Goal: Task Accomplishment & Management: Use online tool/utility

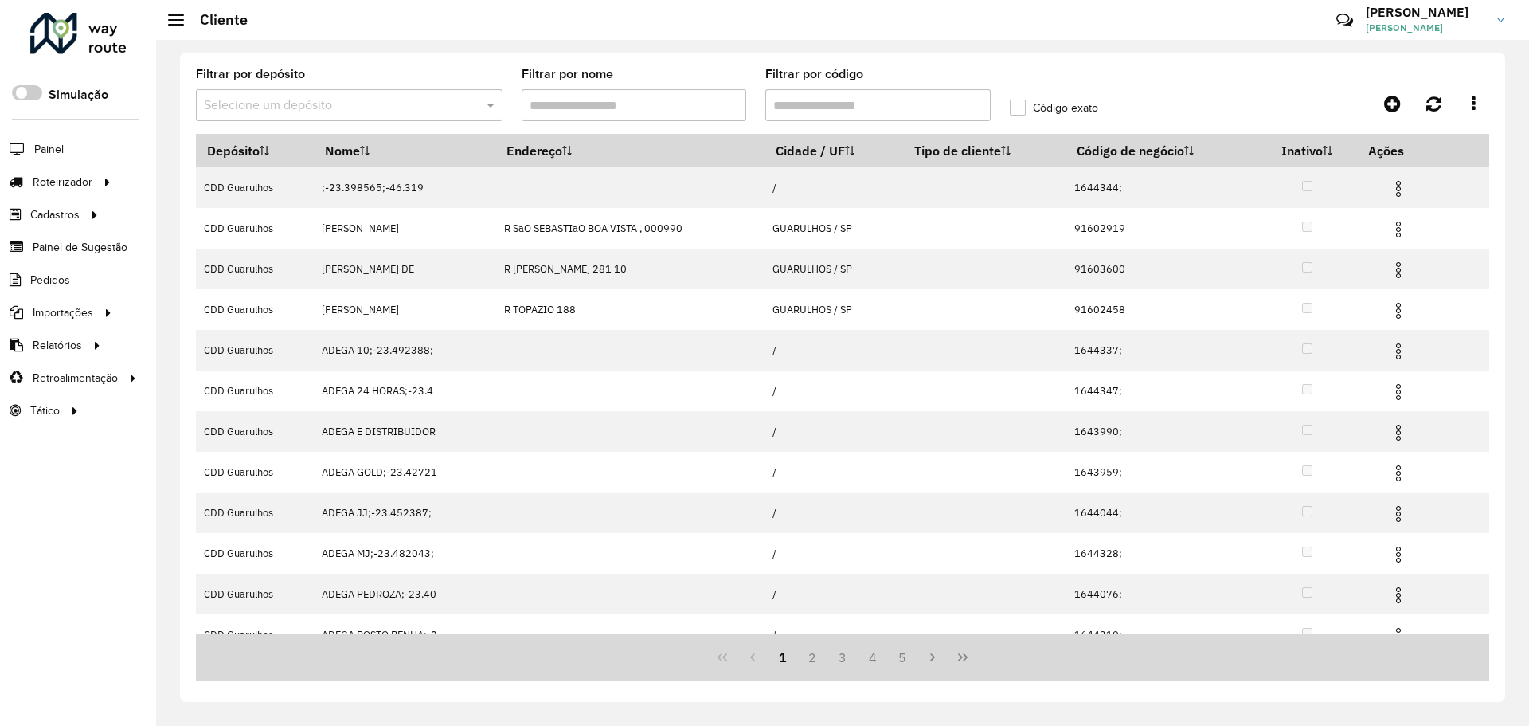
click at [918, 100] on input "Filtrar por código" at bounding box center [877, 105] width 225 height 32
paste input "********"
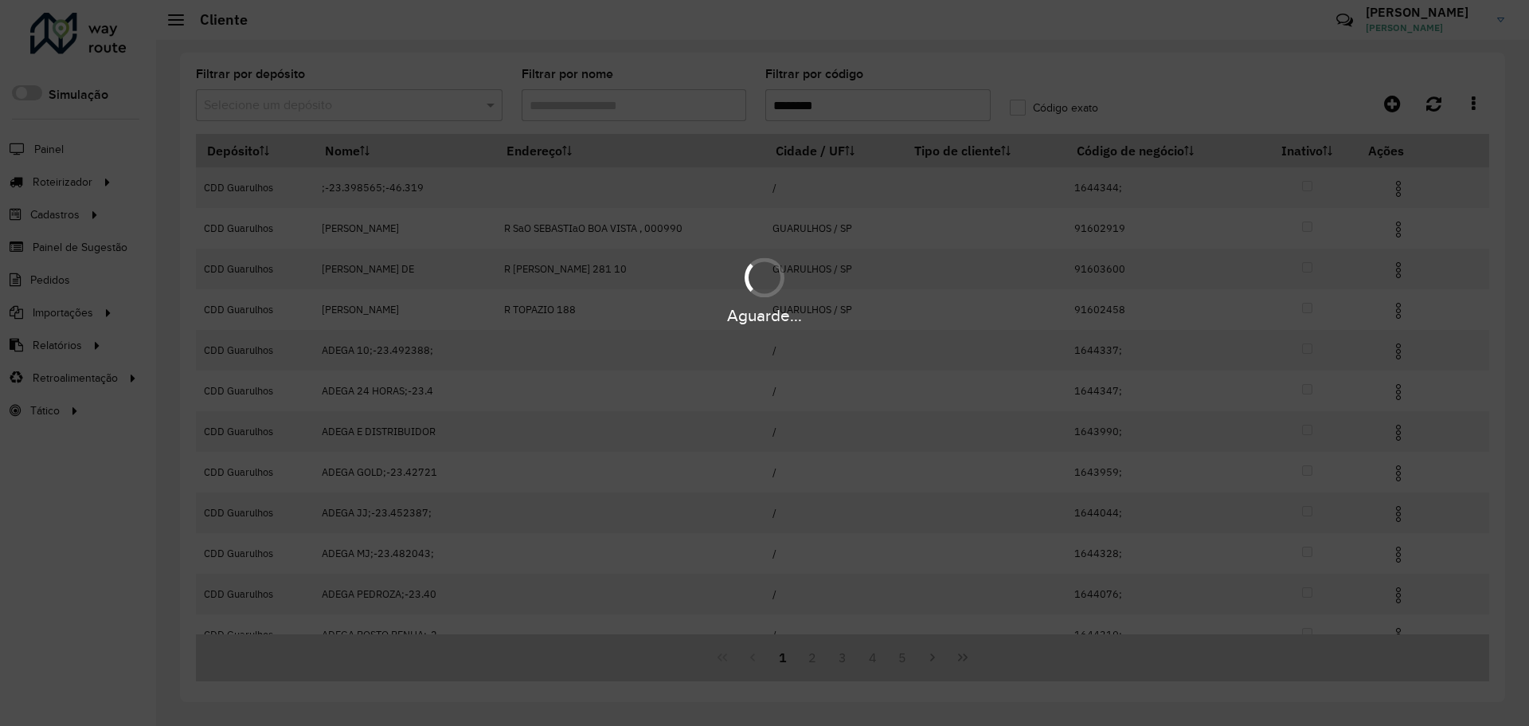
type input "********"
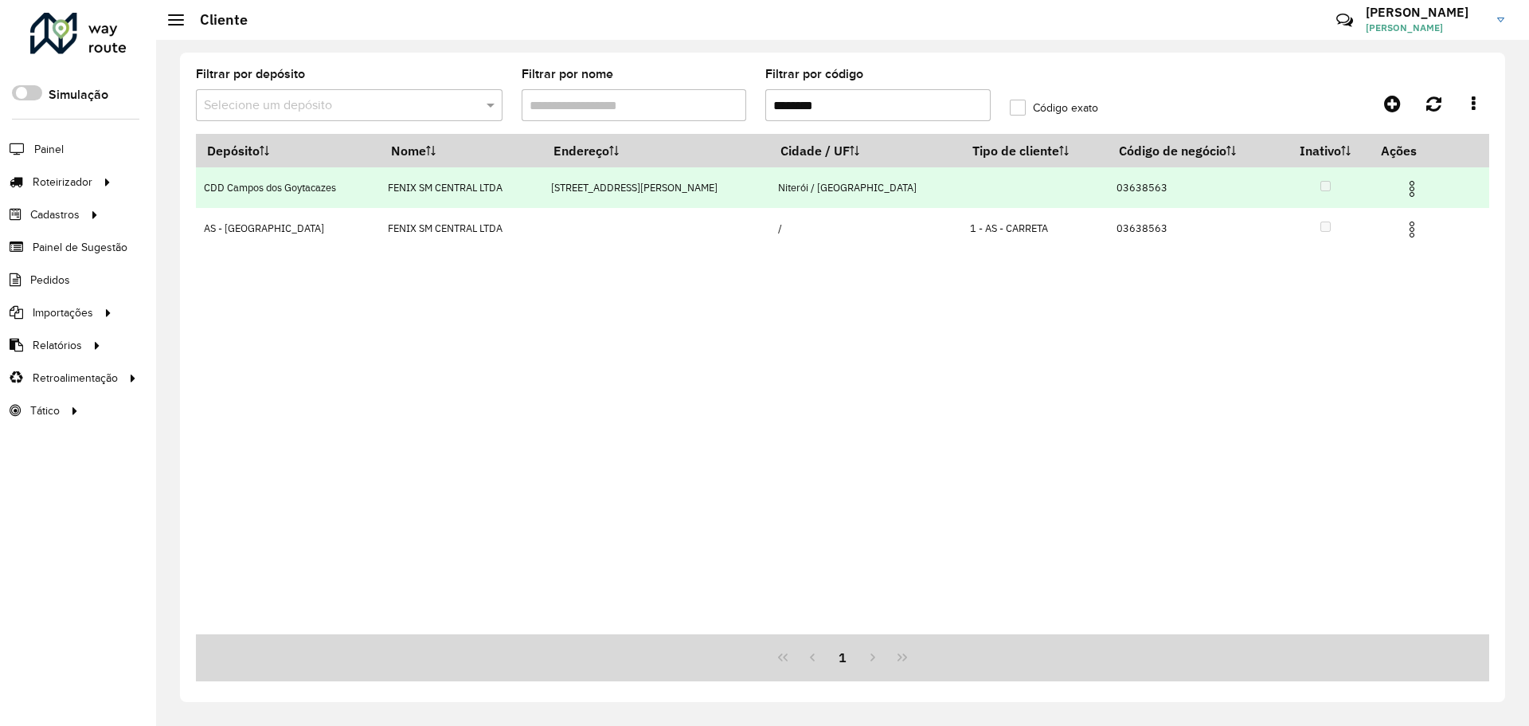
click at [1403, 190] on img at bounding box center [1412, 188] width 19 height 19
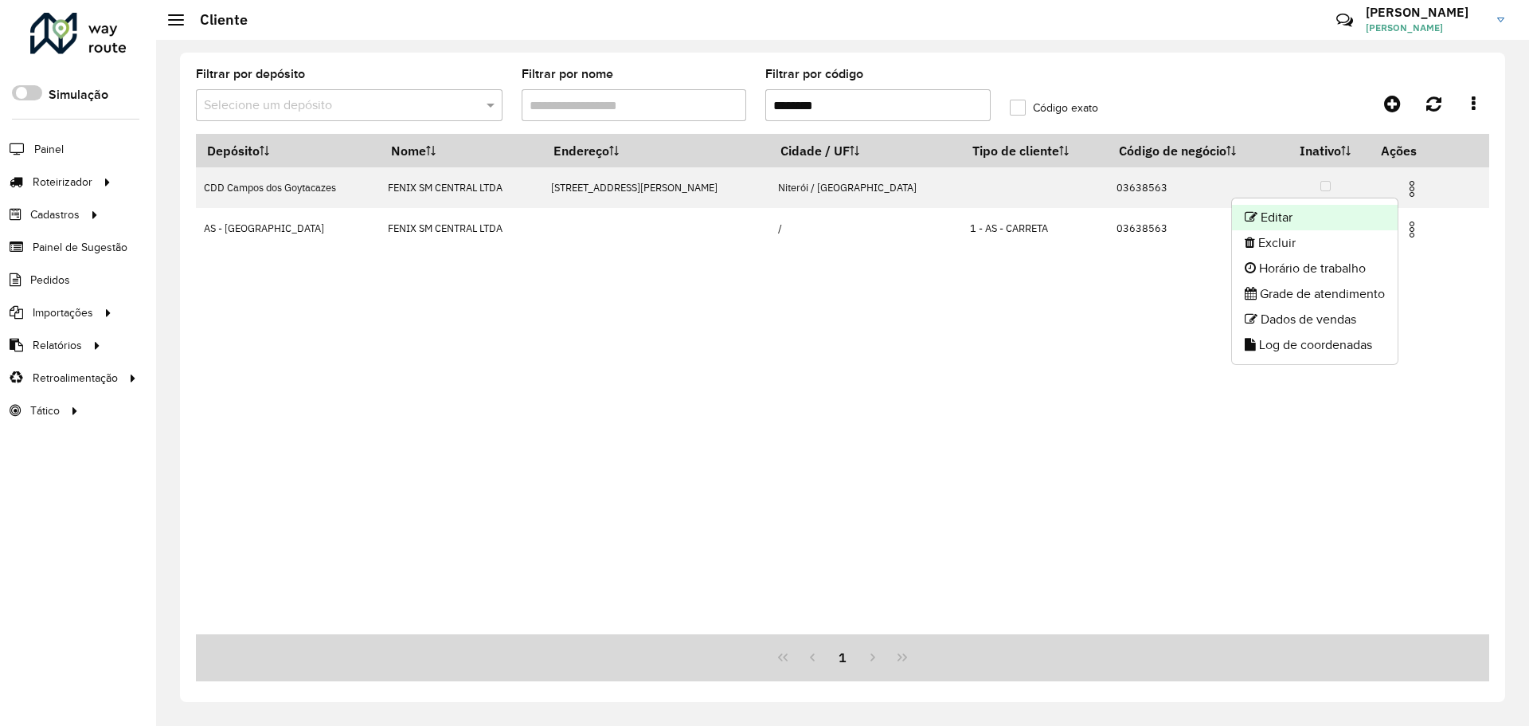
click at [1348, 218] on li "Editar" at bounding box center [1315, 217] width 166 height 25
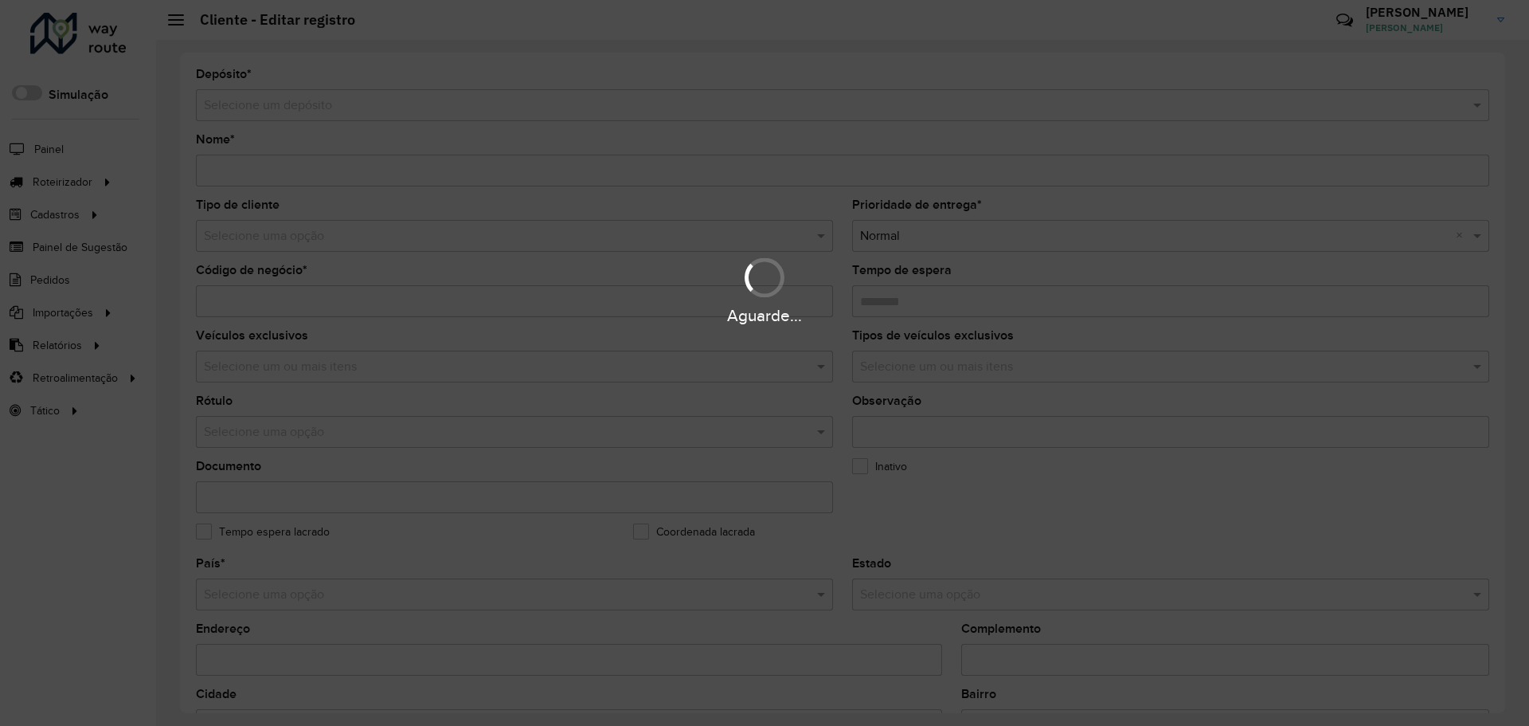
type input "**********"
type input "********"
type input "**********"
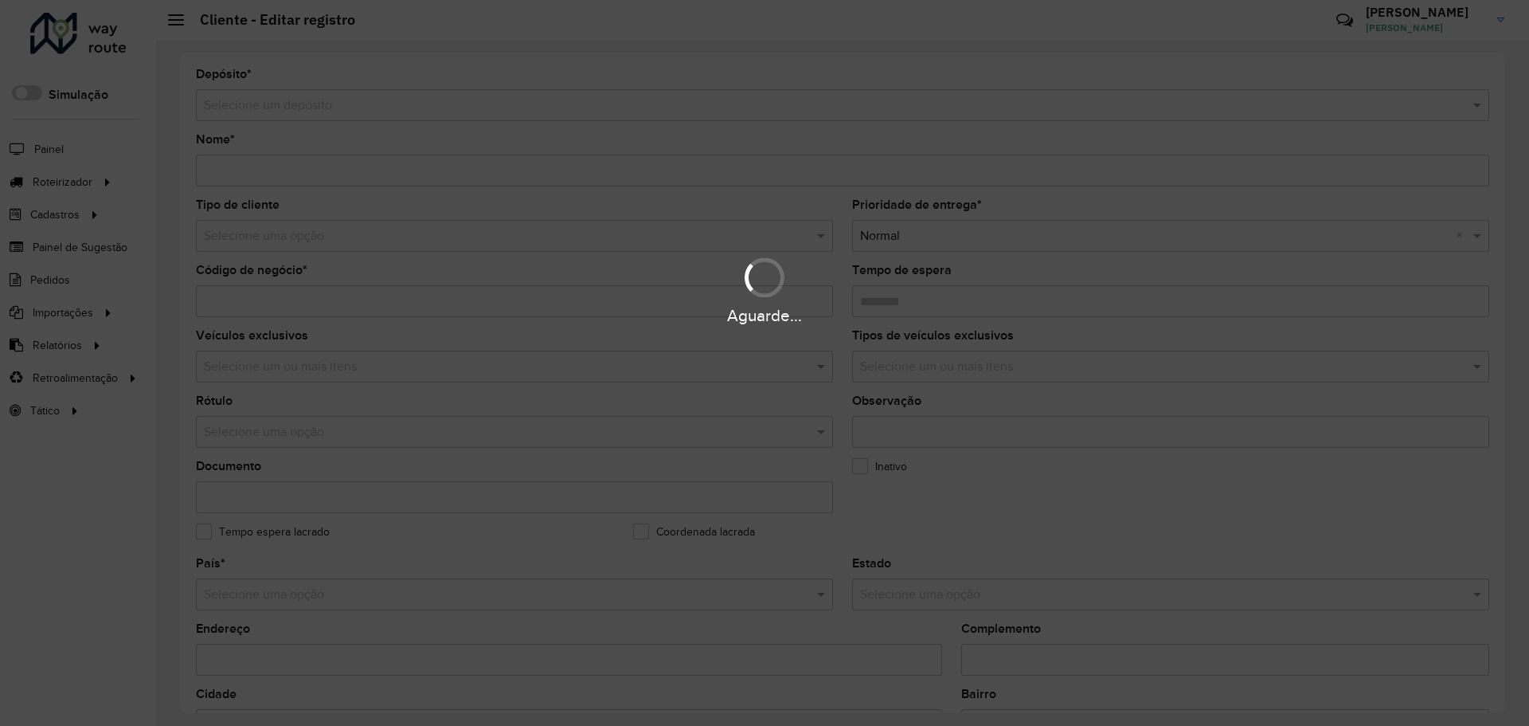
type input "*******"
type input "******"
type input "*********"
type input "**********"
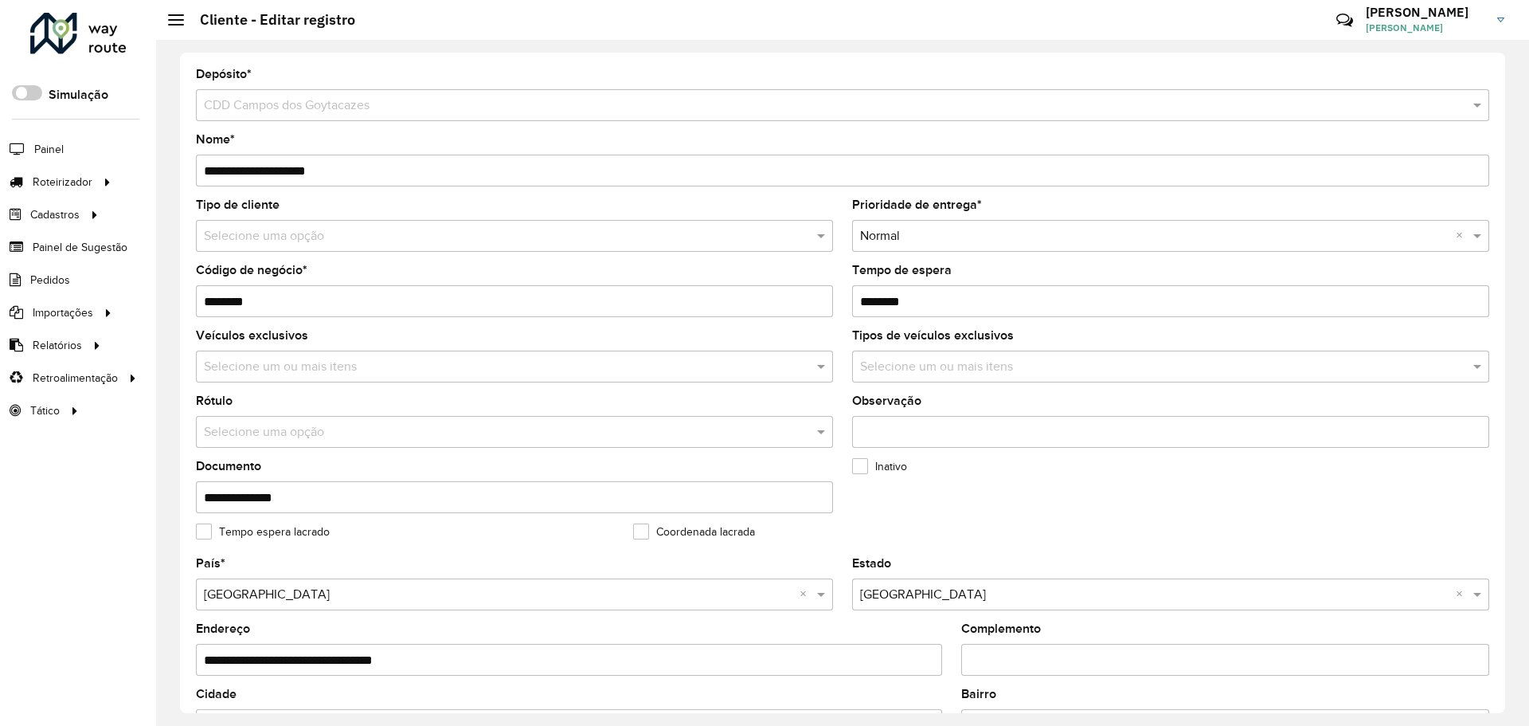
click at [373, 506] on input "**********" at bounding box center [514, 497] width 637 height 32
click at [373, 505] on input "**********" at bounding box center [514, 497] width 637 height 32
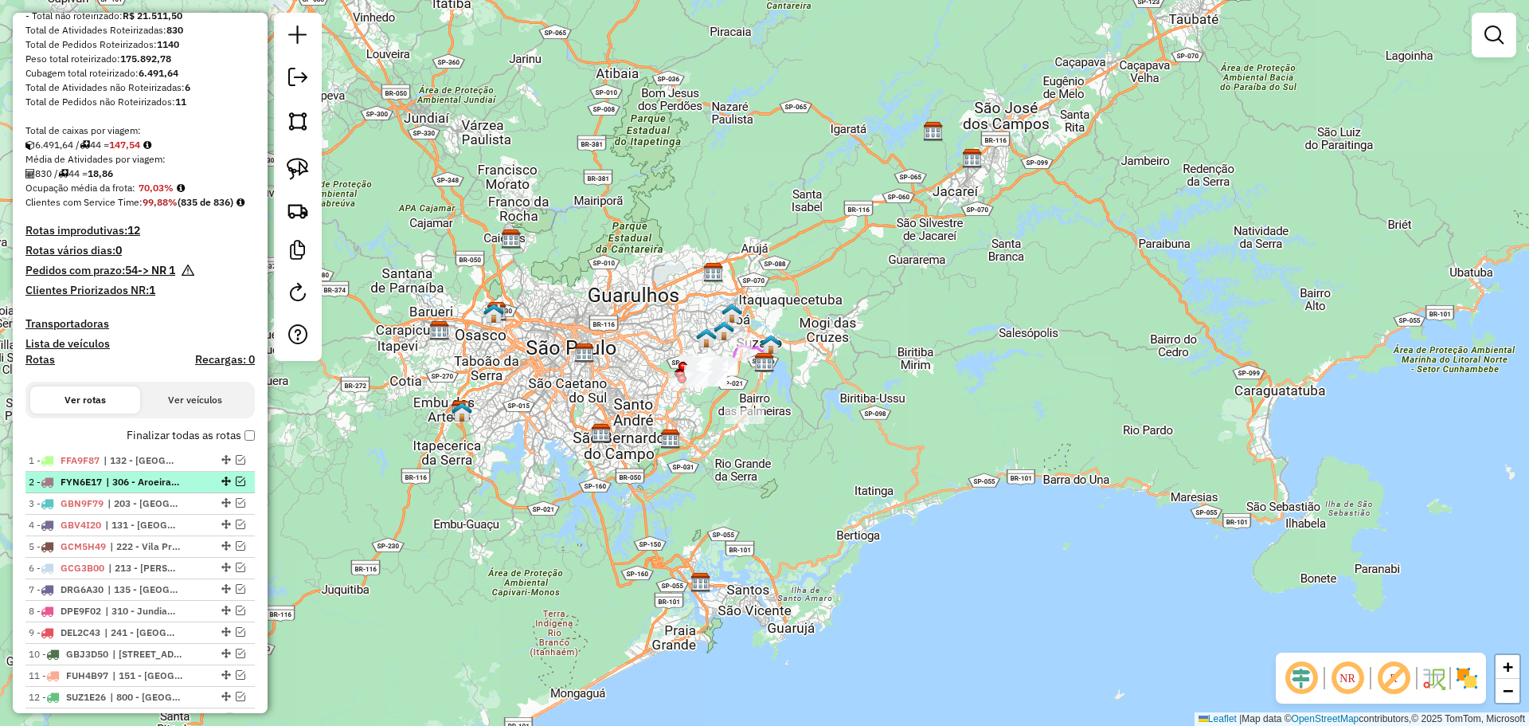
scroll to position [637, 0]
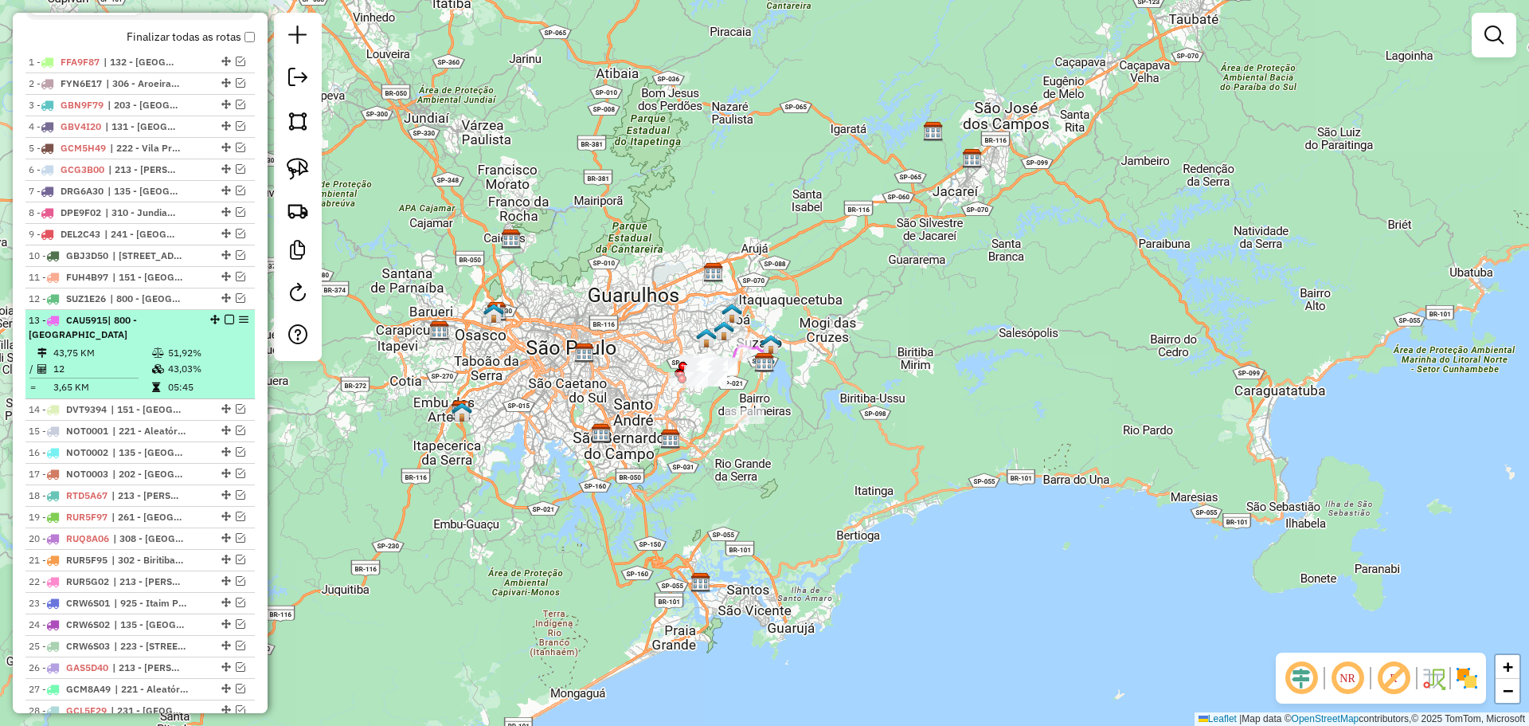
click at [145, 342] on div "13 - CAU5915 | 800 - [GEOGRAPHIC_DATA]" at bounding box center [113, 327] width 169 height 29
select select "**********"
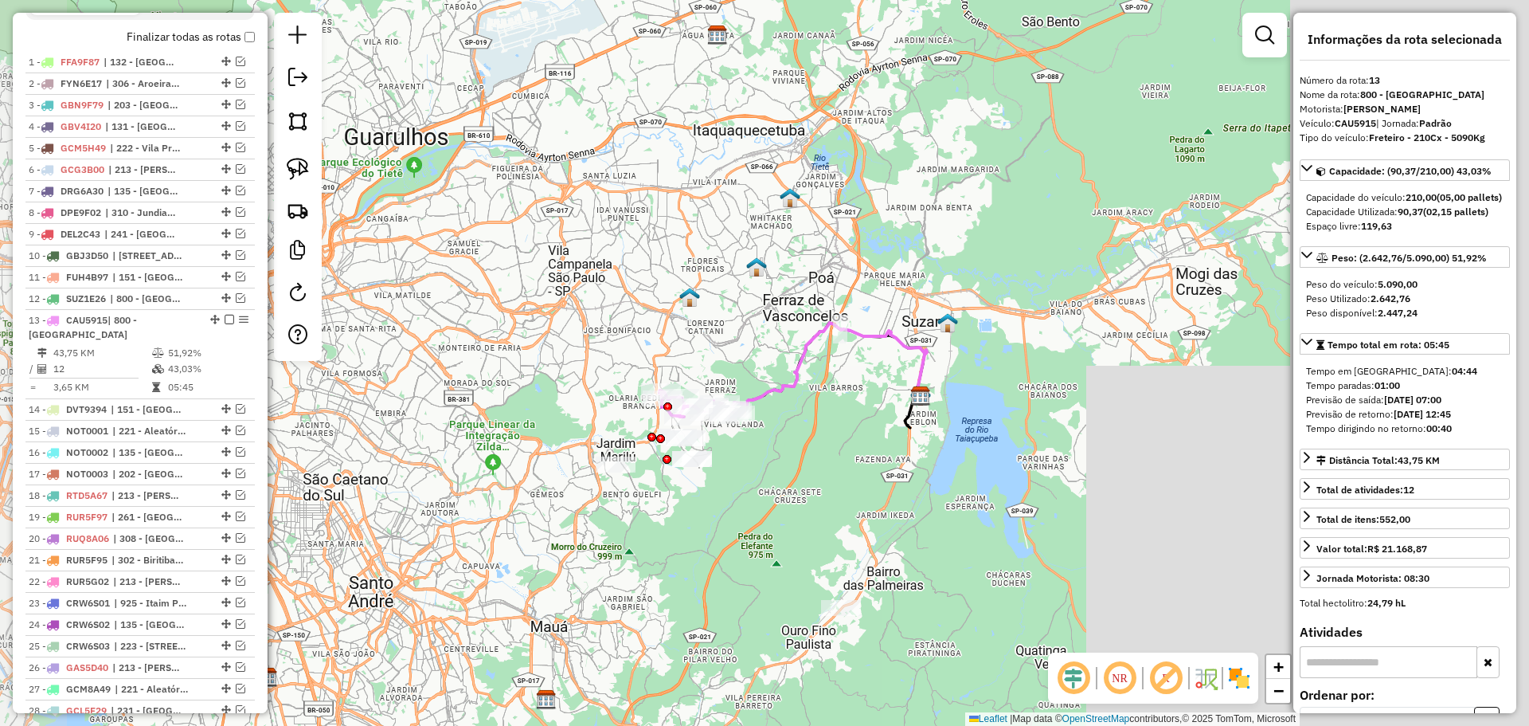
drag, startPoint x: 573, startPoint y: 572, endPoint x: 774, endPoint y: 506, distance: 211.3
click at [773, 506] on div "Janela de atendimento Grade de atendimento Capacidade Transportadoras Veículos …" at bounding box center [764, 363] width 1529 height 726
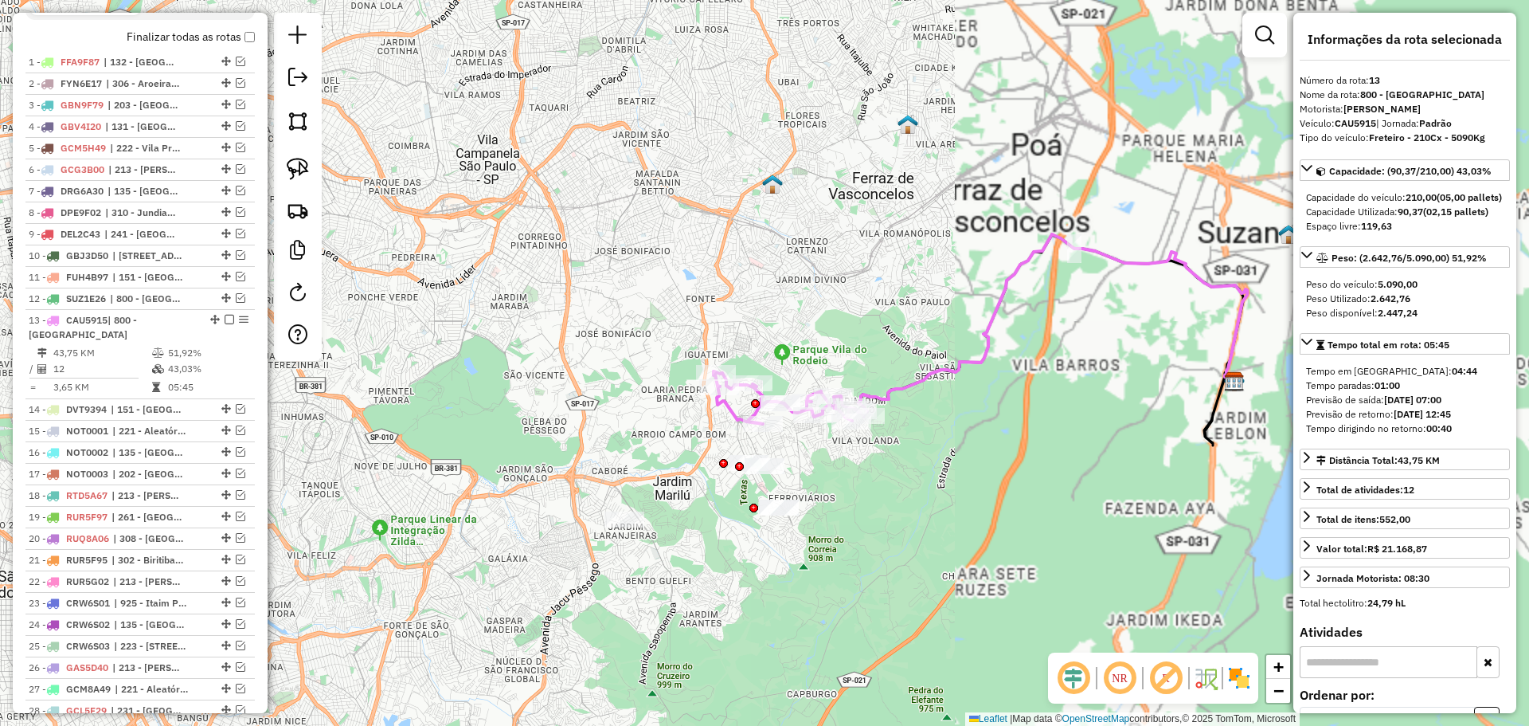
drag, startPoint x: 693, startPoint y: 446, endPoint x: 817, endPoint y: 495, distance: 133.4
click at [796, 518] on div "Janela de atendimento Grade de atendimento Capacidade Transportadoras Veículos …" at bounding box center [764, 363] width 1529 height 726
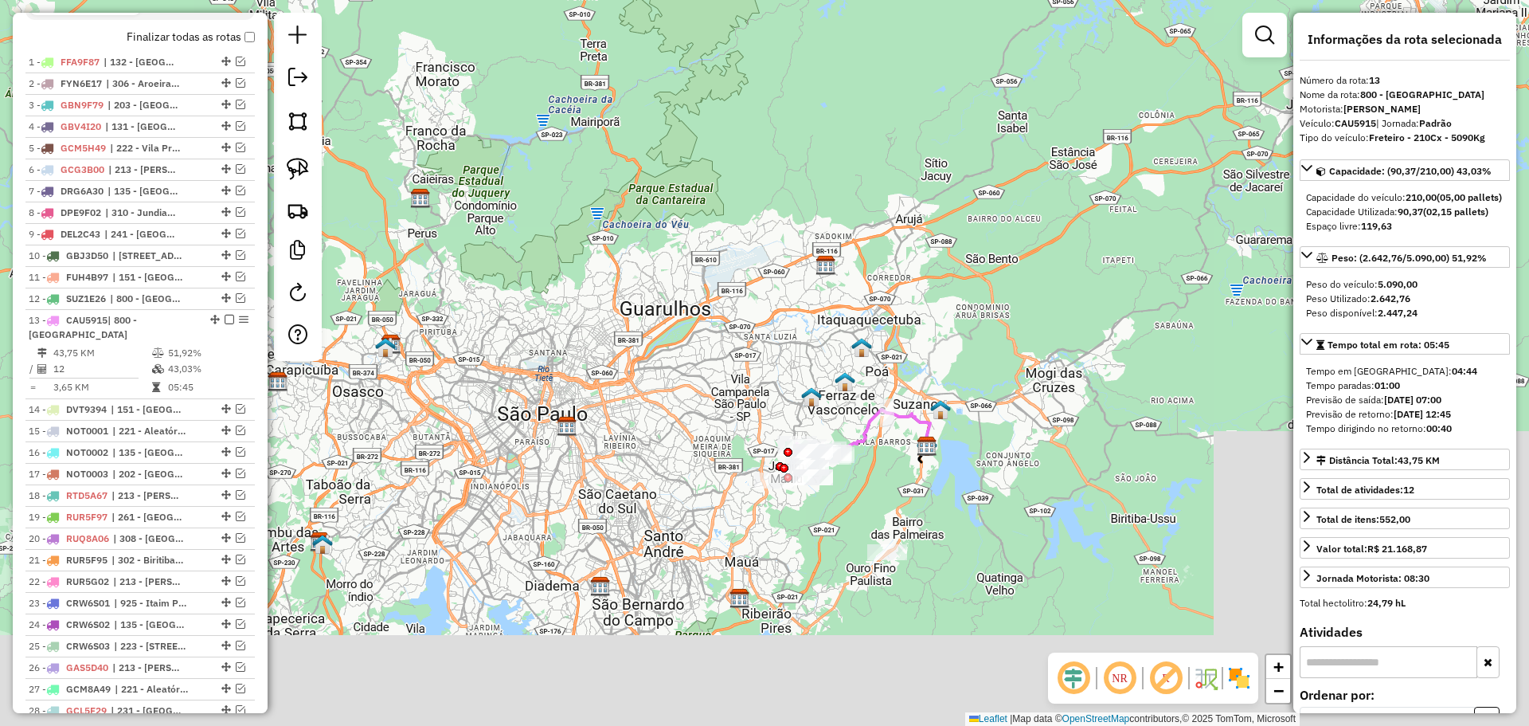
drag, startPoint x: 861, startPoint y: 513, endPoint x: 871, endPoint y: 433, distance: 80.3
click at [871, 433] on div "Janela de atendimento Grade de atendimento Capacidade Transportadoras Veículos …" at bounding box center [764, 363] width 1529 height 726
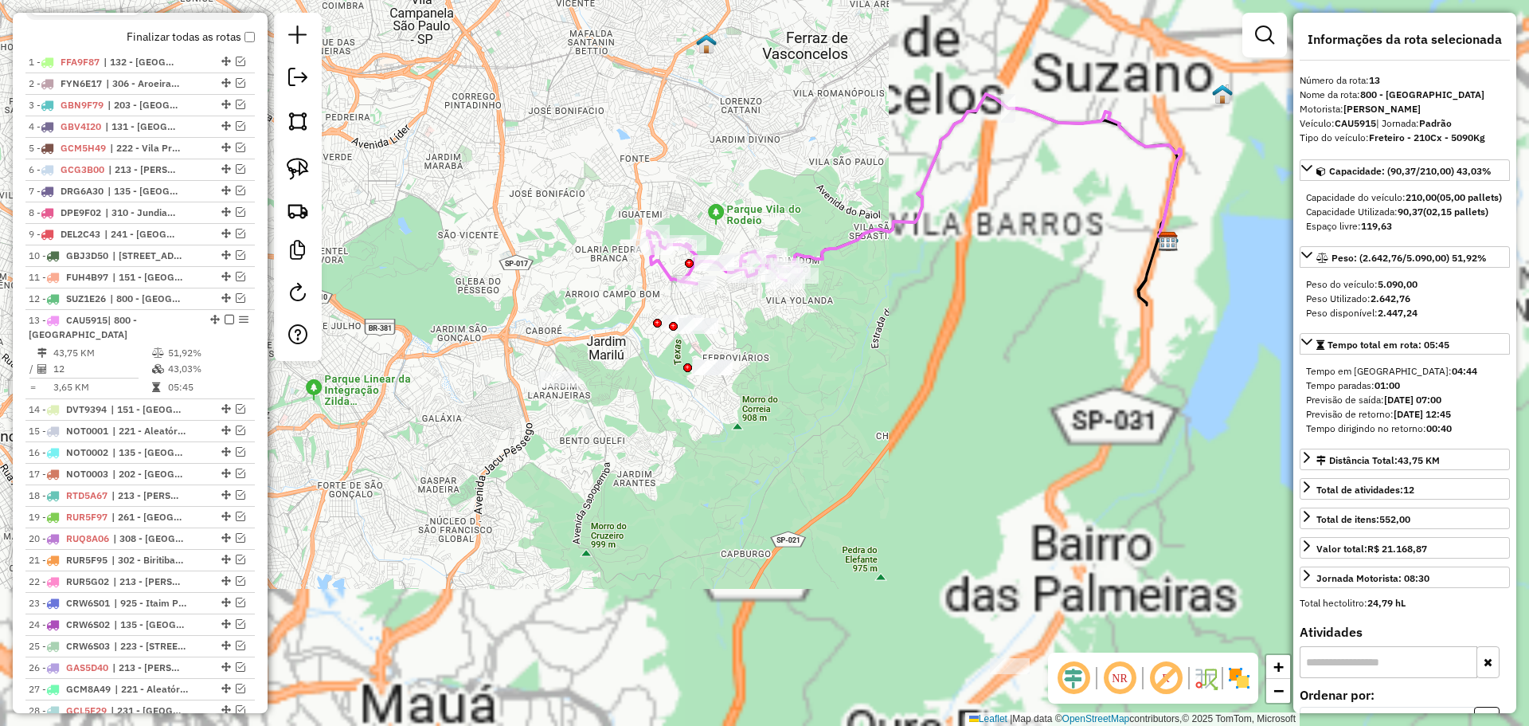
drag, startPoint x: 745, startPoint y: 399, endPoint x: 783, endPoint y: 436, distance: 52.9
click at [806, 452] on div "Janela de atendimento Grade de atendimento Capacidade Transportadoras Veículos …" at bounding box center [764, 363] width 1529 height 726
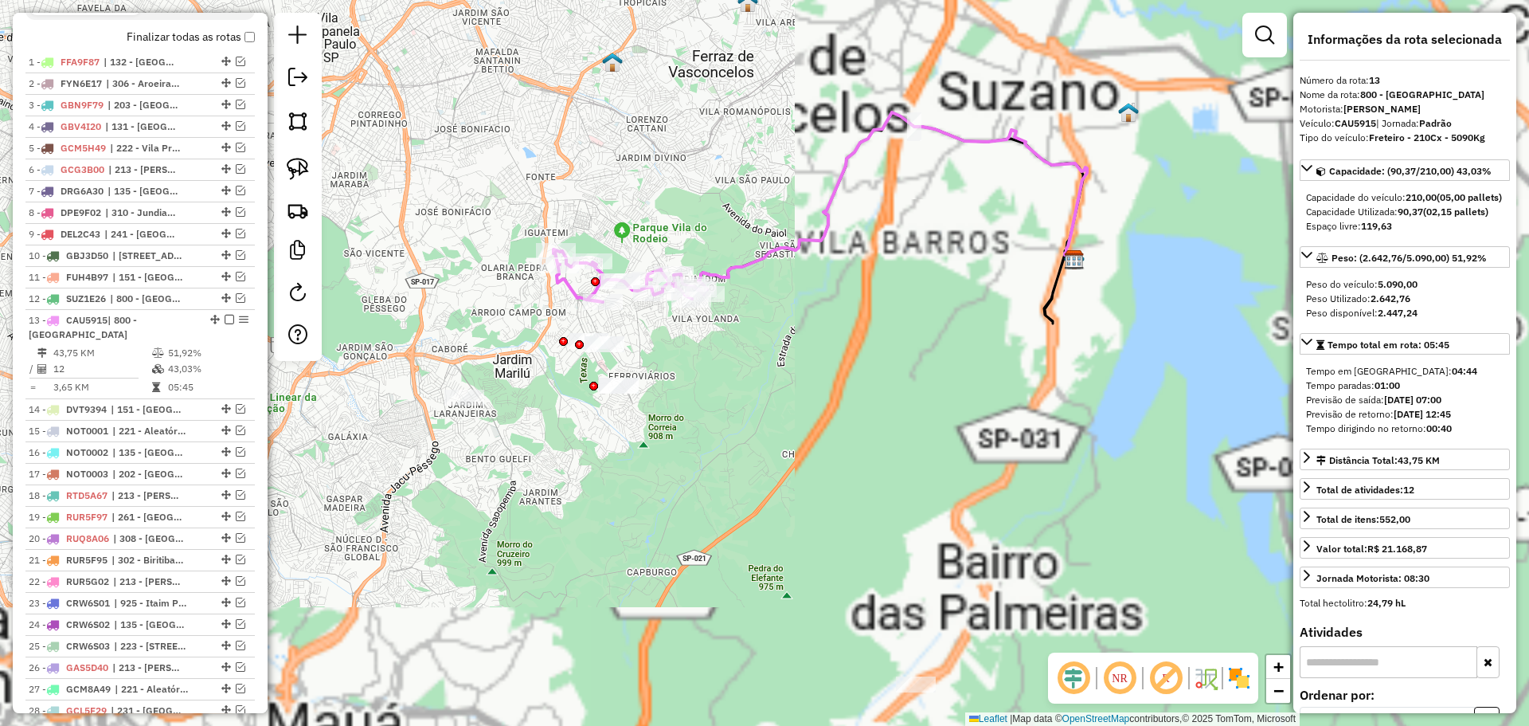
click at [853, 388] on div "Janela de atendimento Grade de atendimento Capacidade Transportadoras Veículos …" at bounding box center [764, 363] width 1529 height 726
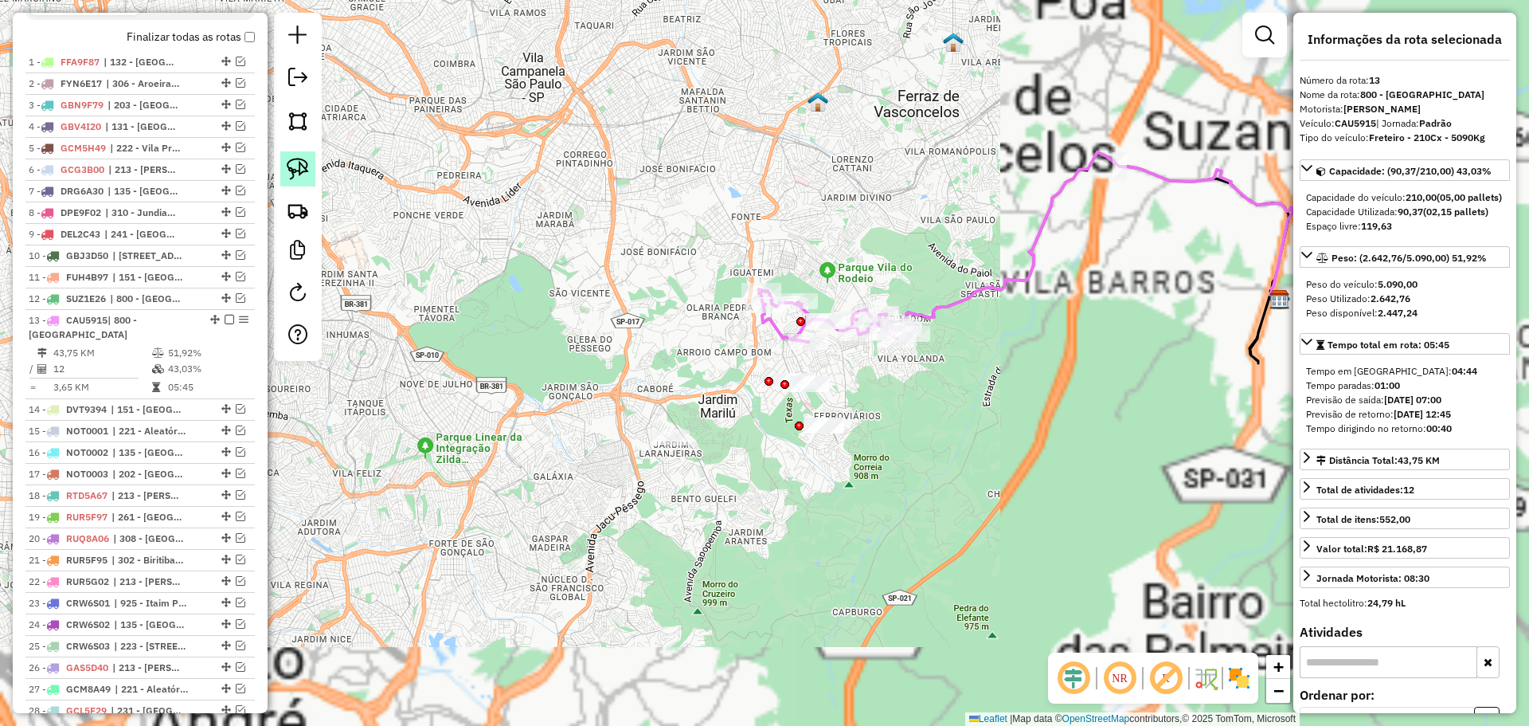
click at [290, 167] on img at bounding box center [298, 169] width 22 height 22
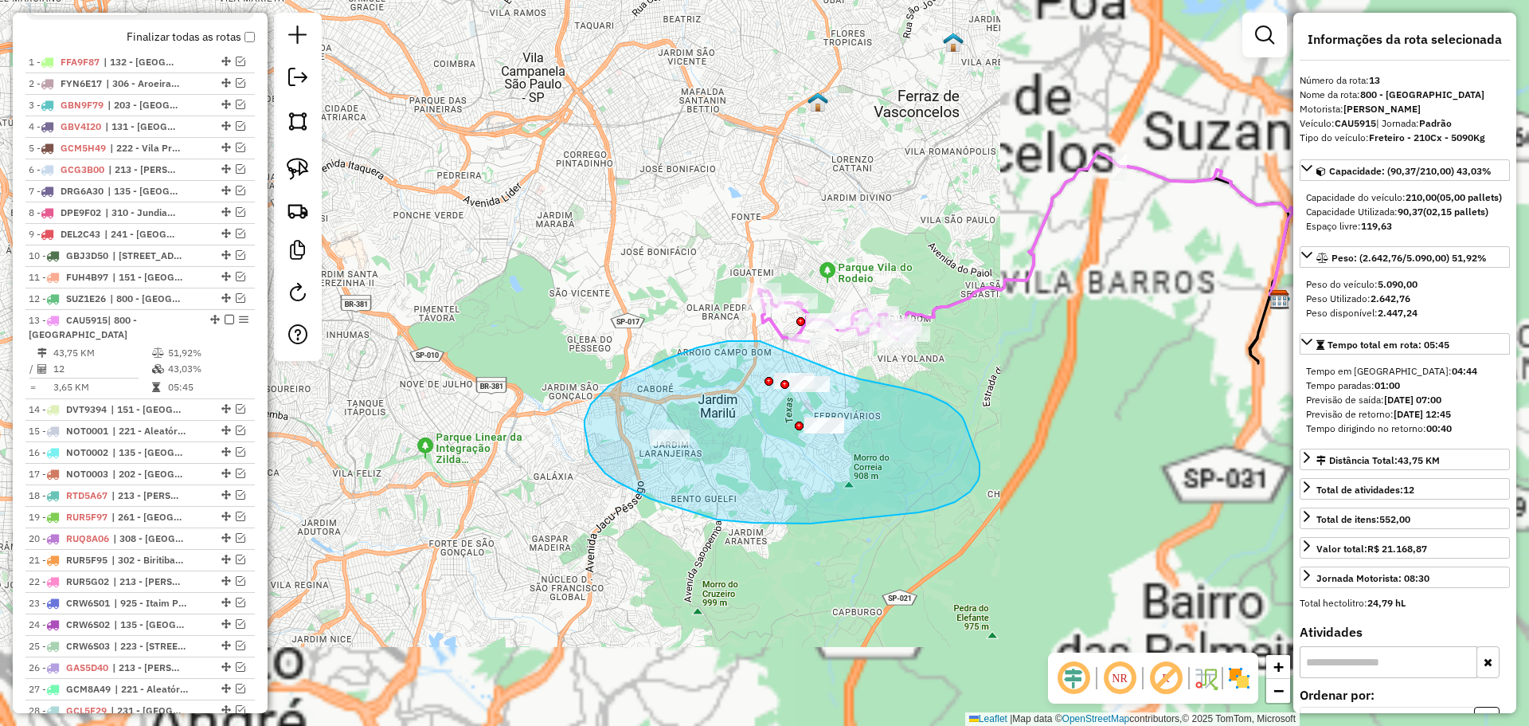
drag, startPoint x: 760, startPoint y: 341, endPoint x: 834, endPoint y: 370, distance: 79.7
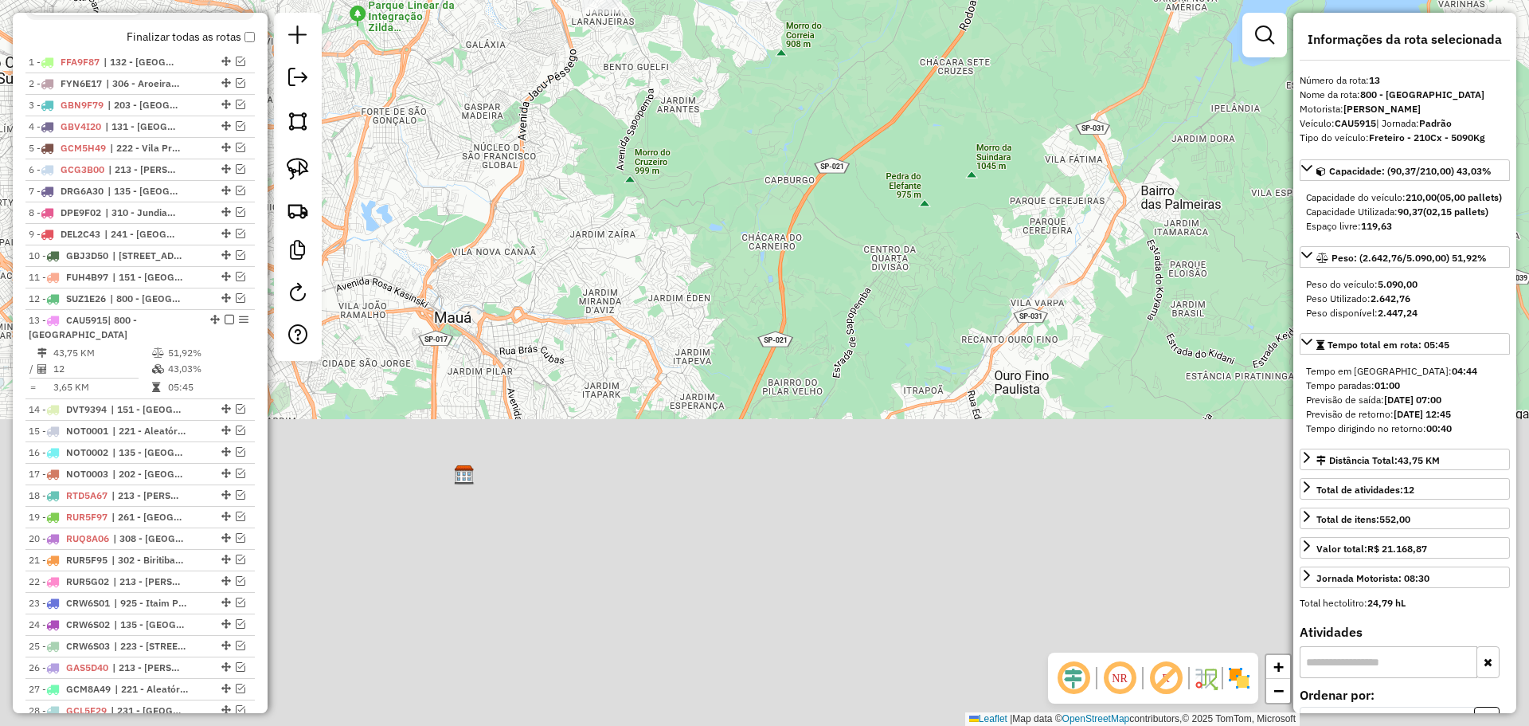
drag, startPoint x: 966, startPoint y: 480, endPoint x: 906, endPoint y: 80, distance: 405.2
click at [904, 79] on div "Janela de atendimento Grade de atendimento Capacidade Transportadoras Veículos …" at bounding box center [764, 363] width 1529 height 726
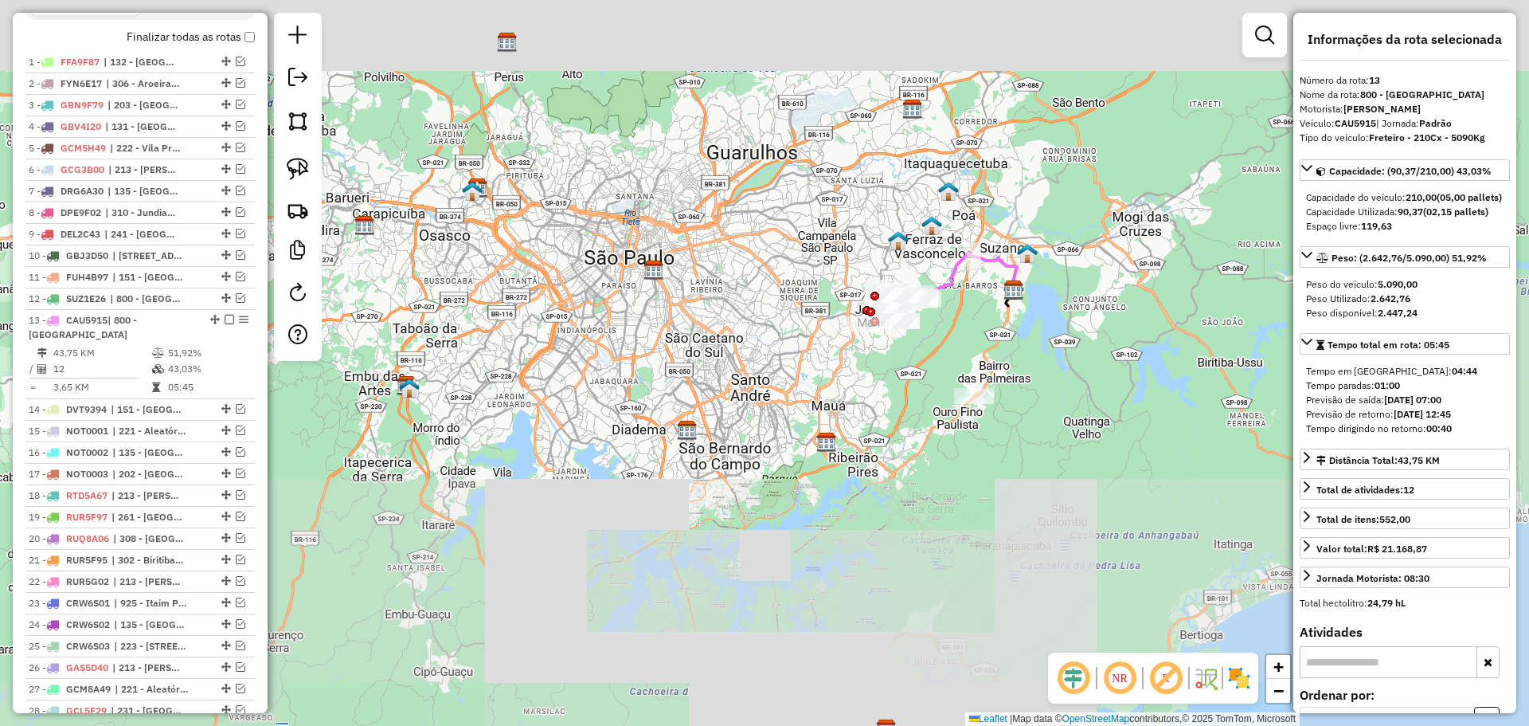
drag, startPoint x: 866, startPoint y: 245, endPoint x: 884, endPoint y: 411, distance: 166.7
click at [890, 423] on div "Janela de atendimento Grade de atendimento Capacidade Transportadoras Veículos …" at bounding box center [764, 363] width 1529 height 726
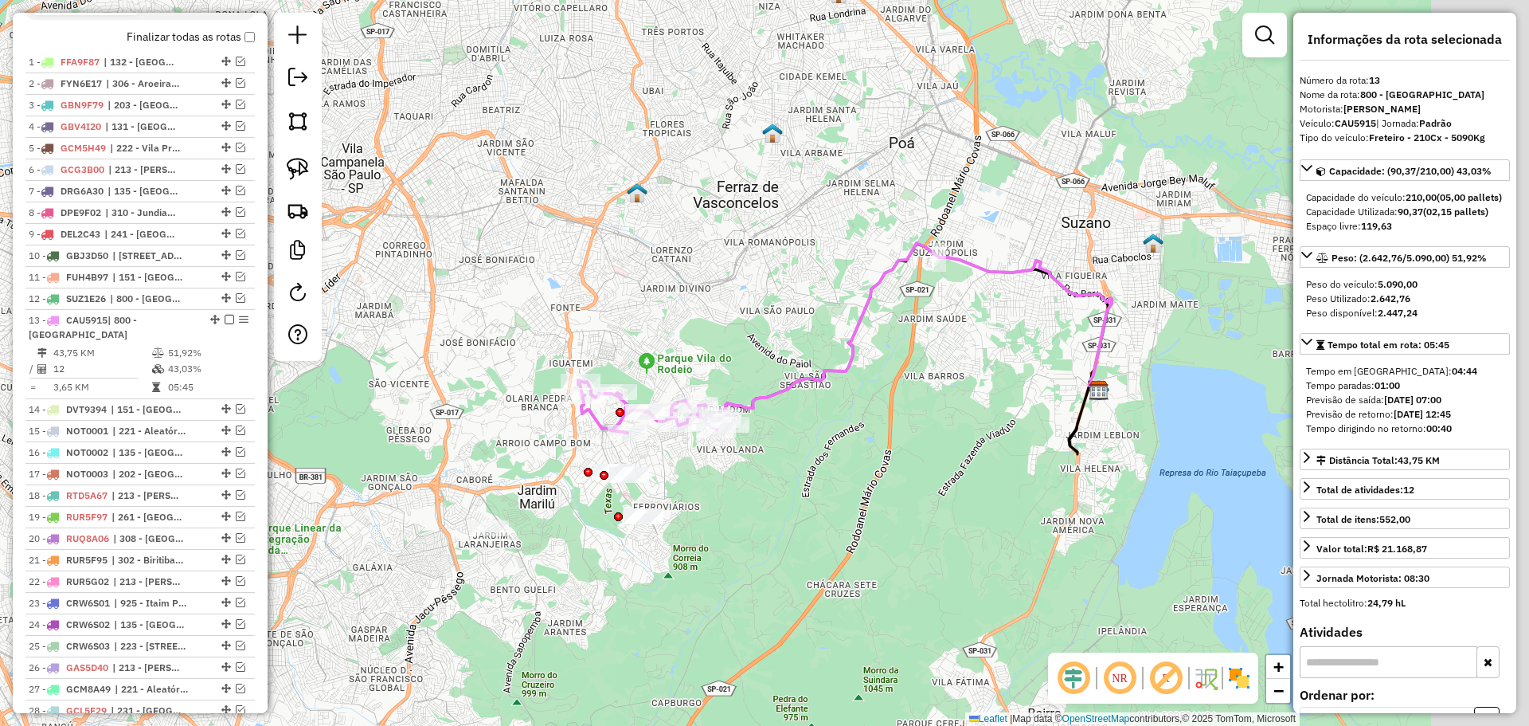
drag, startPoint x: 1148, startPoint y: 342, endPoint x: 709, endPoint y: 490, distance: 463.2
click at [722, 529] on div "Janela de atendimento Grade de atendimento Capacidade Transportadoras Veículos …" at bounding box center [764, 363] width 1529 height 726
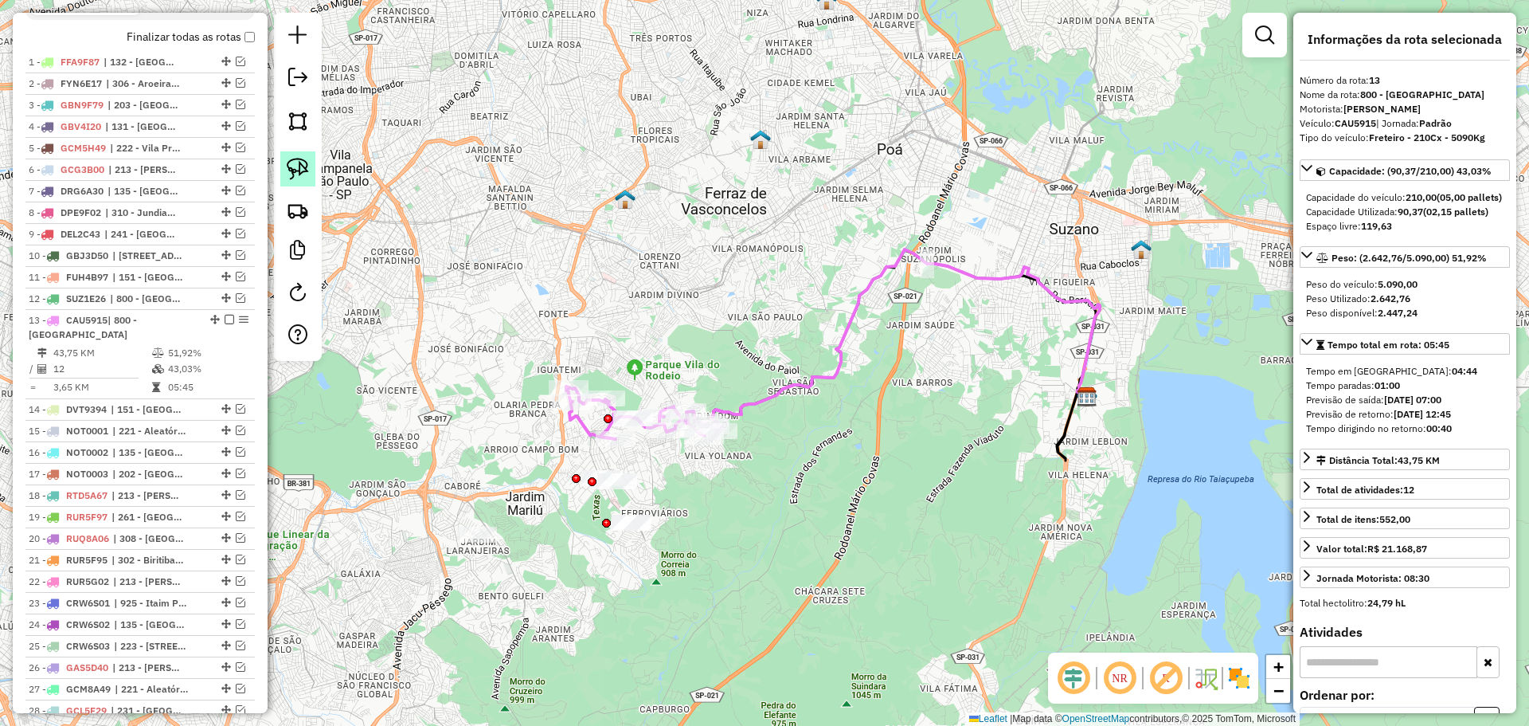
click at [309, 171] on link at bounding box center [297, 168] width 35 height 35
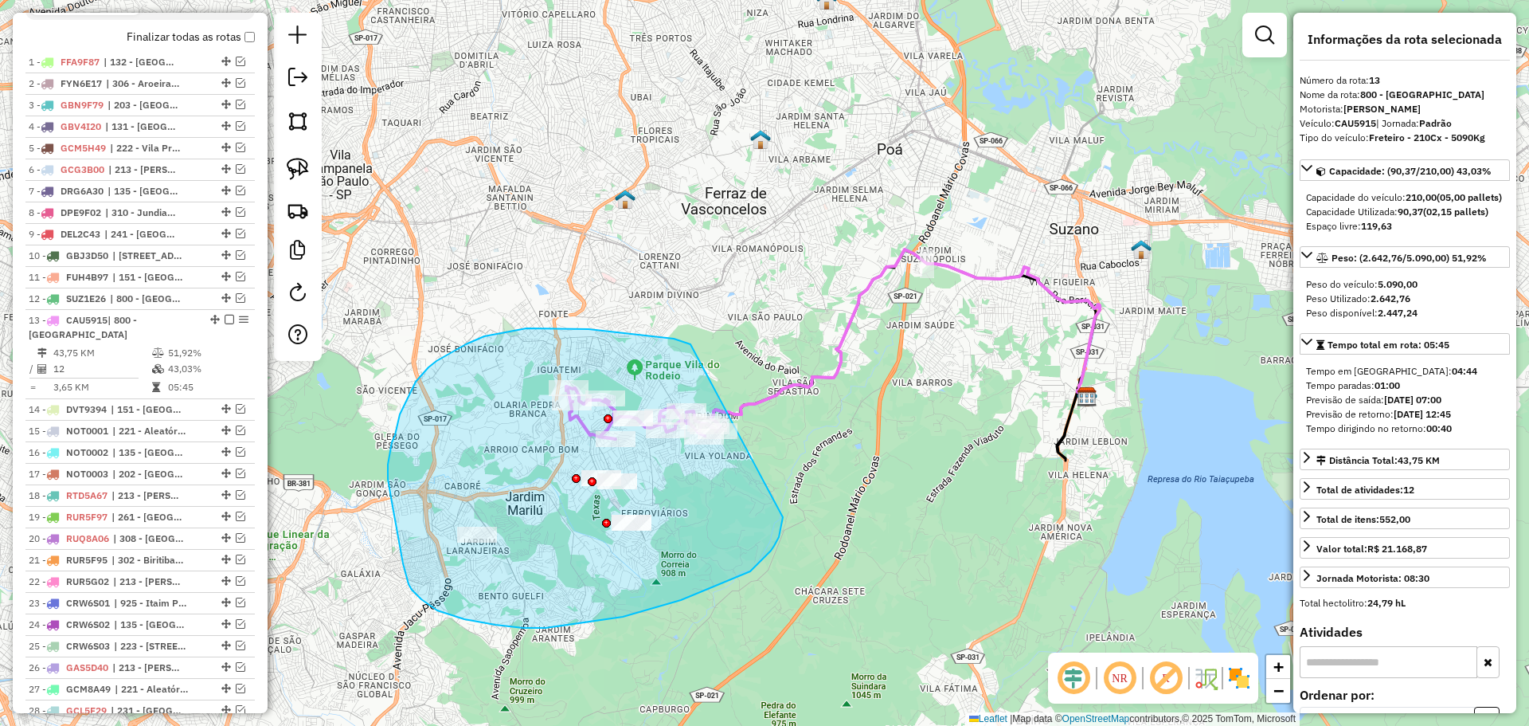
drag, startPoint x: 691, startPoint y: 344, endPoint x: 746, endPoint y: 327, distance: 58.4
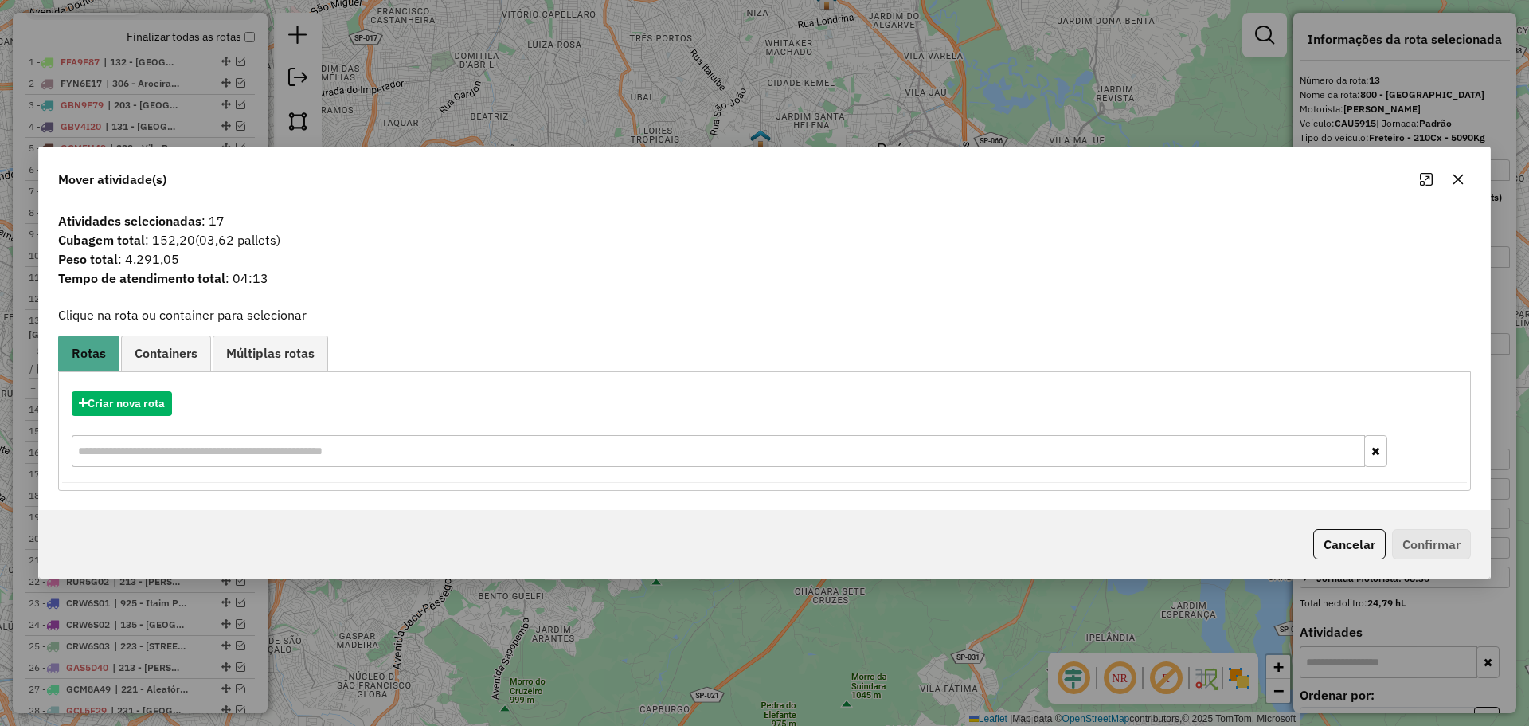
click at [1464, 179] on icon "button" at bounding box center [1458, 179] width 13 height 13
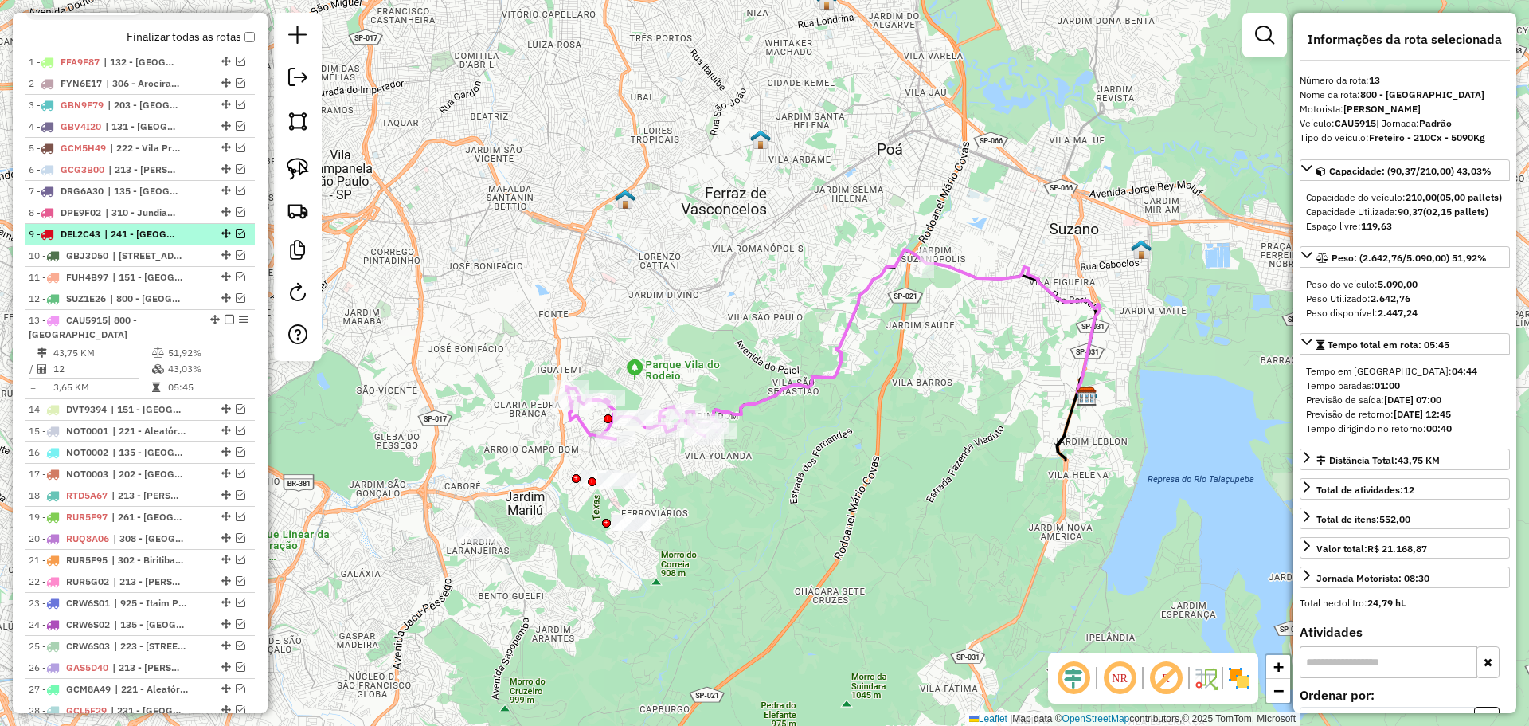
click at [123, 241] on span "| 241 - [GEOGRAPHIC_DATA]" at bounding box center [140, 234] width 73 height 14
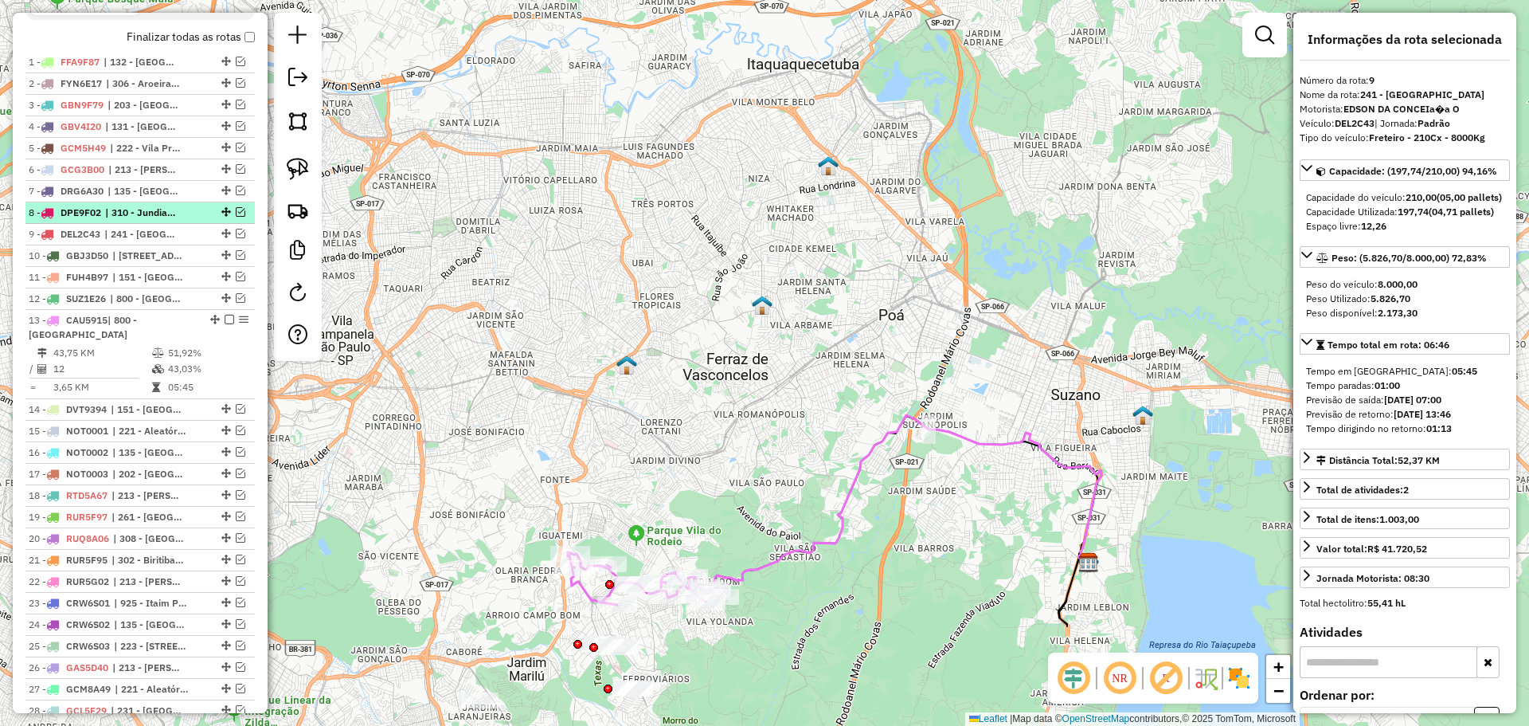
click at [119, 220] on span "| 310 - Jundiapeba, 311 - [GEOGRAPHIC_DATA], 334 - [GEOGRAPHIC_DATA] / [GEOGRAP…" at bounding box center [141, 212] width 73 height 14
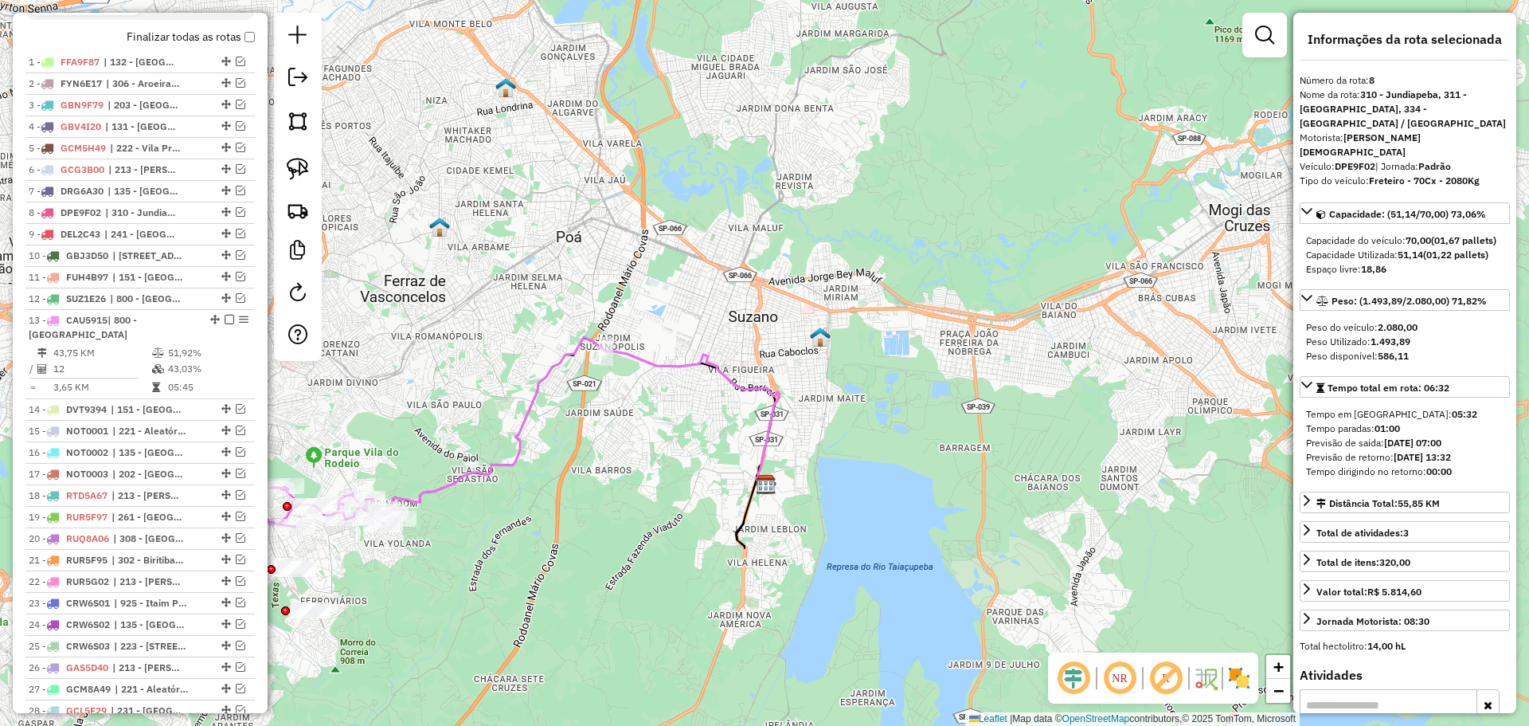
drag, startPoint x: 929, startPoint y: 527, endPoint x: 1270, endPoint y: 485, distance: 344.3
click at [1270, 485] on div "Janela de atendimento Grade de atendimento Capacidade Transportadoras Veículos …" at bounding box center [764, 363] width 1529 height 726
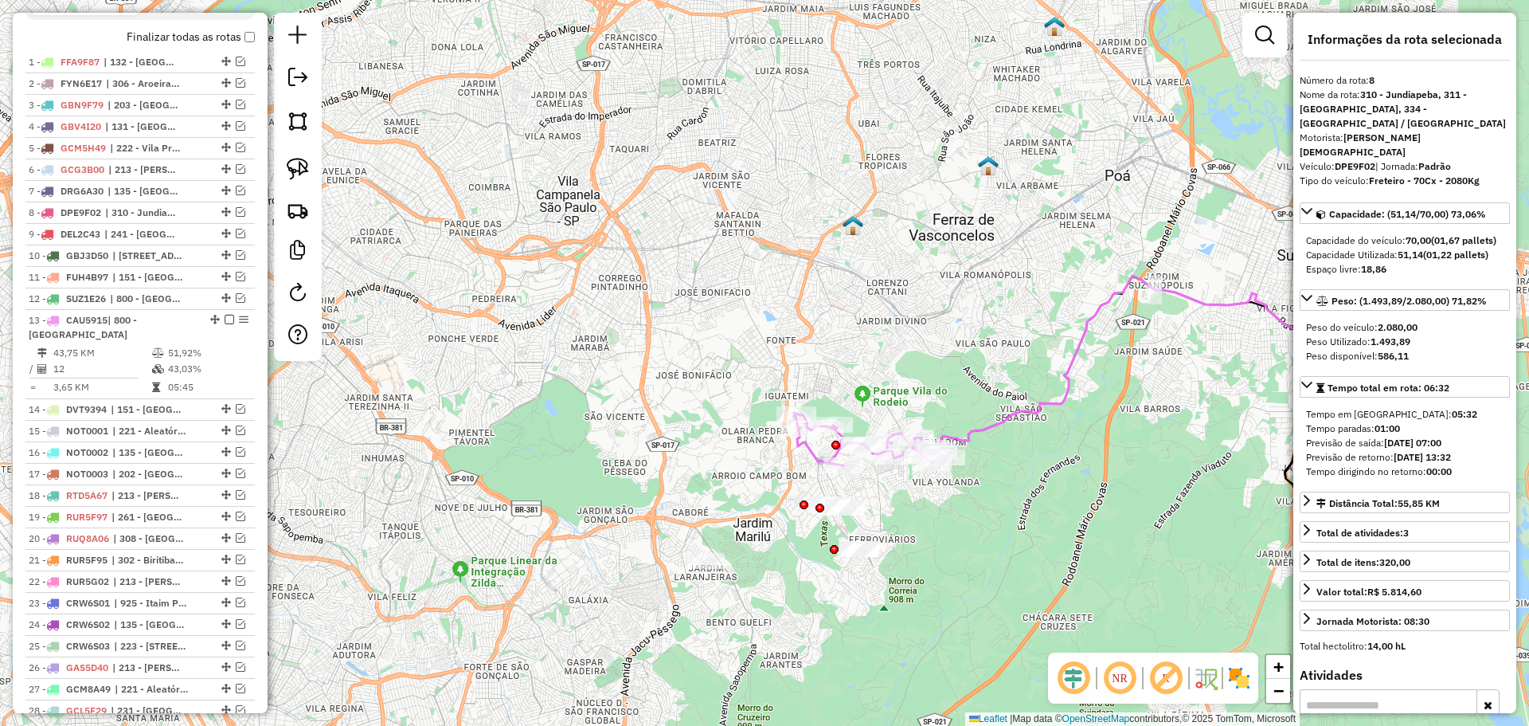
drag, startPoint x: 503, startPoint y: 417, endPoint x: 828, endPoint y: 379, distance: 327.1
click at [828, 379] on div "Janela de atendimento Grade de atendimento Capacidade Transportadoras Veículos …" at bounding box center [764, 363] width 1529 height 726
click at [296, 168] on img at bounding box center [298, 169] width 22 height 22
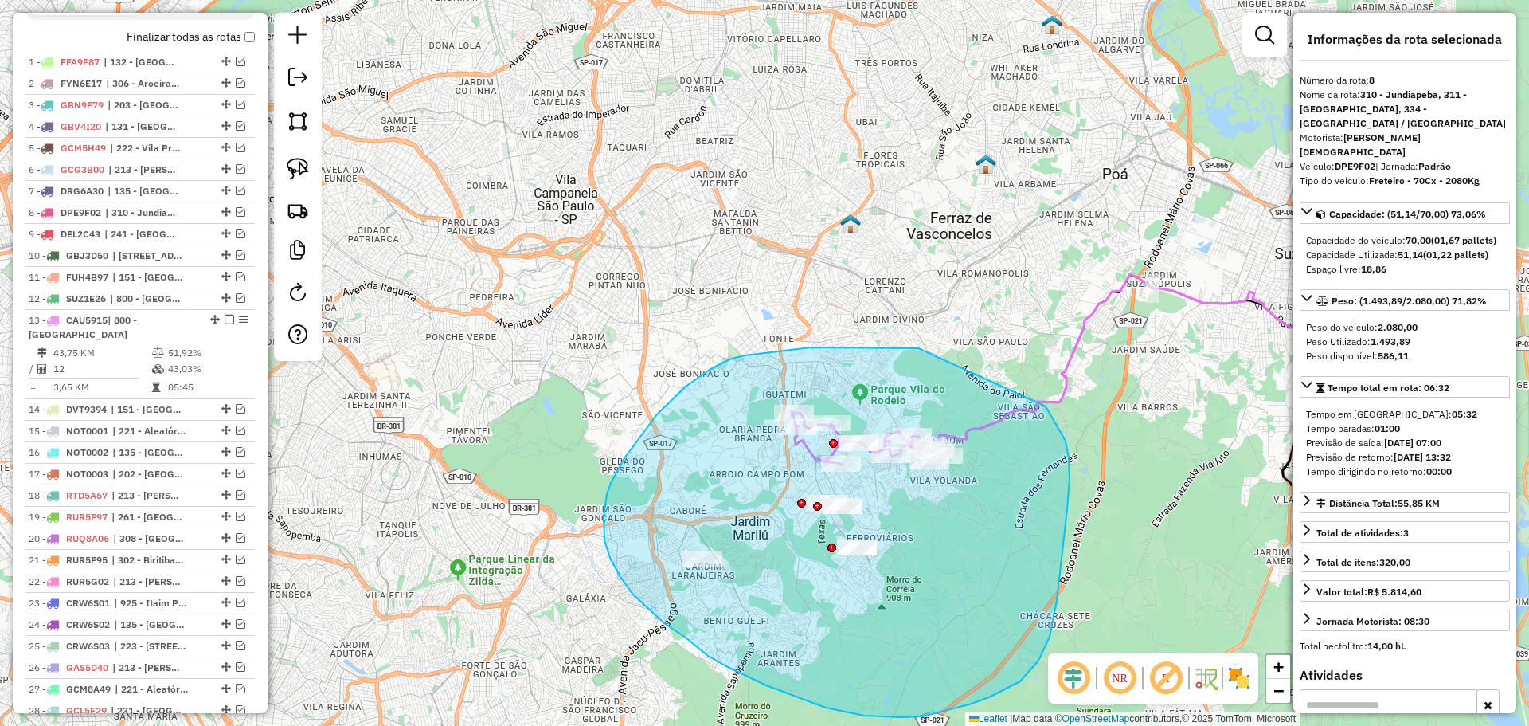
drag, startPoint x: 910, startPoint y: 347, endPoint x: 1046, endPoint y: 406, distance: 147.7
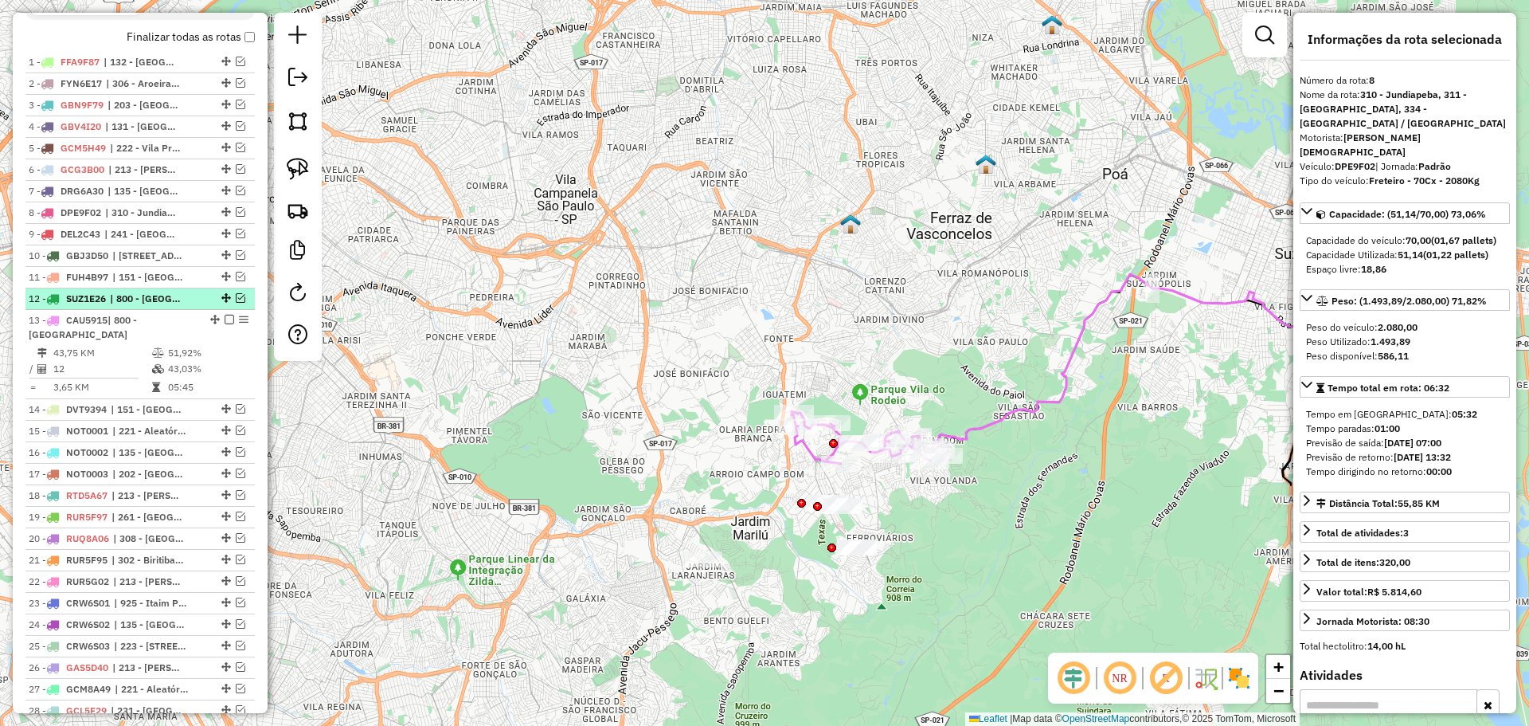
click at [143, 306] on span "| 800 - [GEOGRAPHIC_DATA]" at bounding box center [146, 298] width 73 height 14
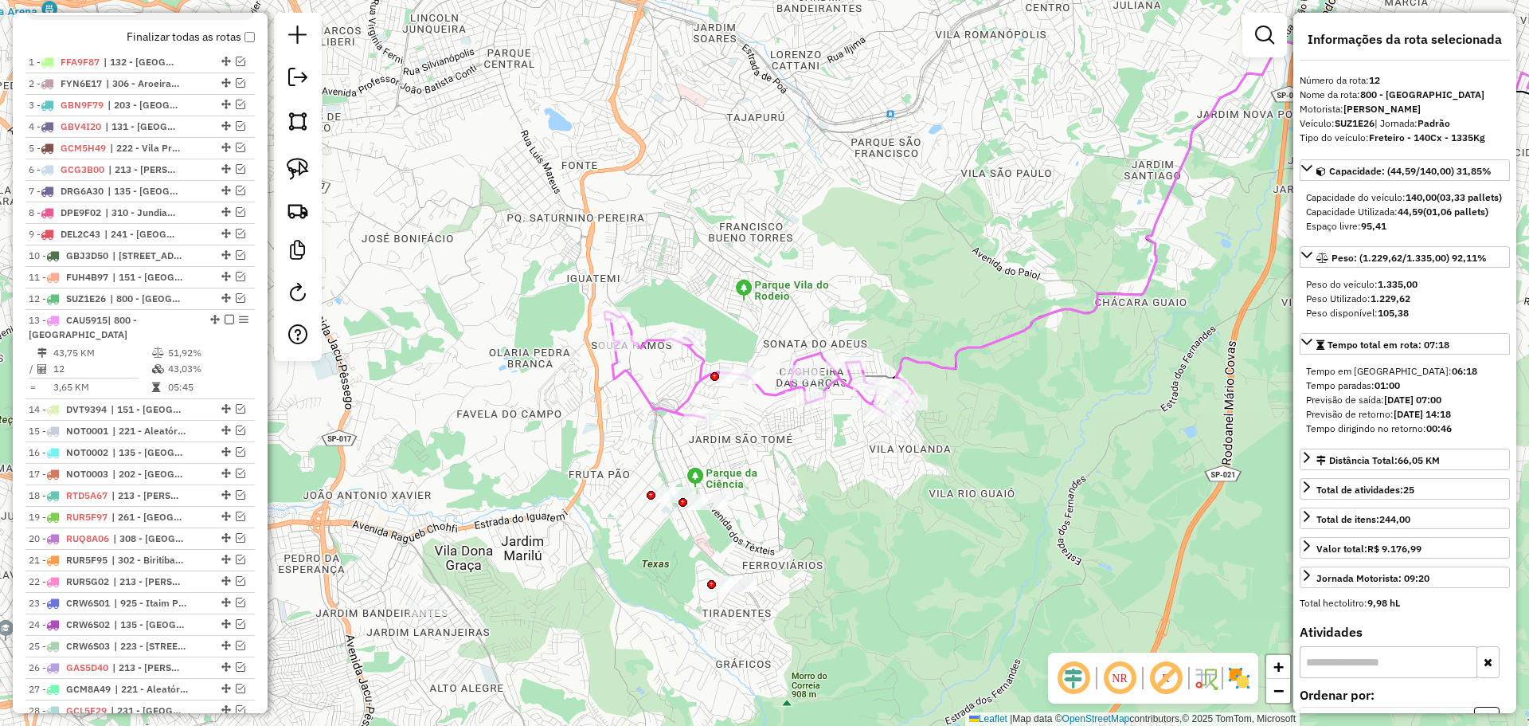
drag, startPoint x: 381, startPoint y: 457, endPoint x: 561, endPoint y: 448, distance: 180.2
click at [561, 448] on div "Janela de atendimento Grade de atendimento Capacidade Transportadoras Veículos …" at bounding box center [764, 363] width 1529 height 726
click at [1165, 680] on em at bounding box center [1166, 678] width 38 height 38
click at [296, 174] on img at bounding box center [298, 169] width 22 height 22
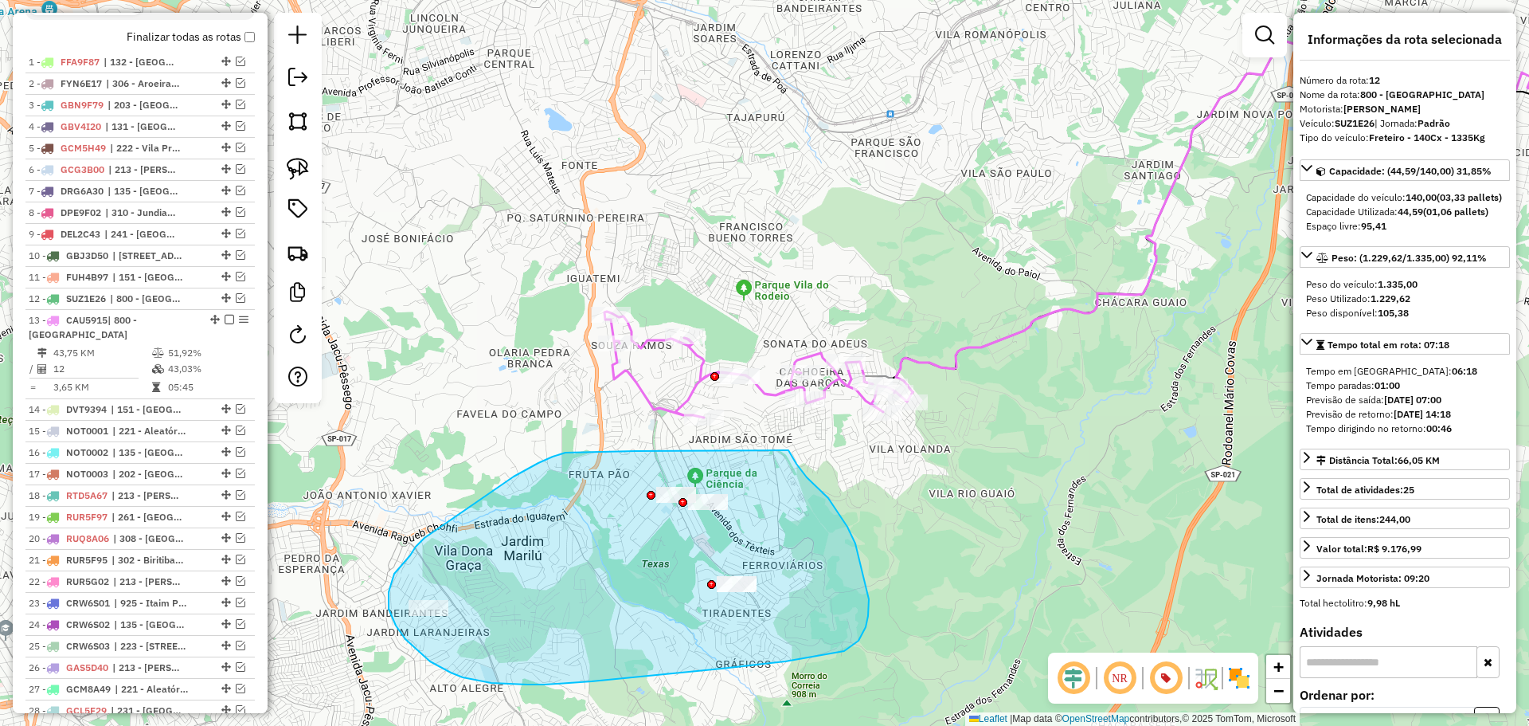
drag, startPoint x: 628, startPoint y: 451, endPoint x: 786, endPoint y: 450, distance: 158.5
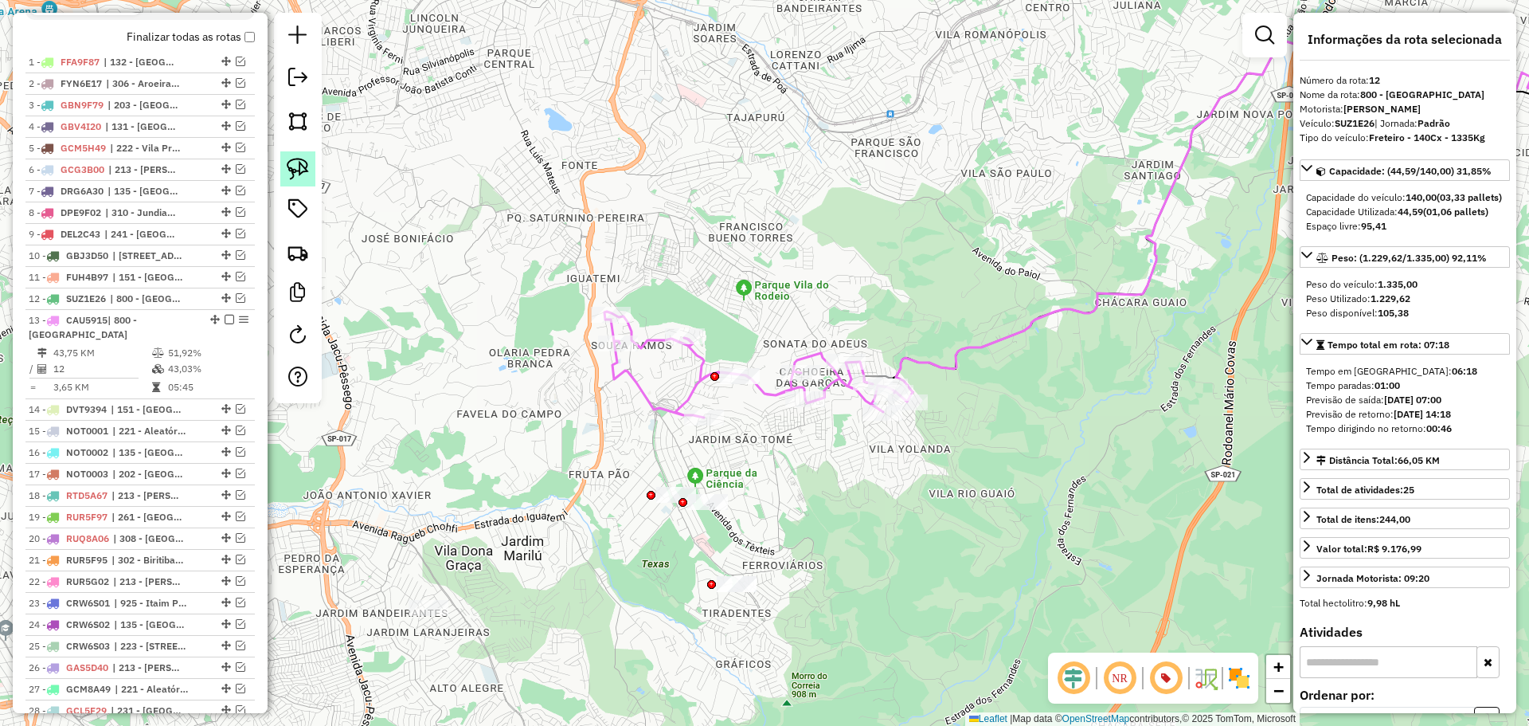
click at [289, 168] on img at bounding box center [298, 169] width 22 height 22
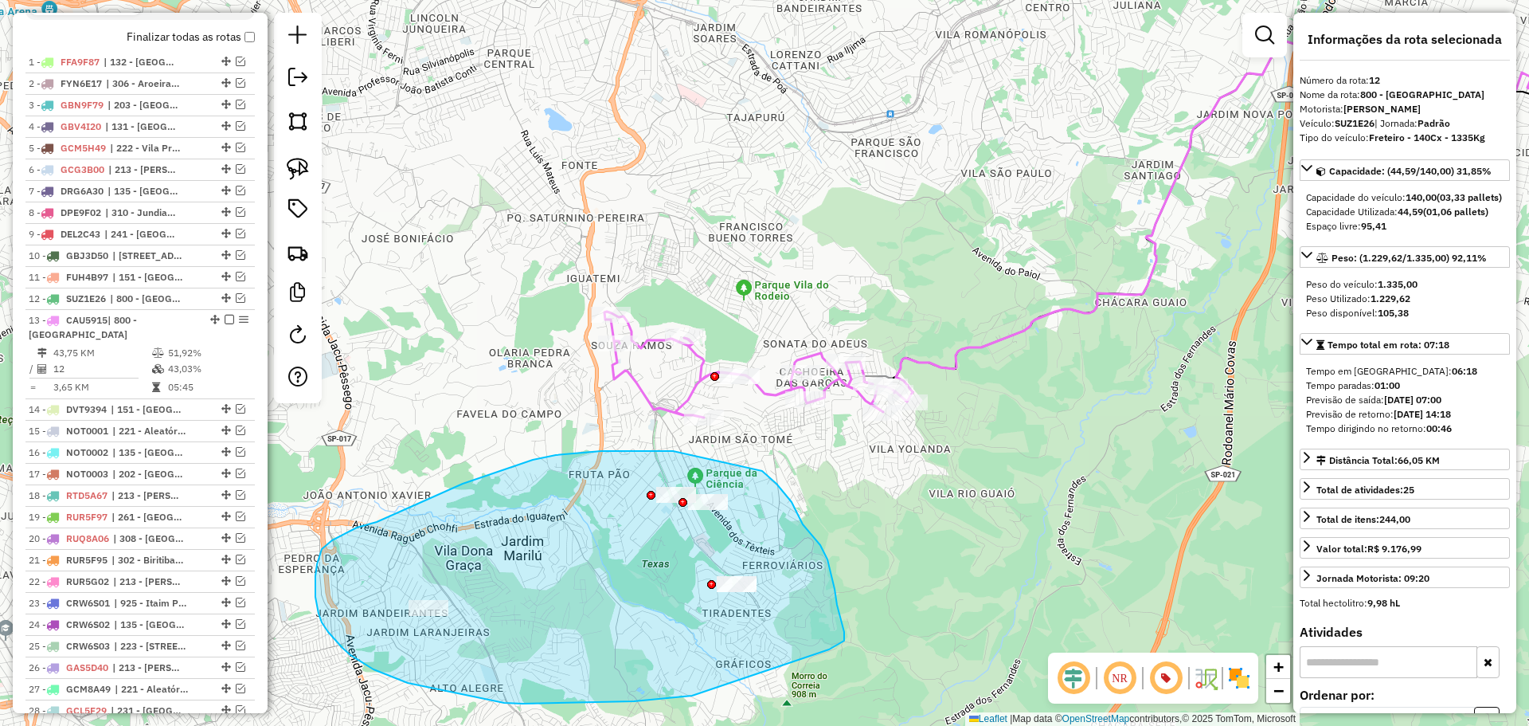
drag, startPoint x: 673, startPoint y: 451, endPoint x: 762, endPoint y: 471, distance: 91.4
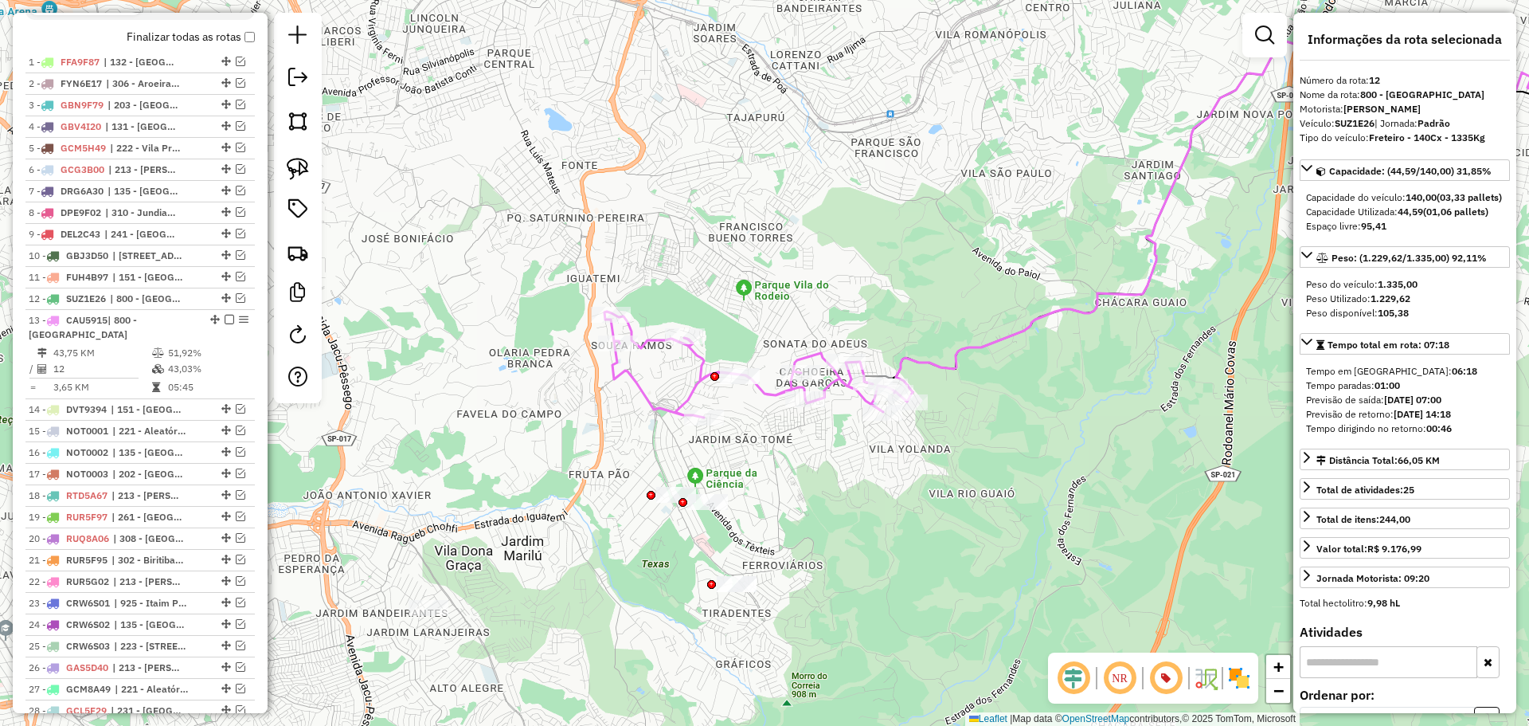
drag, startPoint x: 297, startPoint y: 173, endPoint x: 610, endPoint y: 248, distance: 322.0
click at [299, 174] on img at bounding box center [298, 169] width 22 height 22
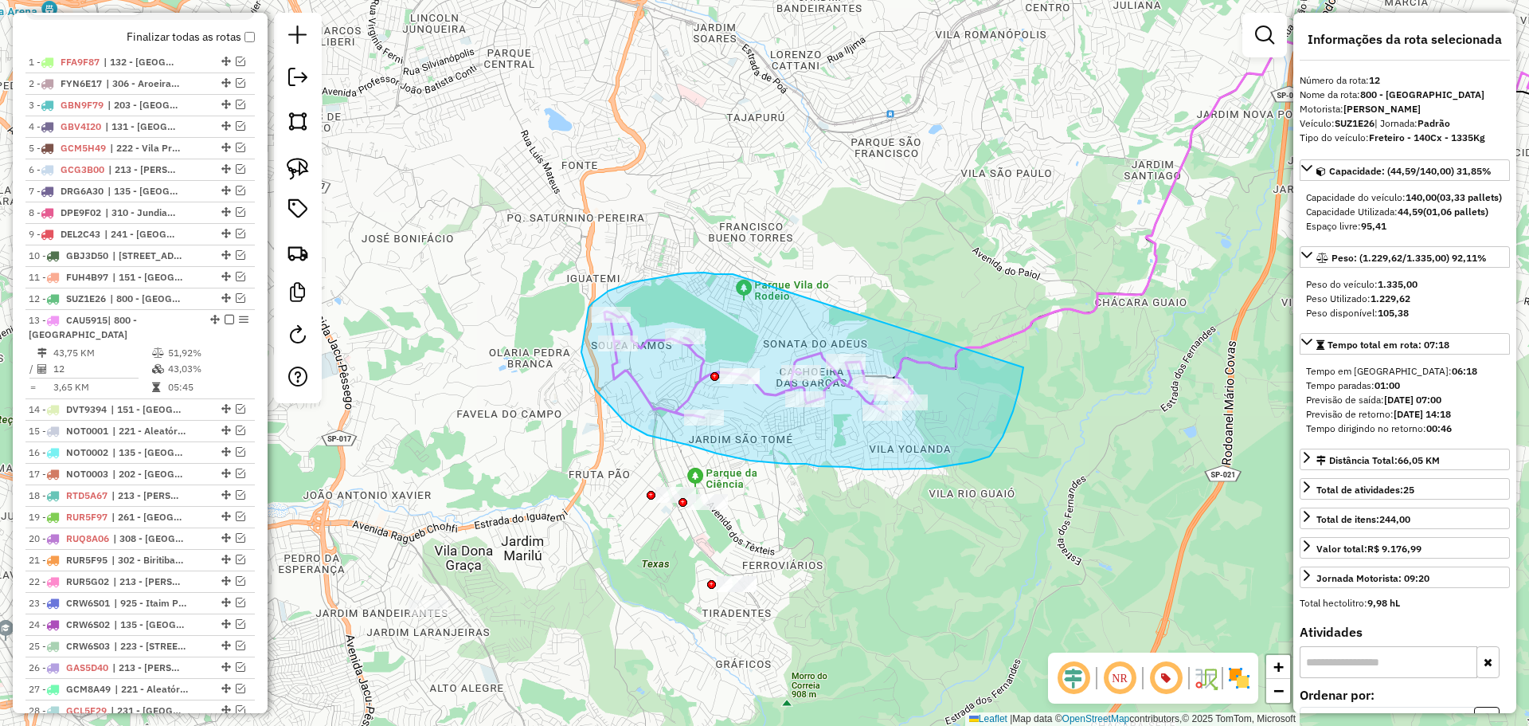
drag, startPoint x: 733, startPoint y: 274, endPoint x: 1015, endPoint y: 318, distance: 285.3
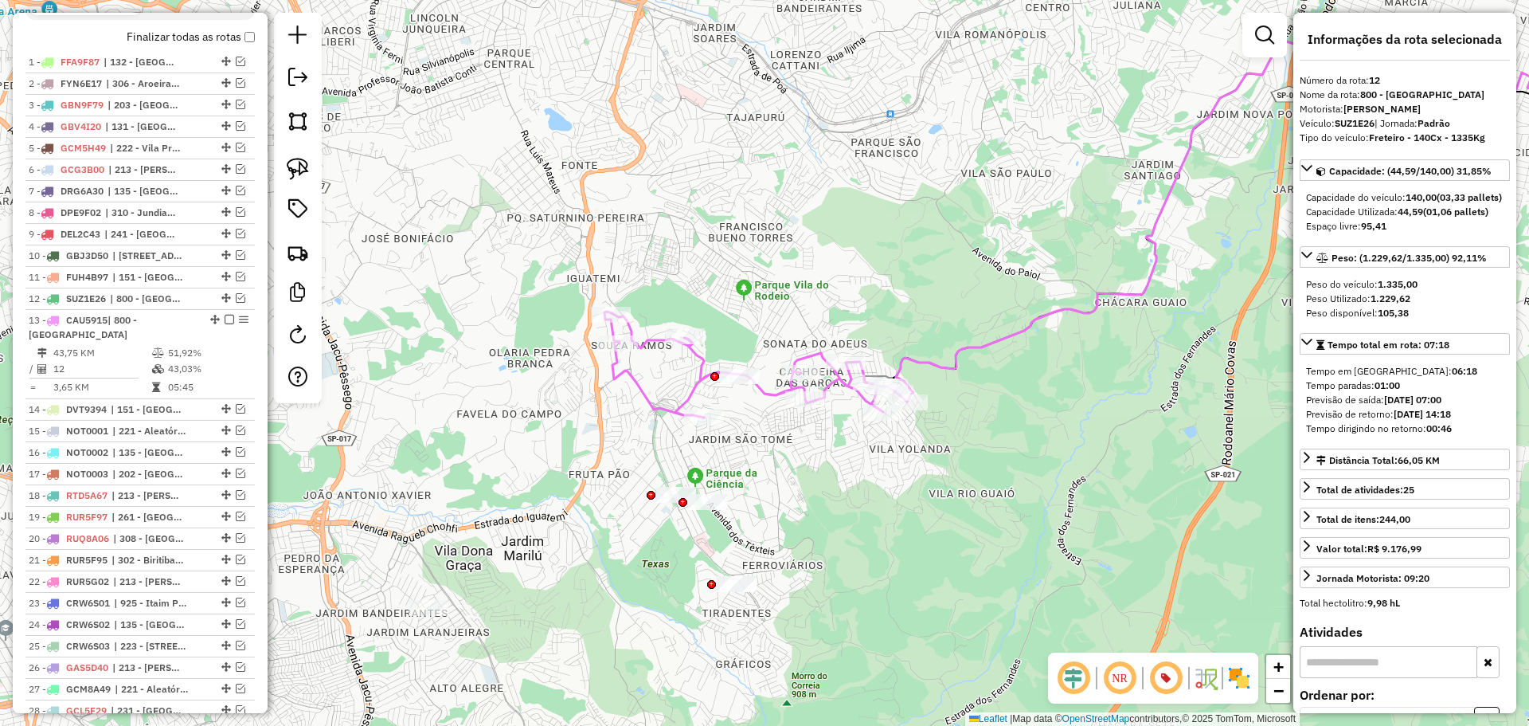
click at [300, 173] on img at bounding box center [298, 169] width 22 height 22
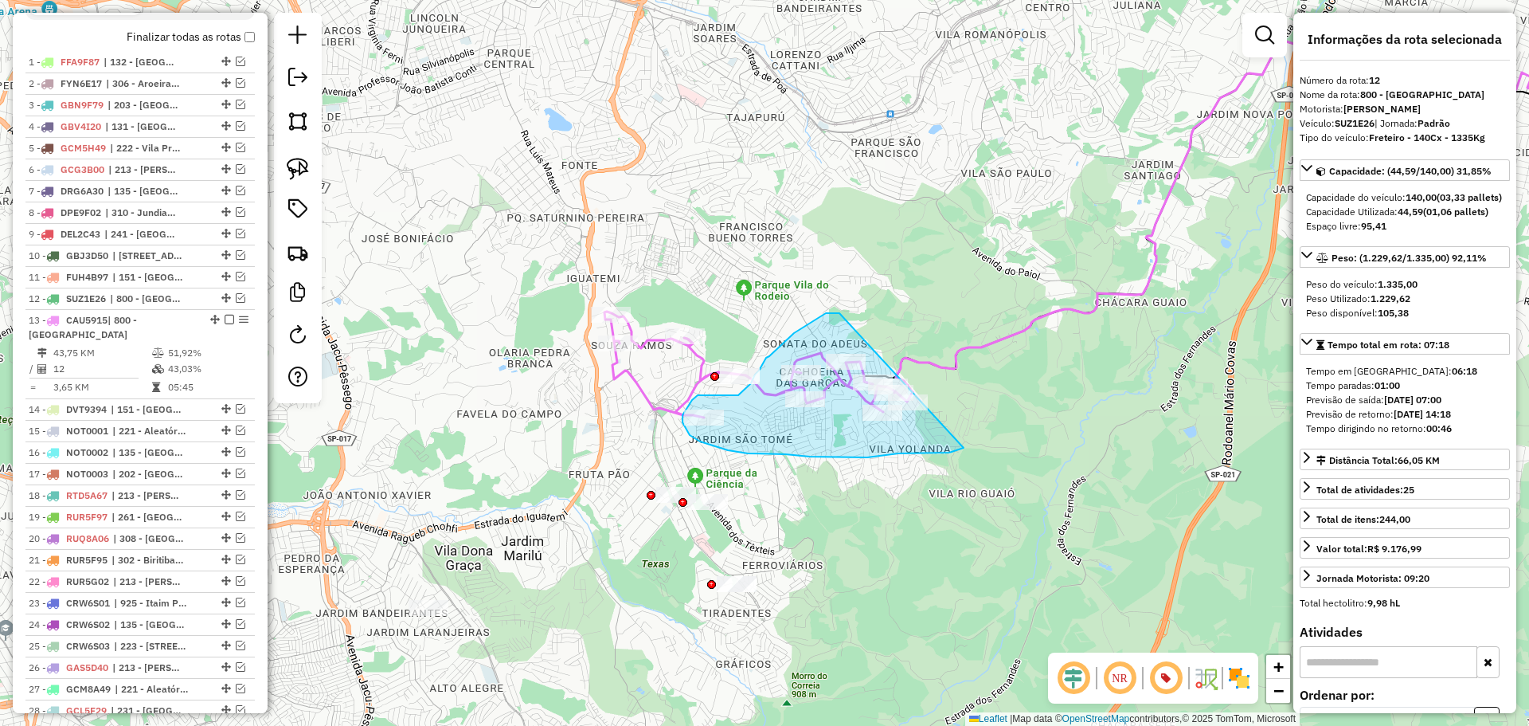
drag, startPoint x: 832, startPoint y: 313, endPoint x: 968, endPoint y: 378, distance: 151.0
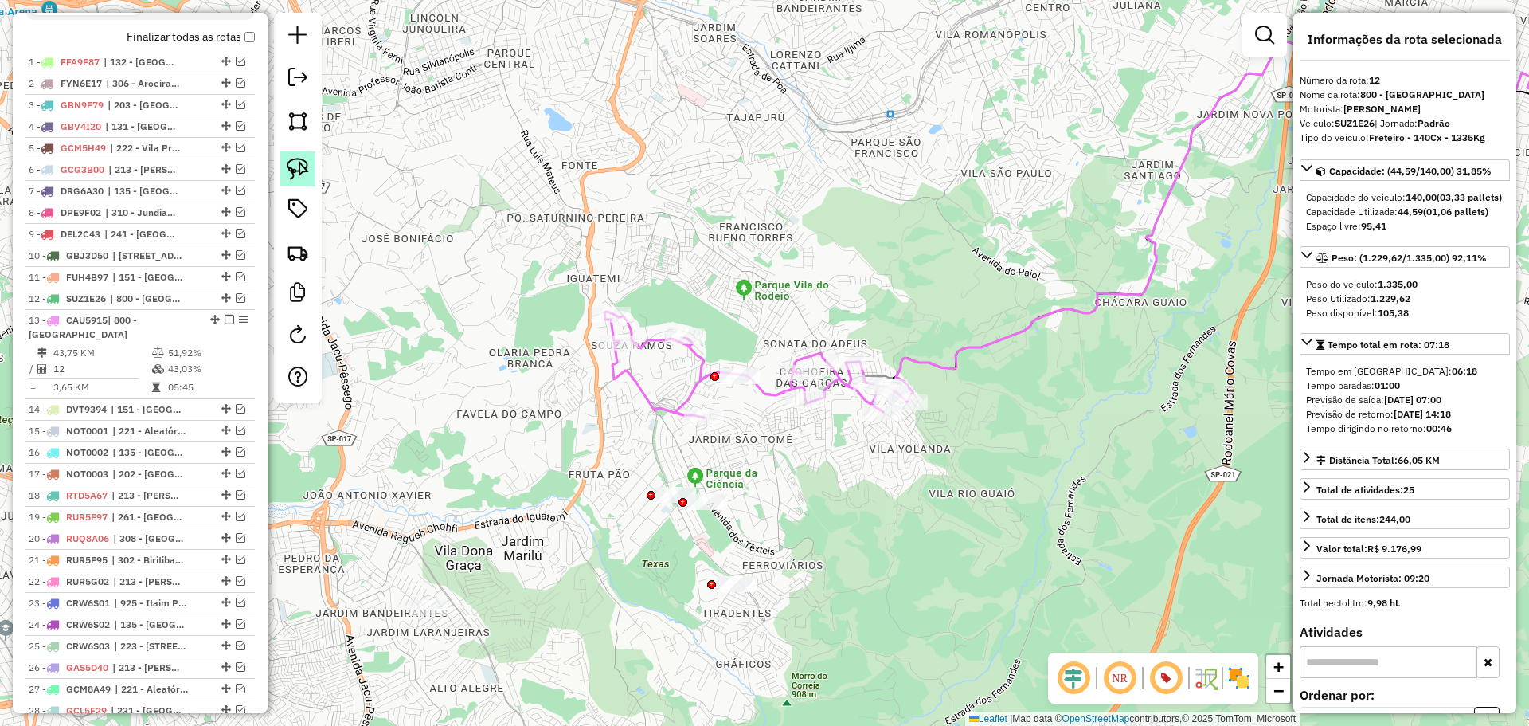
click at [307, 178] on img at bounding box center [298, 169] width 22 height 22
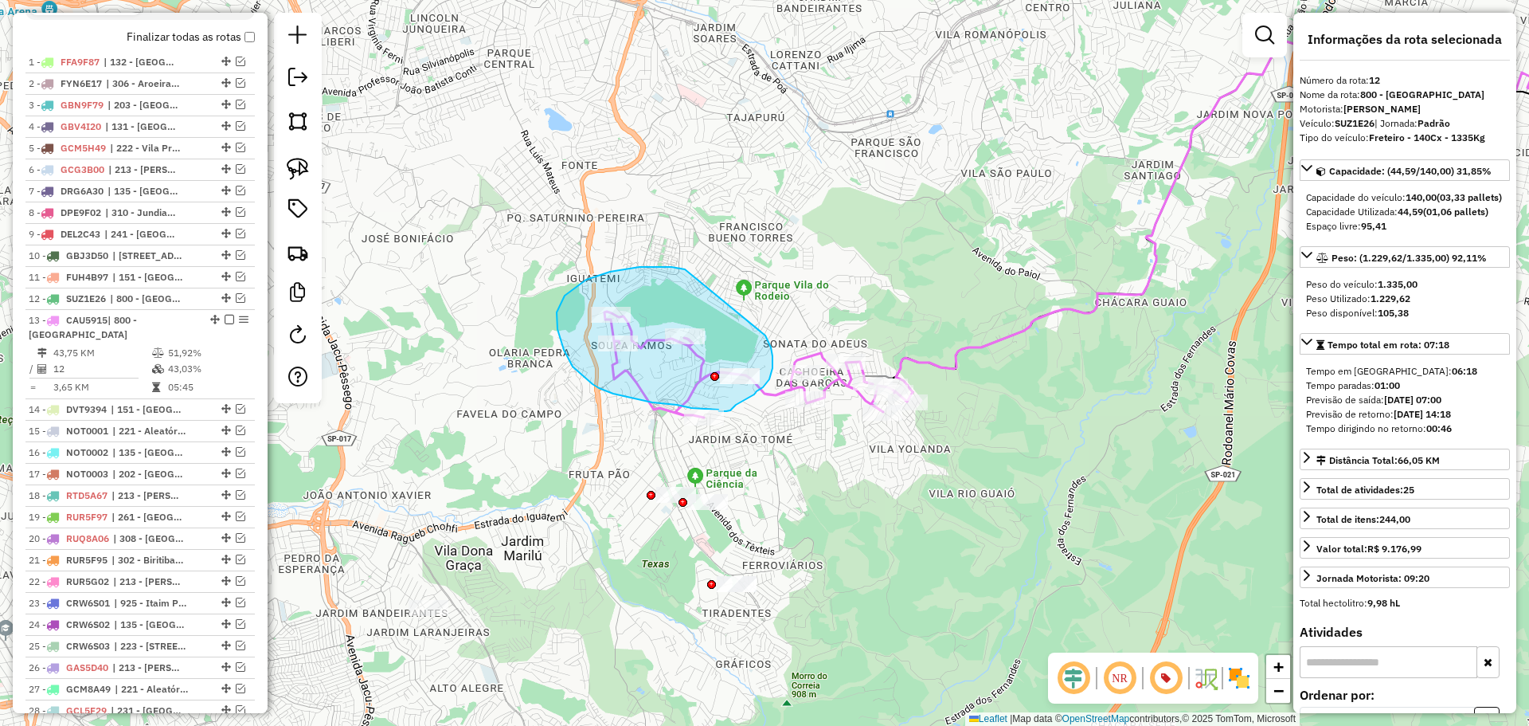
drag, startPoint x: 685, startPoint y: 269, endPoint x: 762, endPoint y: 331, distance: 98.6
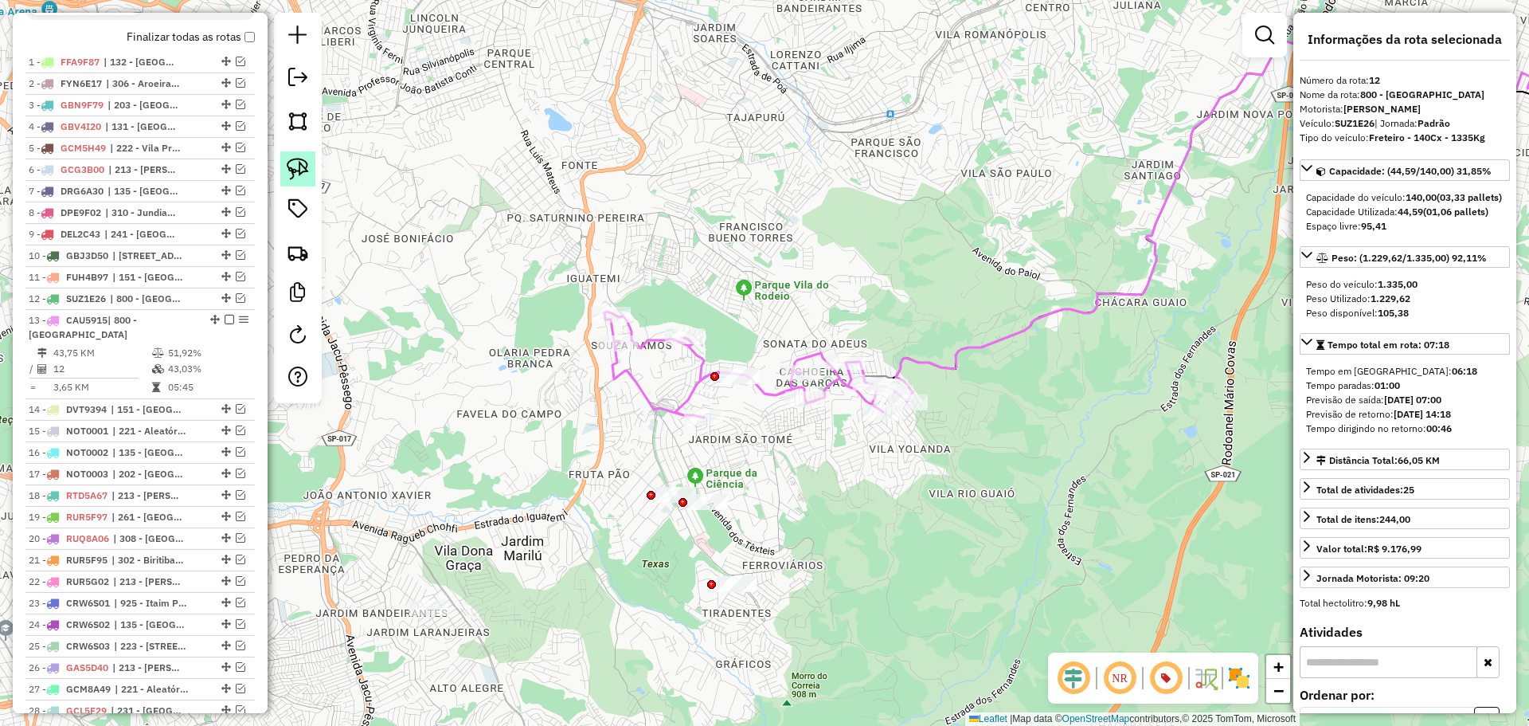
click at [301, 173] on img at bounding box center [298, 169] width 22 height 22
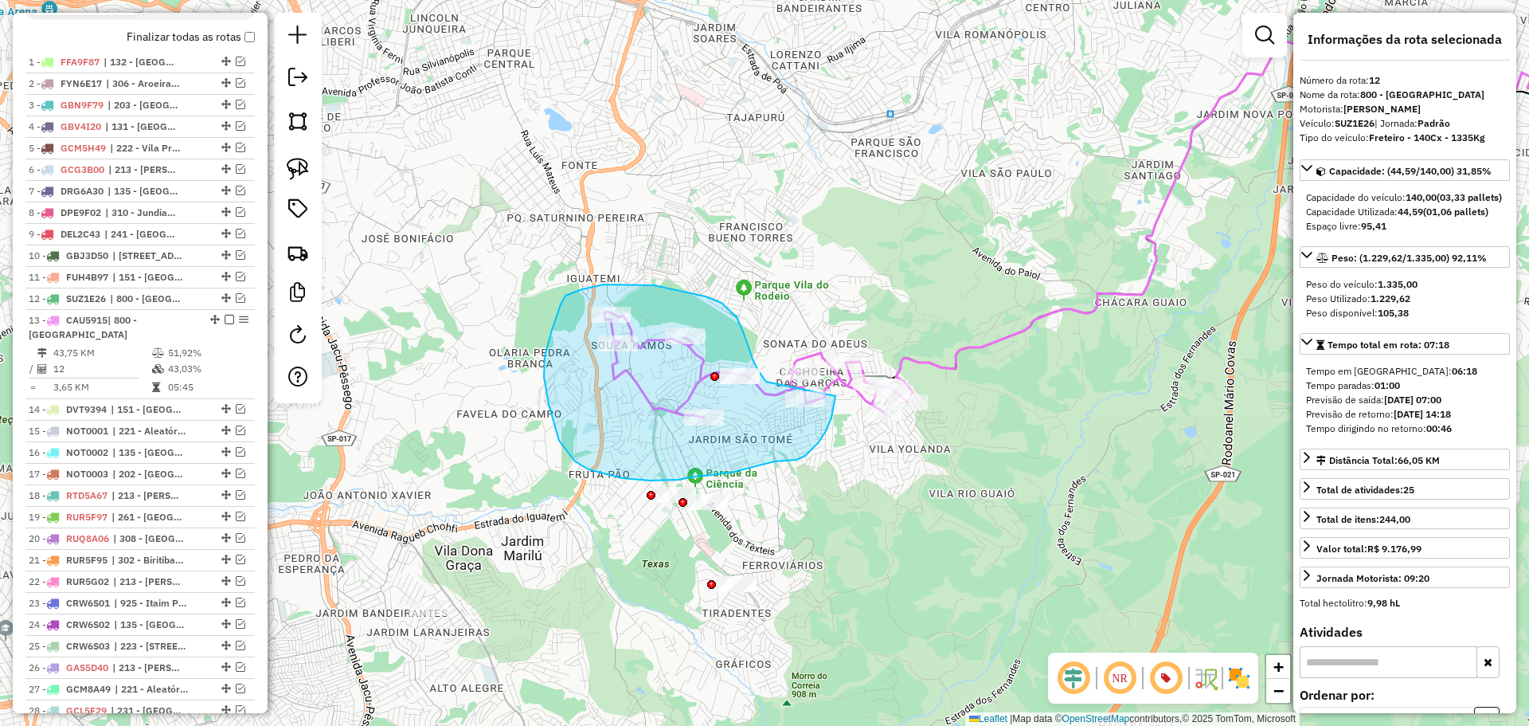
drag, startPoint x: 830, startPoint y: 395, endPoint x: 835, endPoint y: 401, distance: 8.5
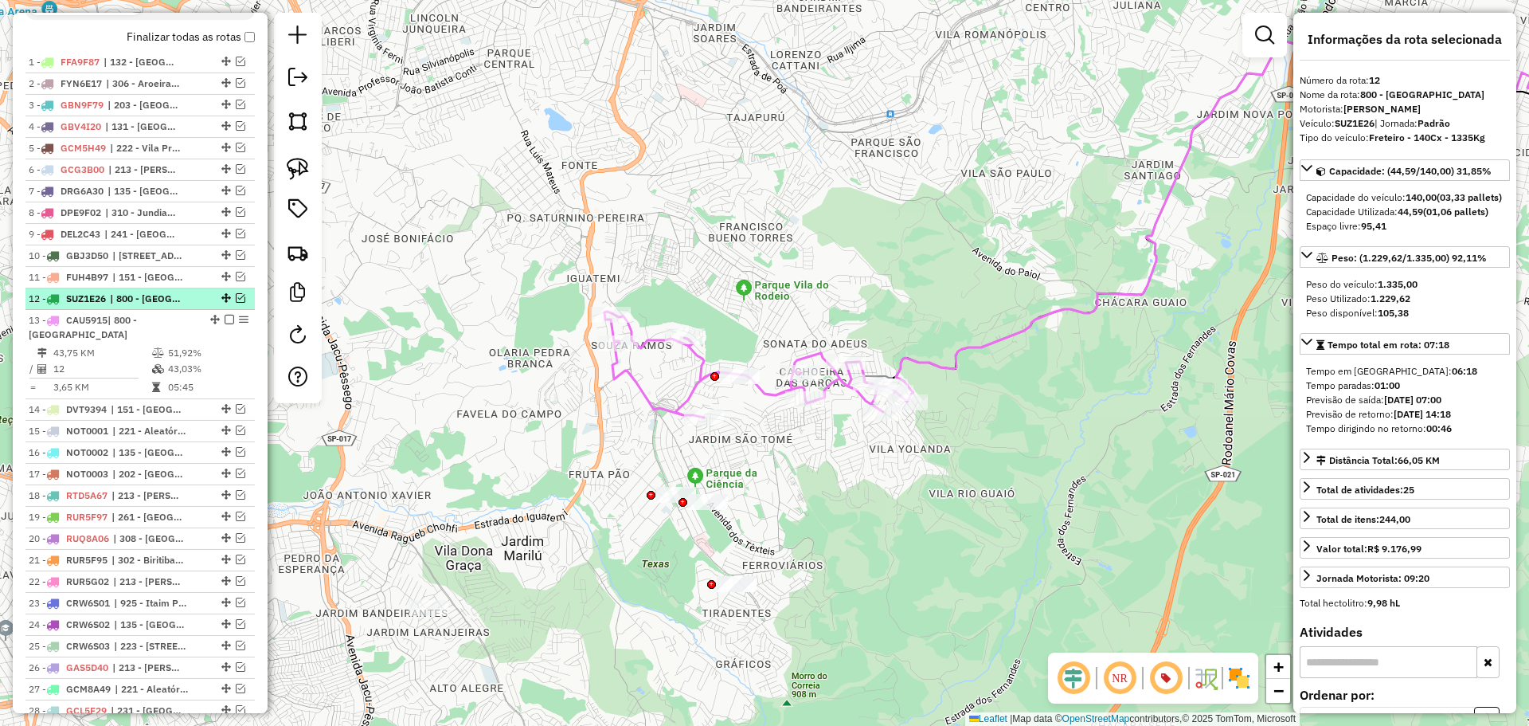
click at [131, 306] on span "| 800 - [GEOGRAPHIC_DATA]" at bounding box center [146, 298] width 73 height 14
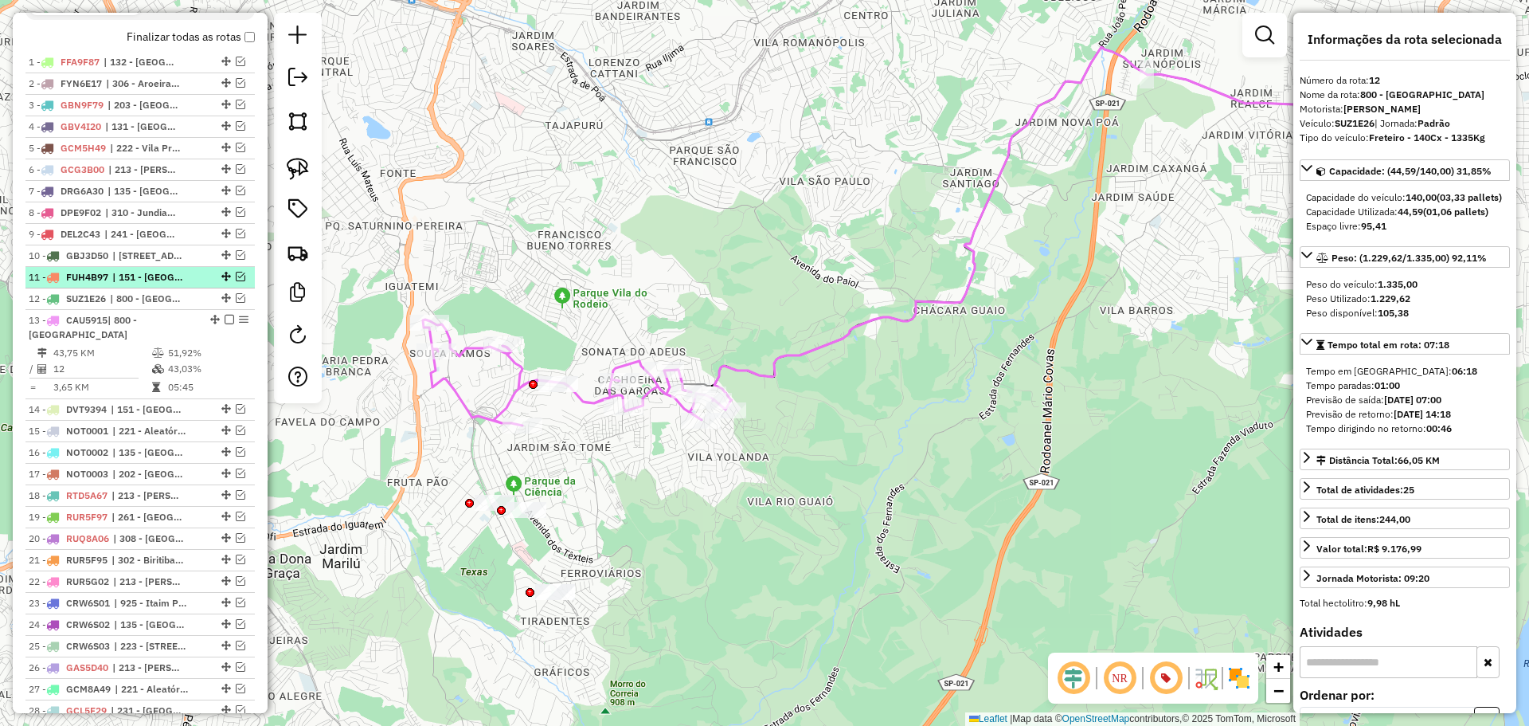
click at [107, 283] on span "FUH4B97" at bounding box center [87, 277] width 42 height 12
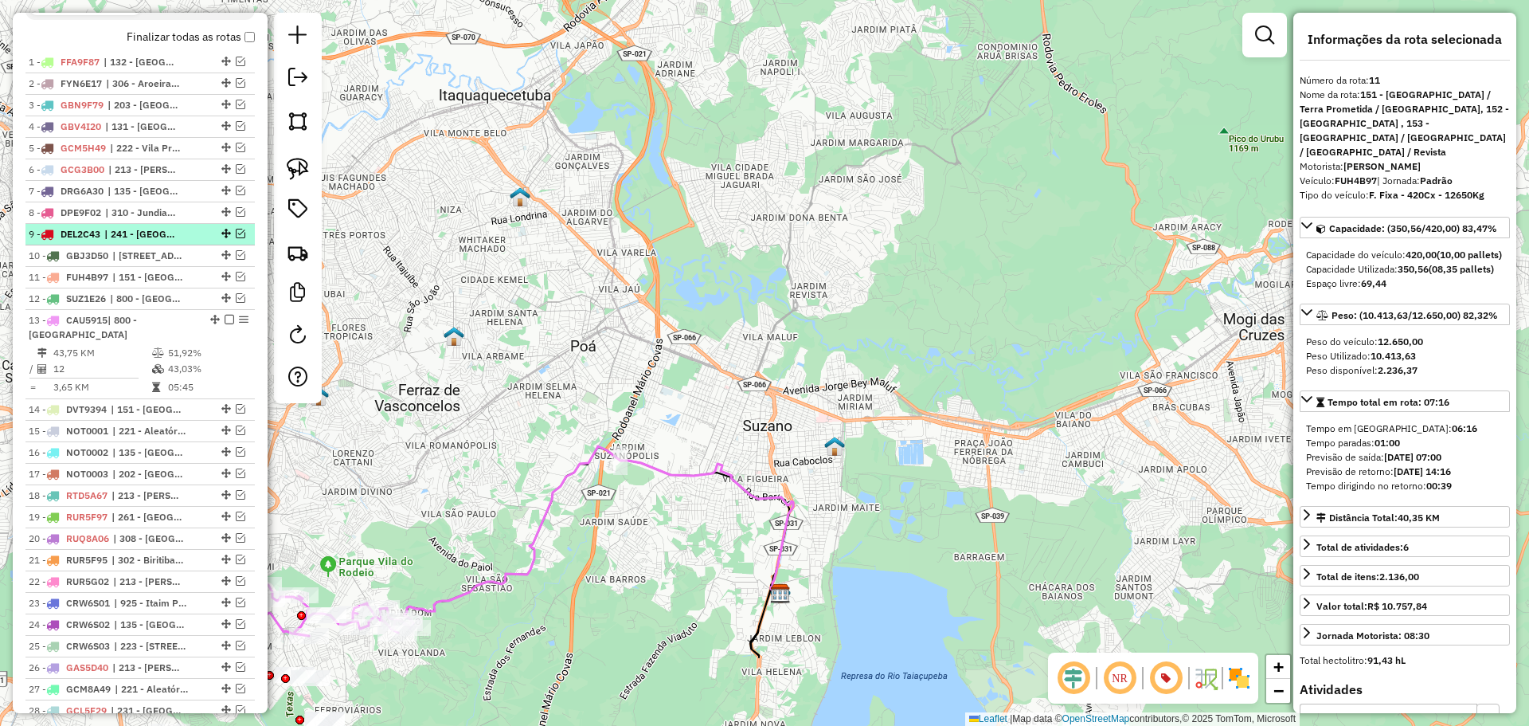
click at [124, 241] on span "| 241 - [GEOGRAPHIC_DATA]" at bounding box center [140, 234] width 73 height 14
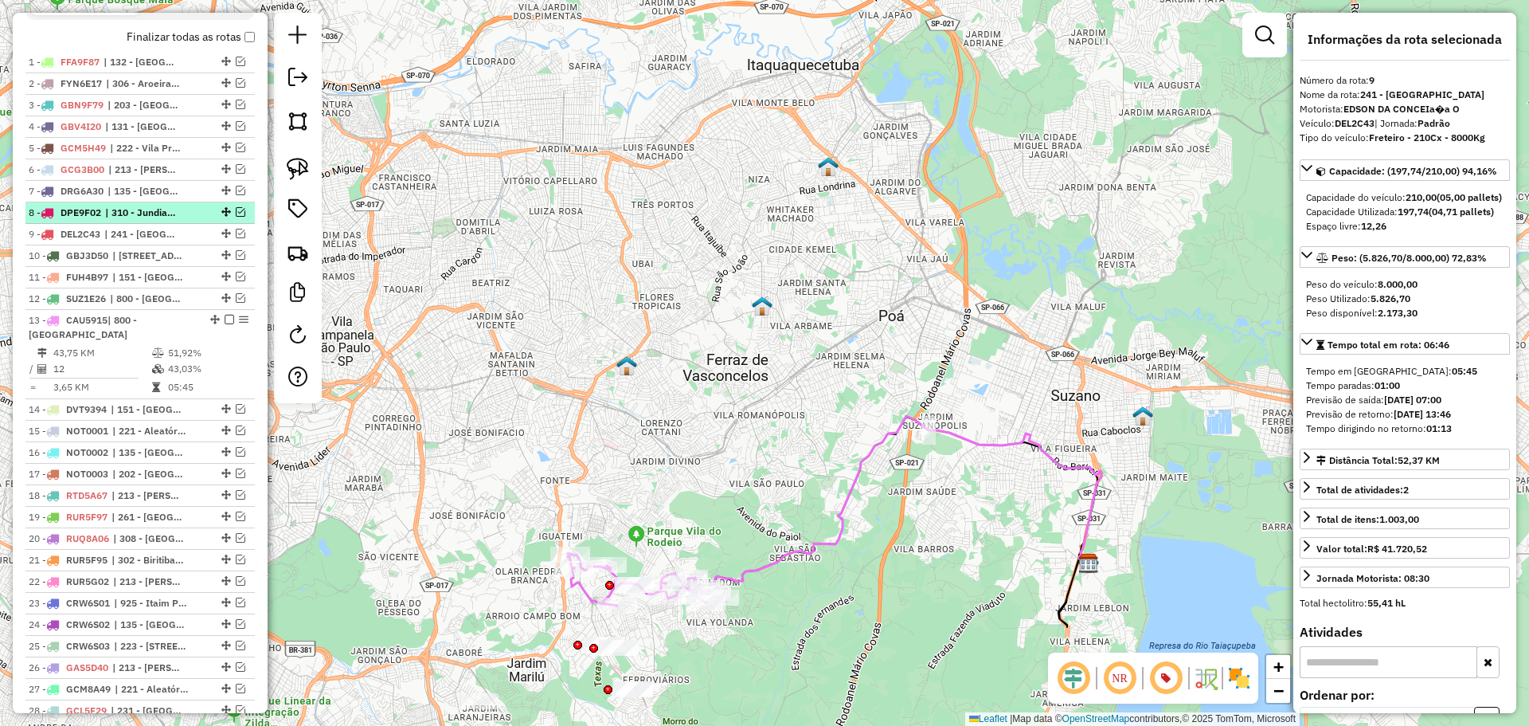
click at [122, 218] on li "8 - DPE9F02 | 310 - Jundiapeba, 311 - [GEOGRAPHIC_DATA], 334 - [GEOGRAPHIC_DATA…" at bounding box center [139, 213] width 229 height 22
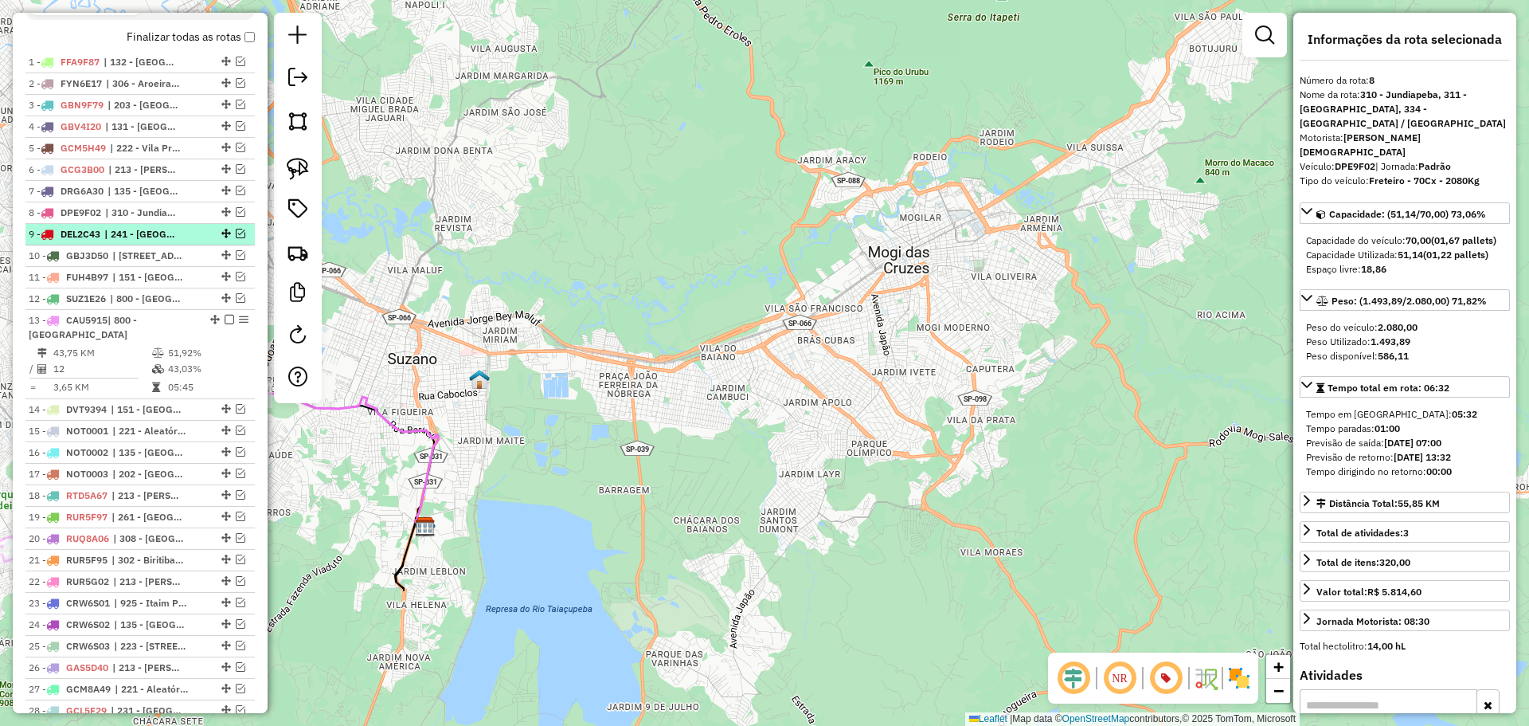
click at [139, 241] on span "| 241 - [GEOGRAPHIC_DATA]" at bounding box center [140, 234] width 73 height 14
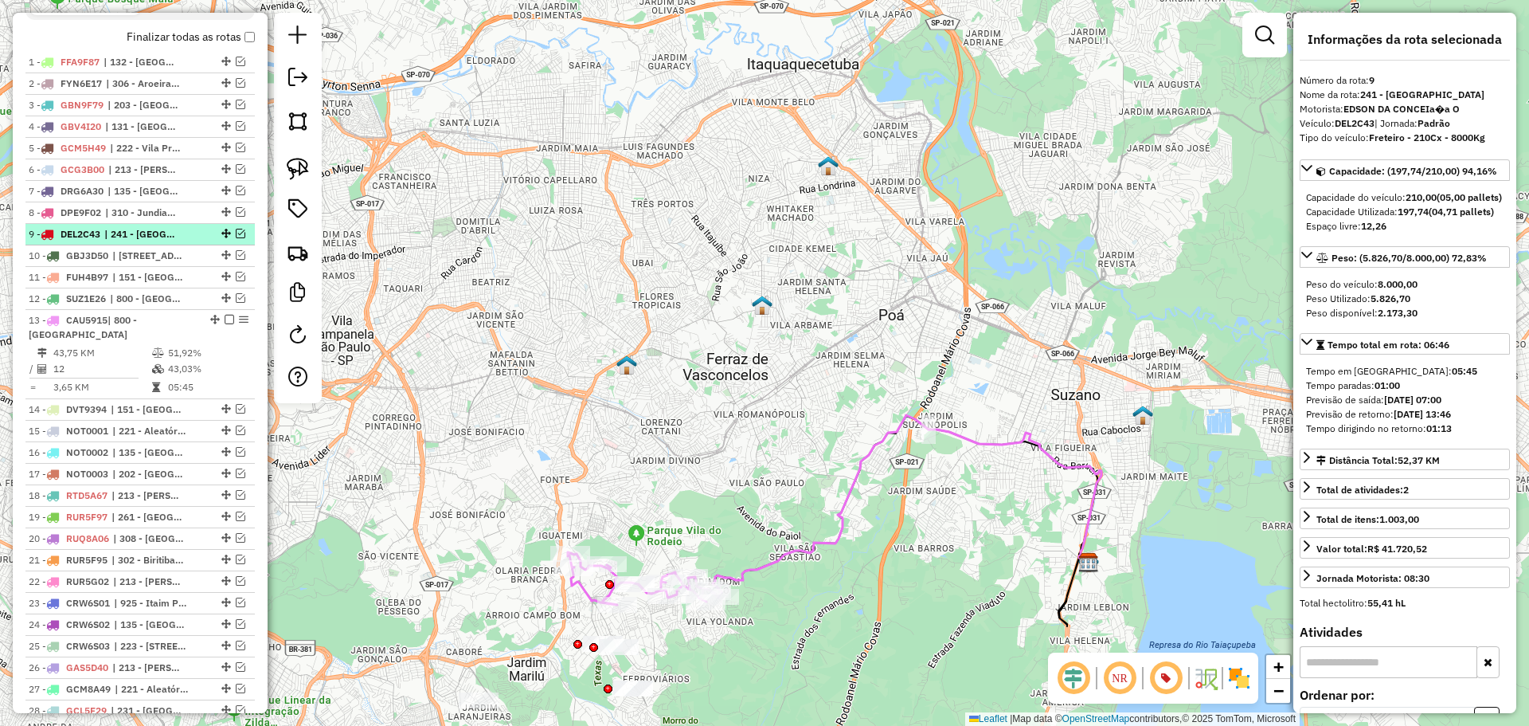
click at [237, 238] on em at bounding box center [241, 234] width 10 height 10
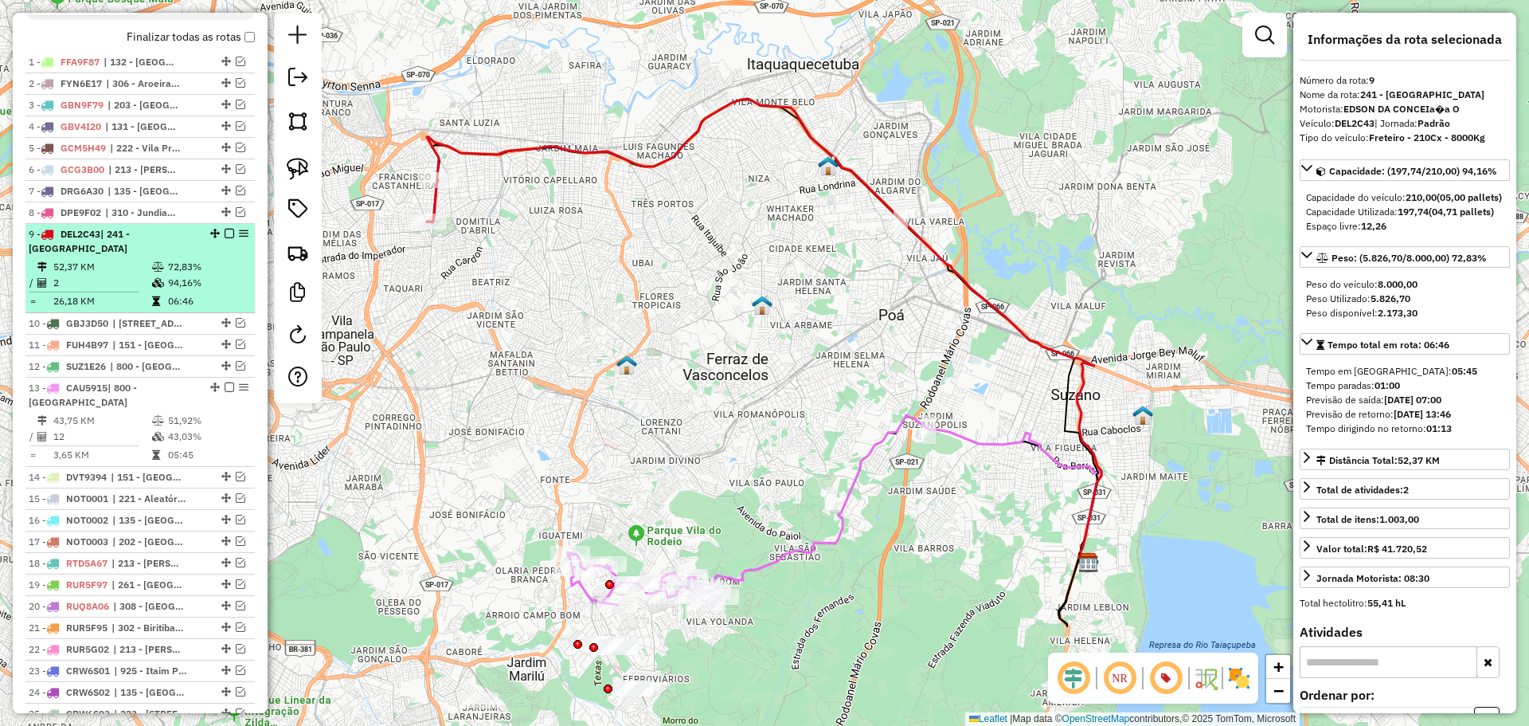
drag, startPoint x: 237, startPoint y: 248, endPoint x: 227, endPoint y: 248, distance: 9.6
click at [227, 238] on div at bounding box center [225, 234] width 48 height 10
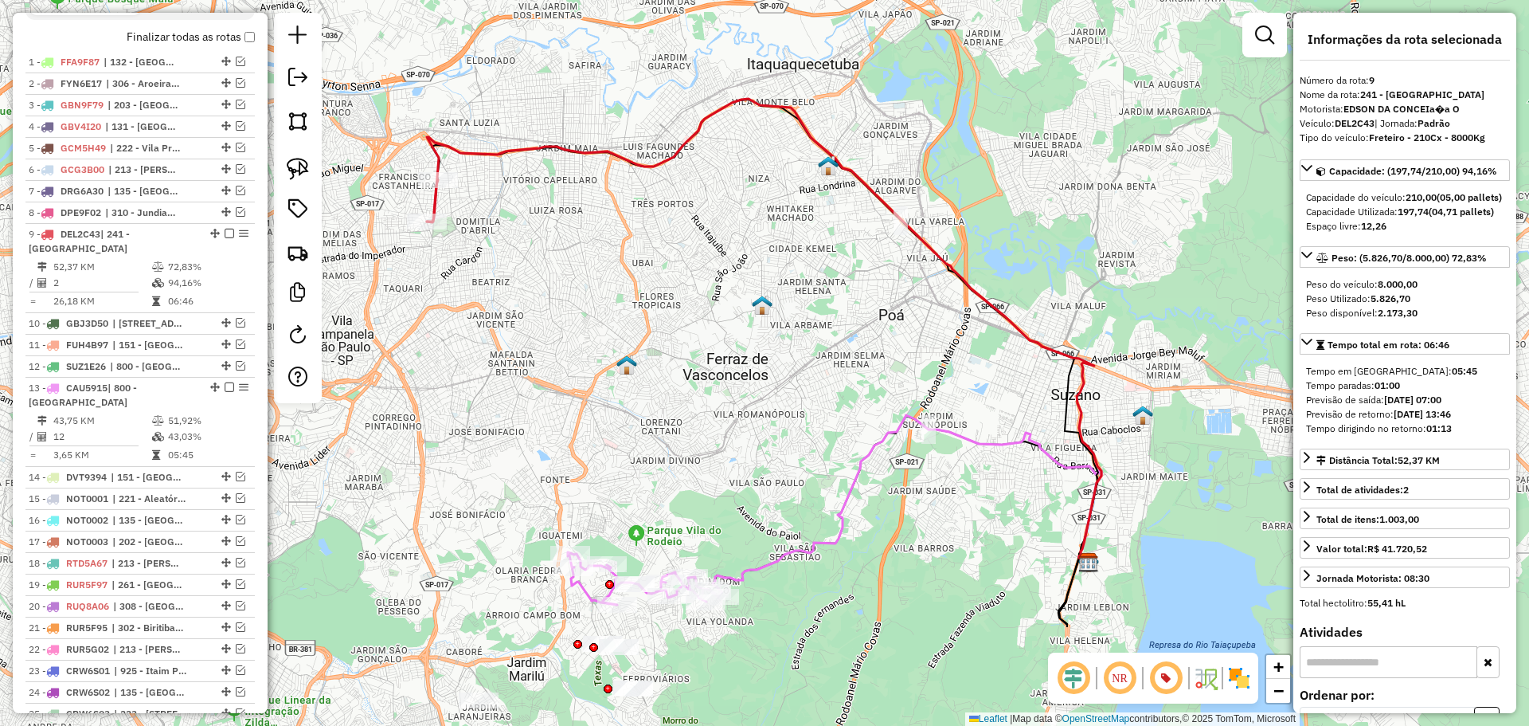
click at [610, 580] on div at bounding box center [609, 584] width 9 height 9
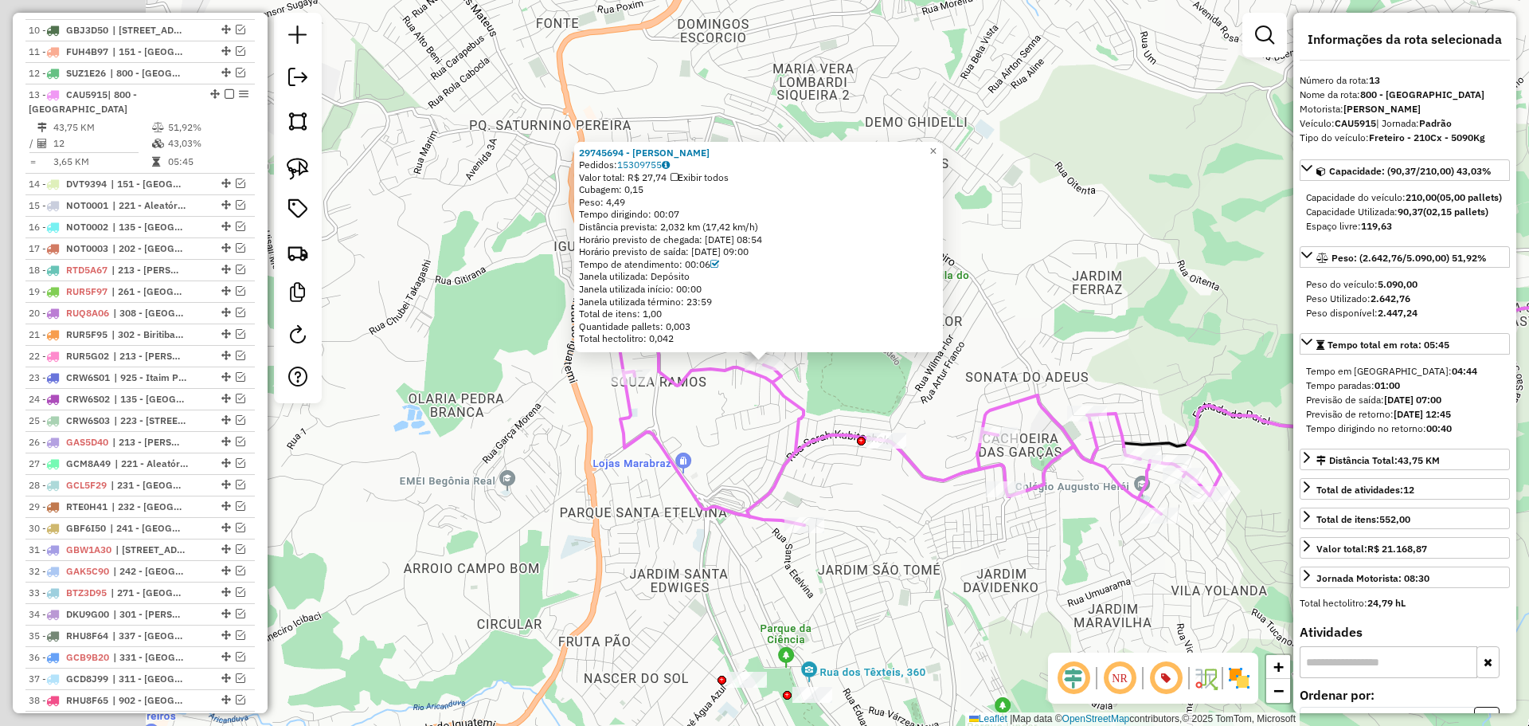
scroll to position [1002, 0]
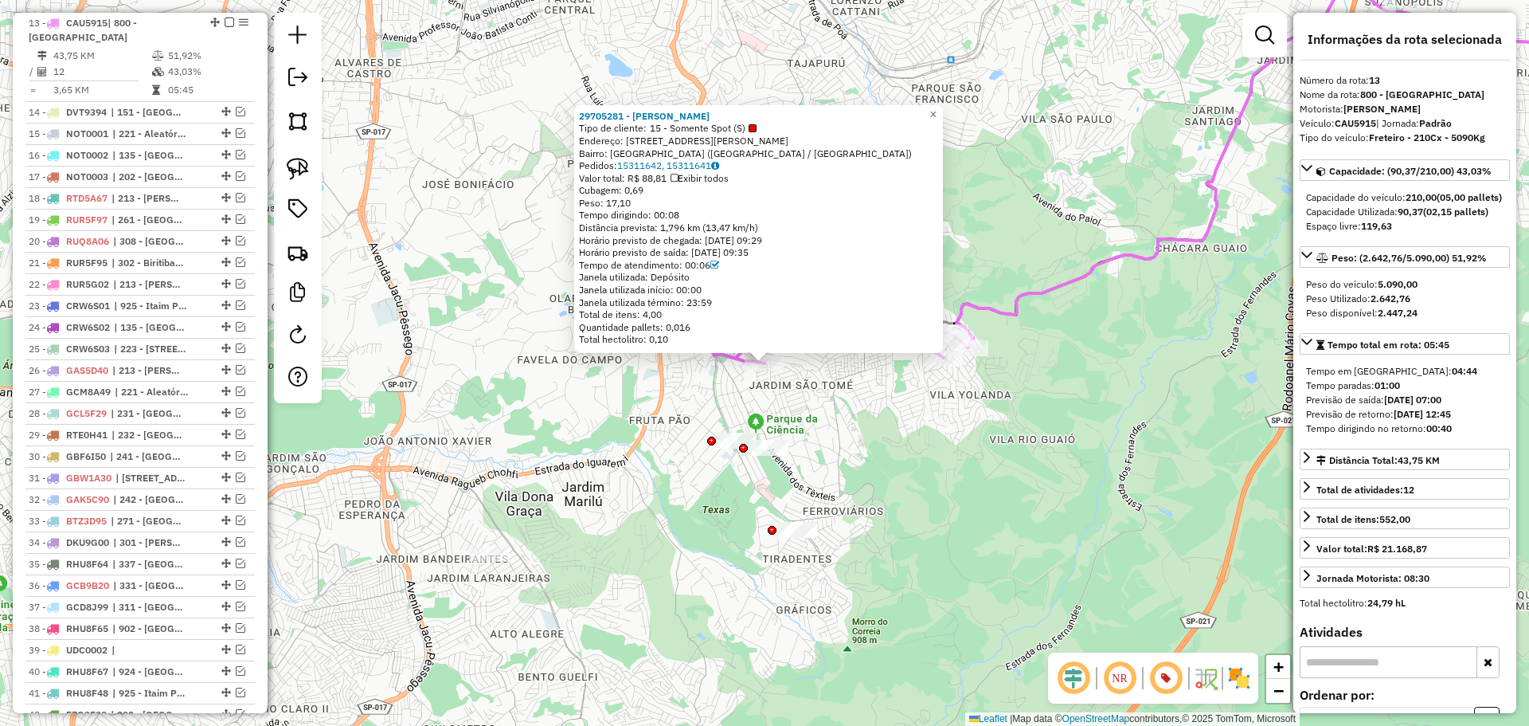
click at [640, 498] on div "29705281 - DIVINARIA RODRIGUES Tipo de cliente: 15 - Somente Spot (S) Endereço:…" at bounding box center [764, 363] width 1529 height 726
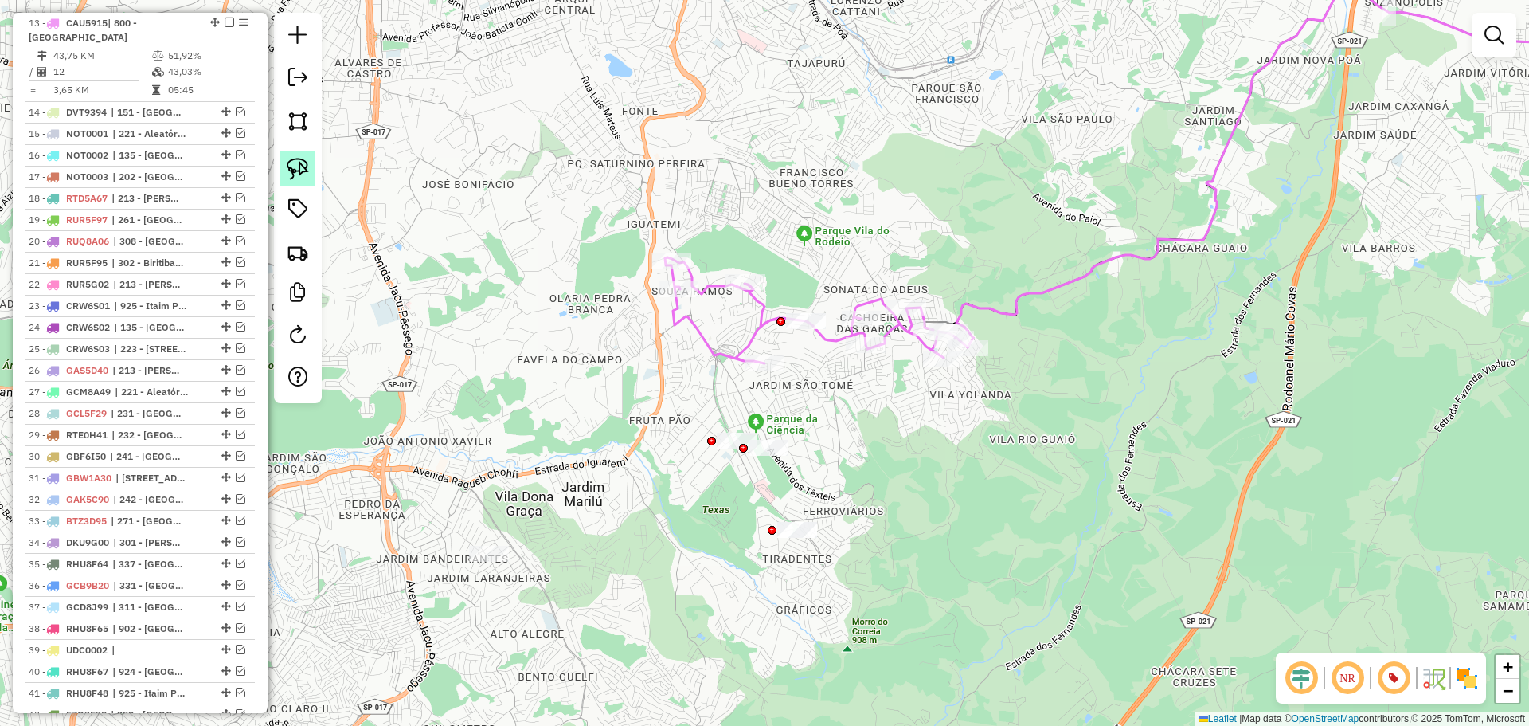
click at [291, 169] on img at bounding box center [298, 169] width 22 height 22
click at [825, 318] on div "Janela de atendimento Grade de atendimento Capacidade Transportadoras Veículos …" at bounding box center [764, 363] width 1529 height 726
click at [298, 159] on img at bounding box center [298, 169] width 22 height 22
drag, startPoint x: 840, startPoint y: 295, endPoint x: 881, endPoint y: 300, distance: 40.9
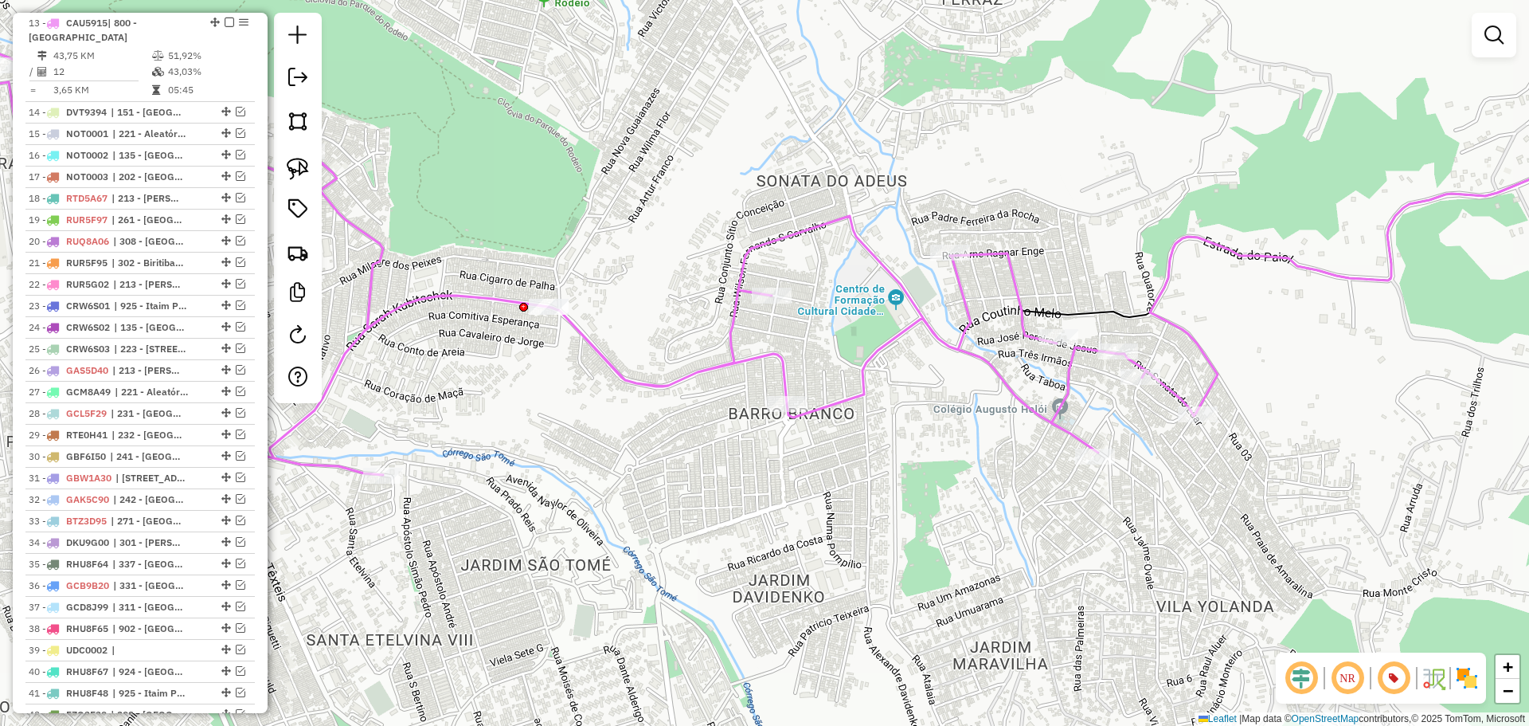
drag, startPoint x: 287, startPoint y: 171, endPoint x: 372, endPoint y: 204, distance: 91.3
click at [287, 170] on img at bounding box center [298, 169] width 22 height 22
drag, startPoint x: 783, startPoint y: 358, endPoint x: 871, endPoint y: 385, distance: 92.7
click at [292, 183] on link at bounding box center [297, 168] width 35 height 35
drag, startPoint x: 885, startPoint y: 243, endPoint x: 1008, endPoint y: 229, distance: 123.5
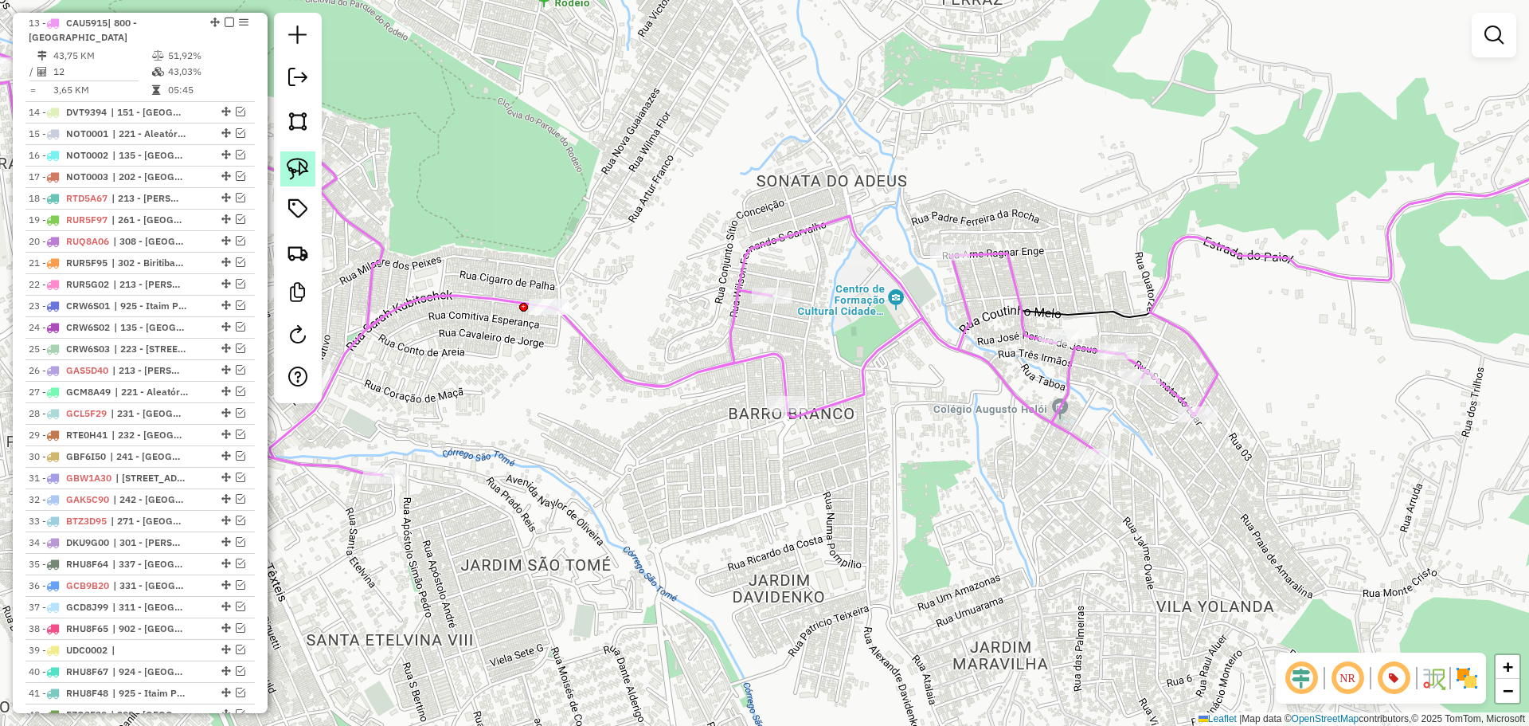
drag, startPoint x: 307, startPoint y: 160, endPoint x: 863, endPoint y: 254, distance: 564.6
click at [307, 161] on img at bounding box center [298, 169] width 22 height 22
drag, startPoint x: 1054, startPoint y: 293, endPoint x: 1078, endPoint y: 298, distance: 24.4
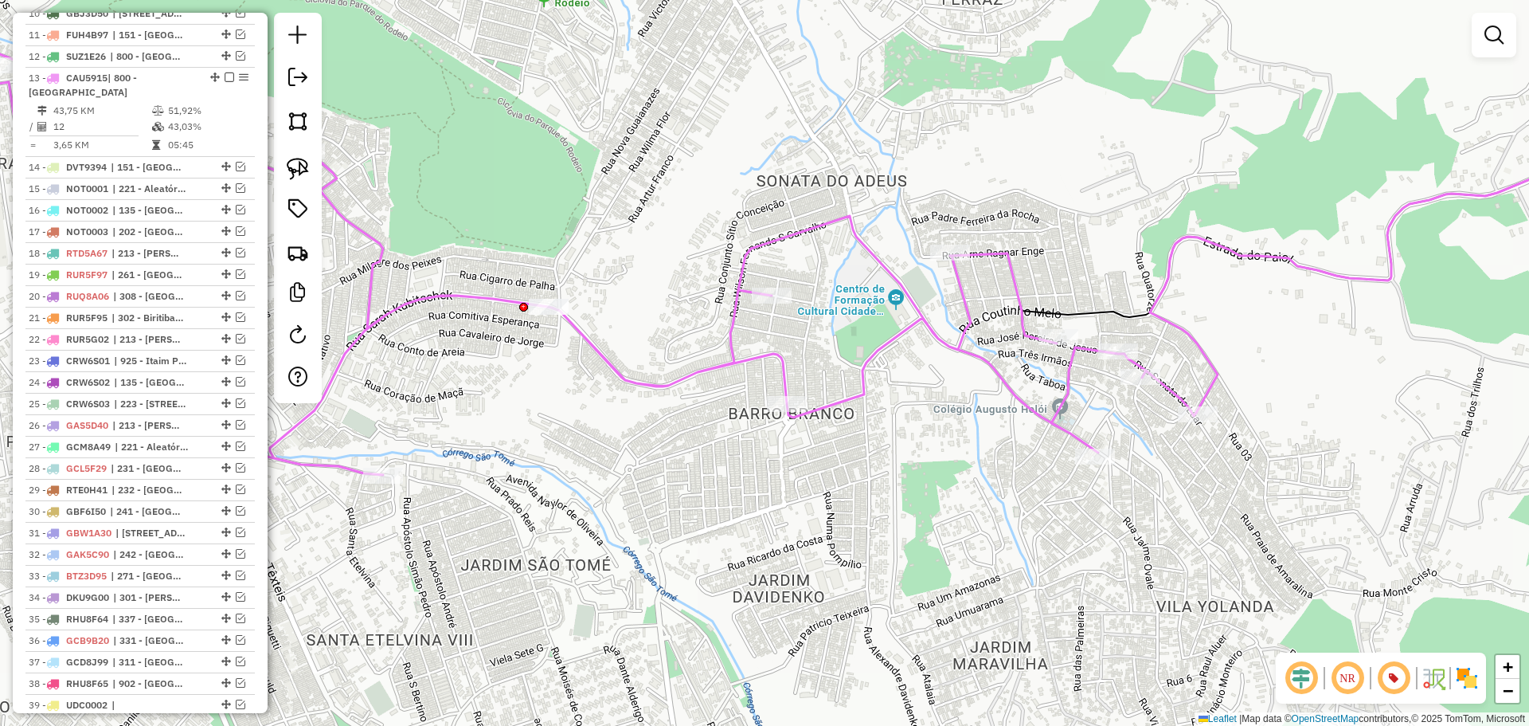
scroll to position [763, 0]
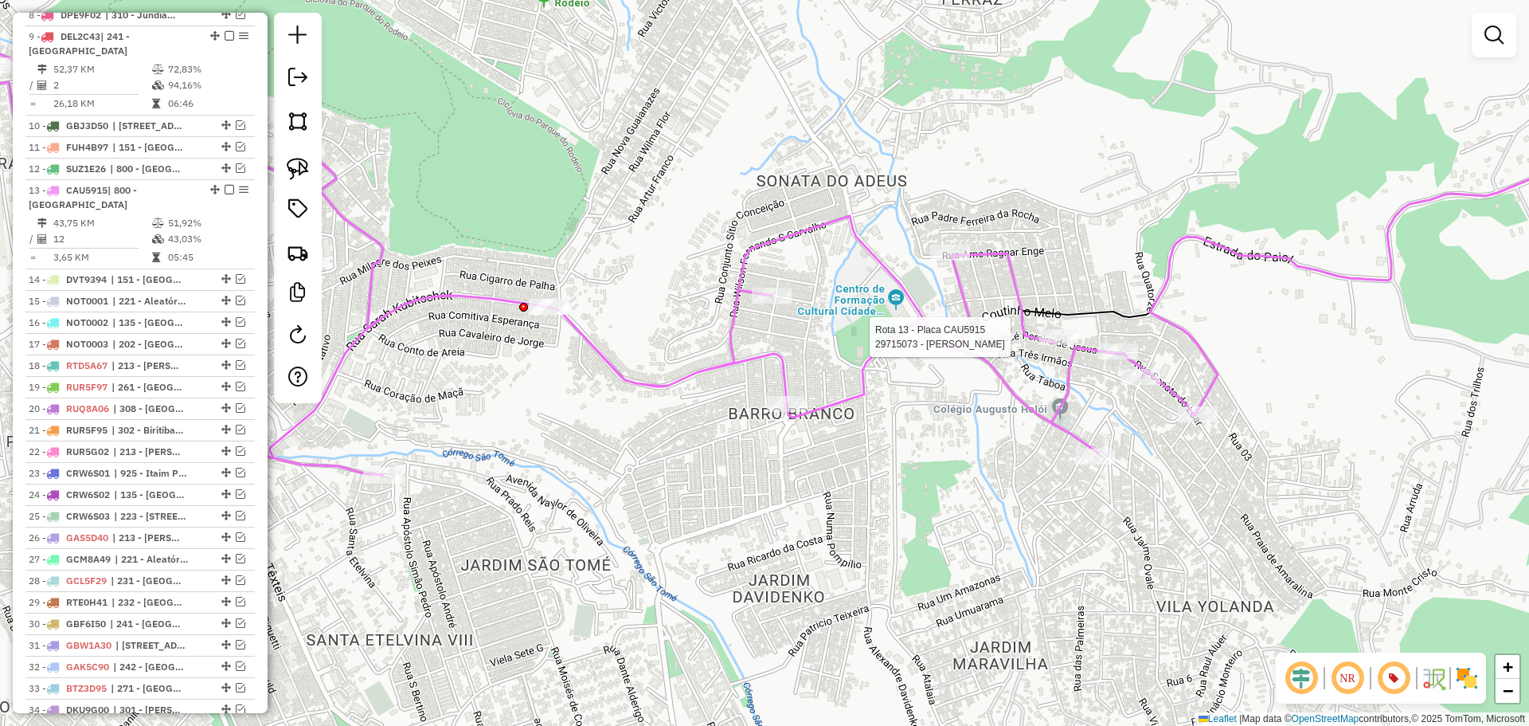
select select "**********"
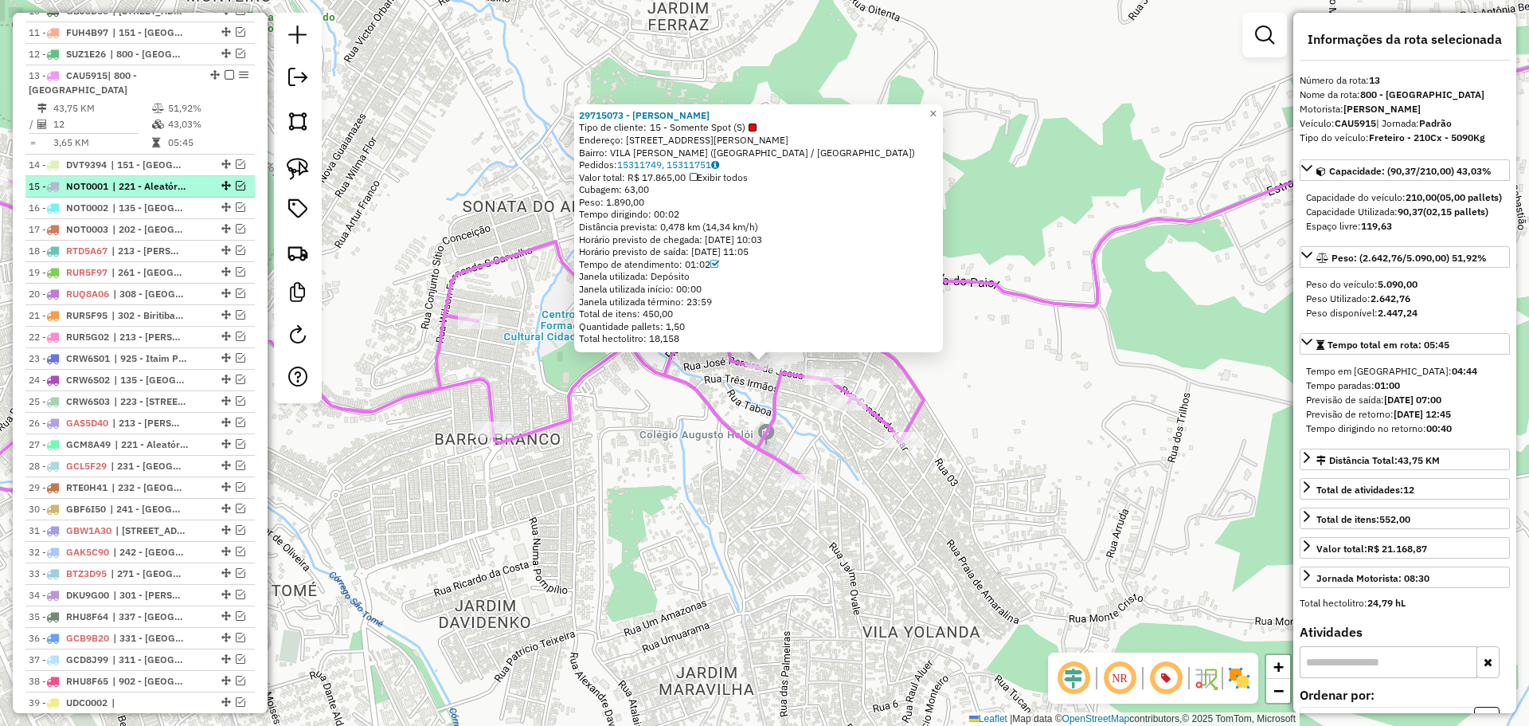
scroll to position [843, 0]
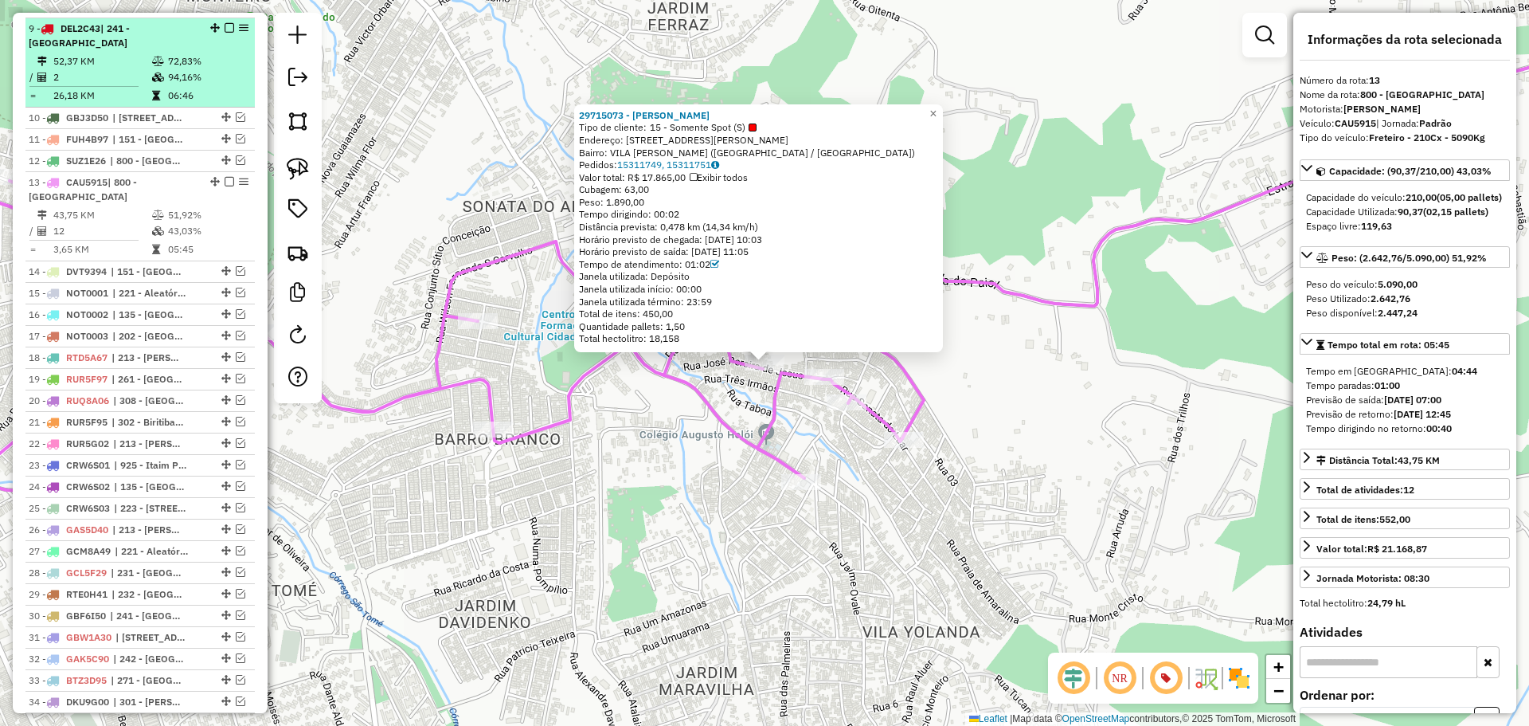
click at [130, 44] on span "| 241 - [GEOGRAPHIC_DATA]" at bounding box center [79, 35] width 101 height 26
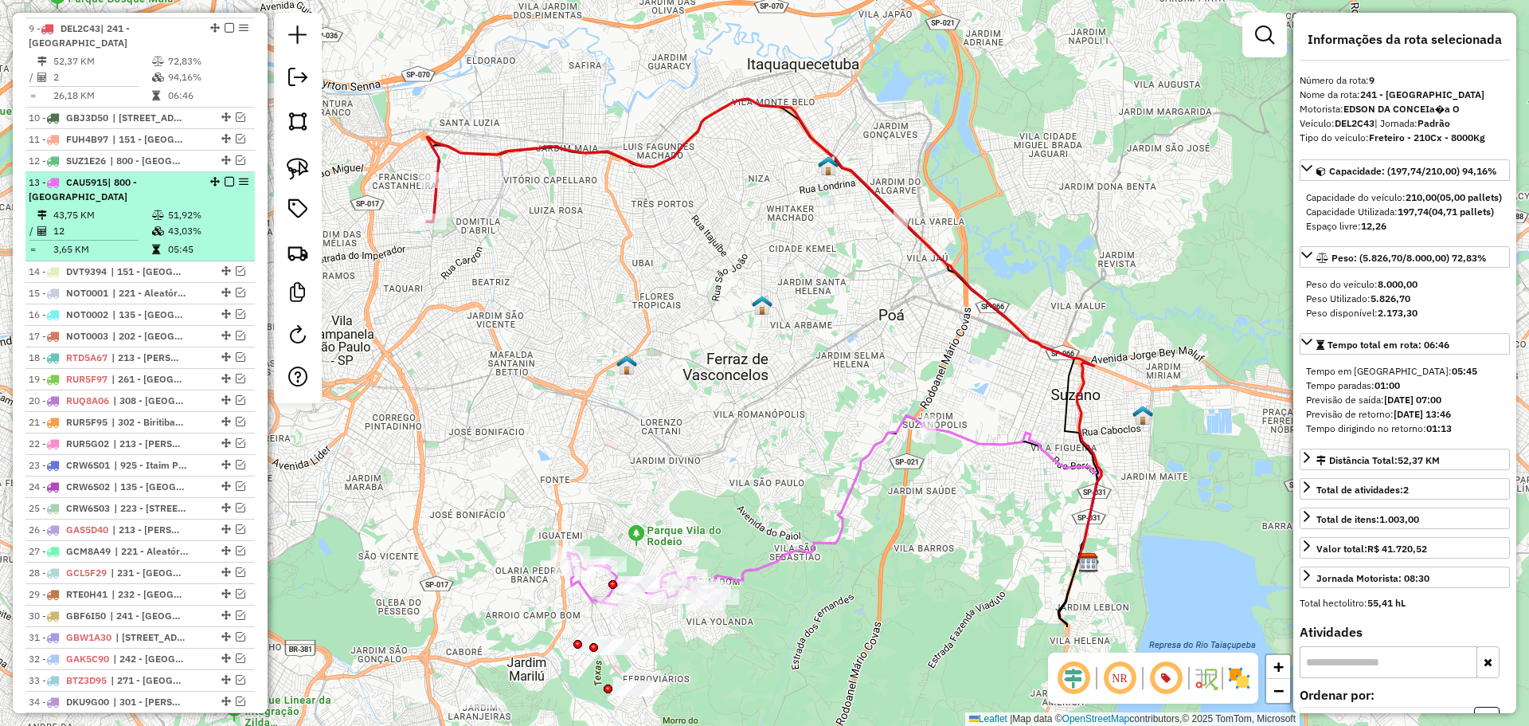
click at [178, 202] on div "13 - CAU5915 | 800 - [GEOGRAPHIC_DATA]" at bounding box center [113, 189] width 169 height 29
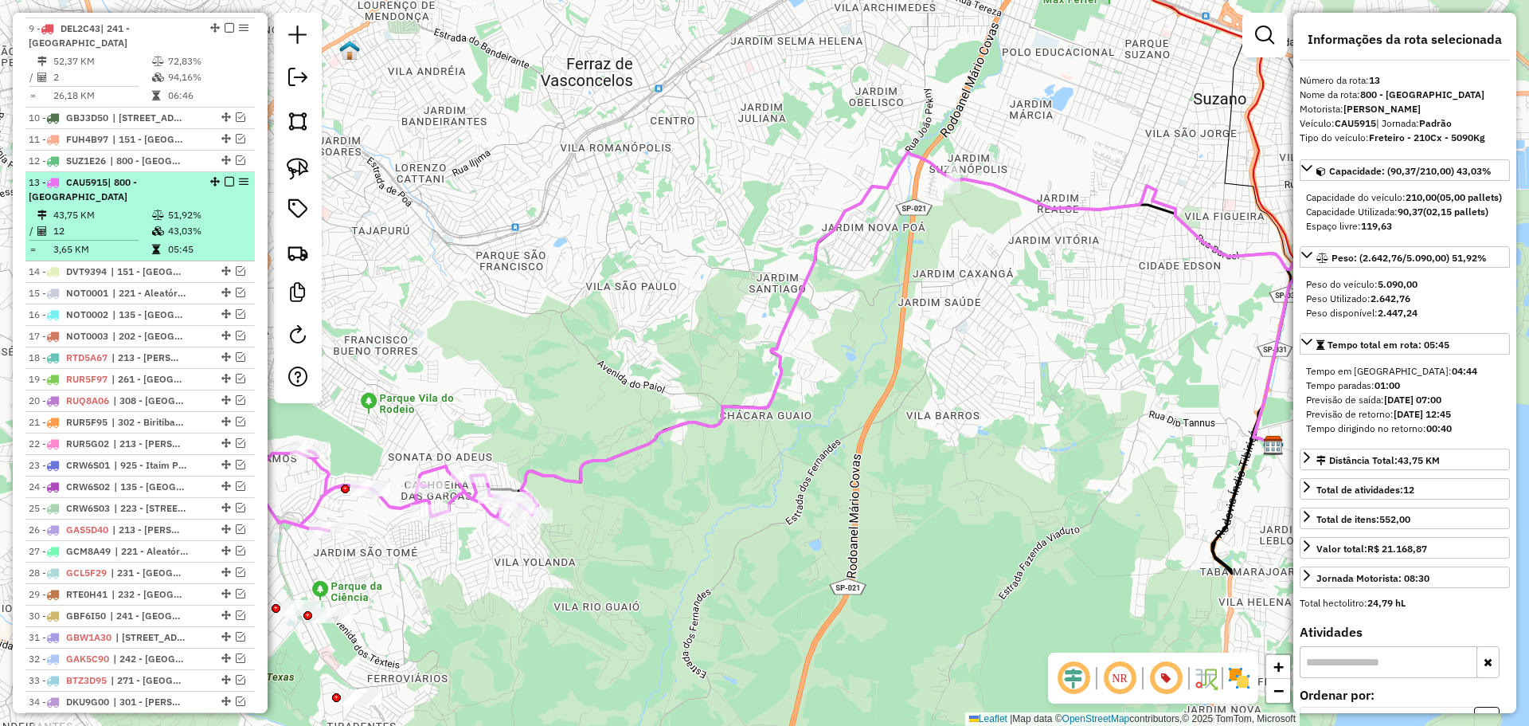
click at [172, 189] on div "13 - CAU5915 | 800 - [GEOGRAPHIC_DATA]" at bounding box center [113, 189] width 169 height 29
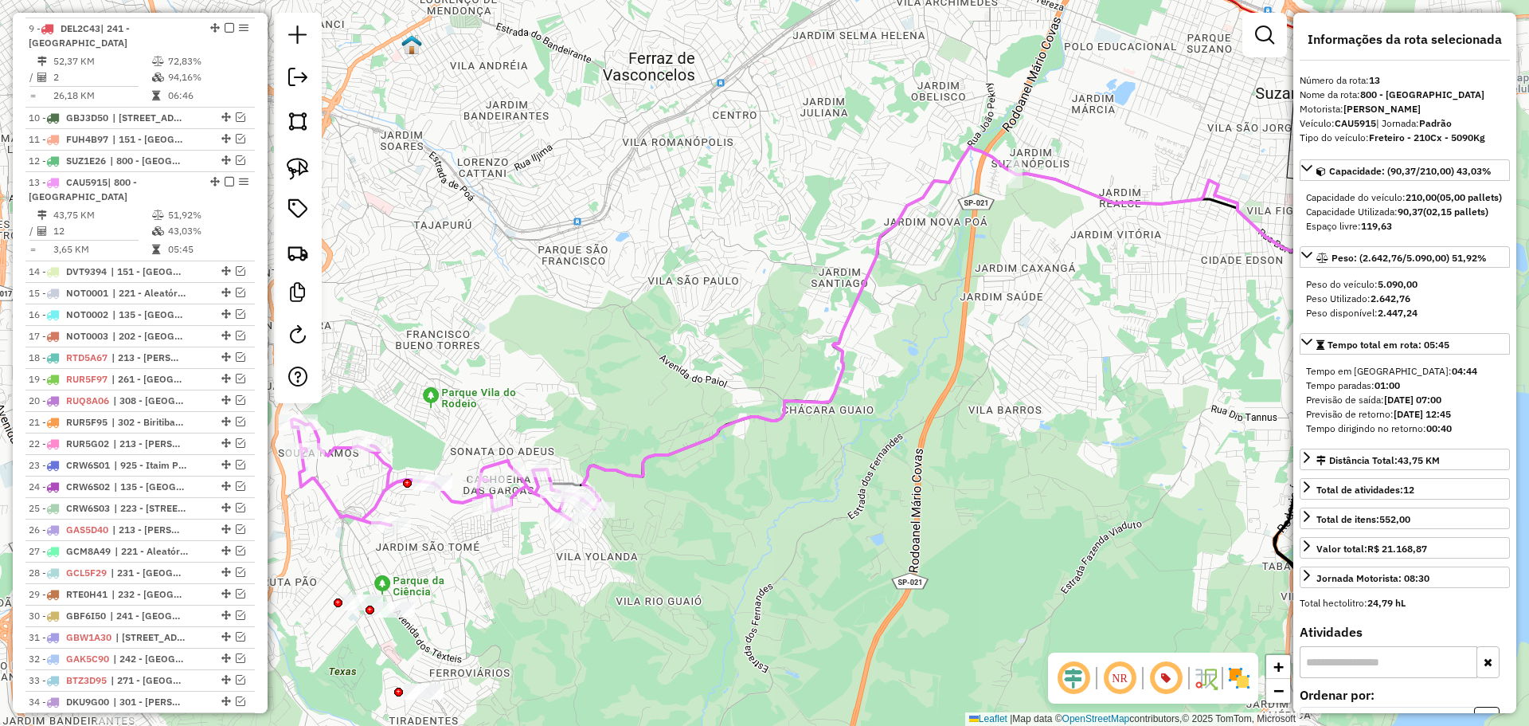
drag, startPoint x: 820, startPoint y: 560, endPoint x: 996, endPoint y: 522, distance: 180.1
click at [997, 522] on div "Janela de atendimento Grade de atendimento Capacidade Transportadoras Veículos …" at bounding box center [764, 363] width 1529 height 726
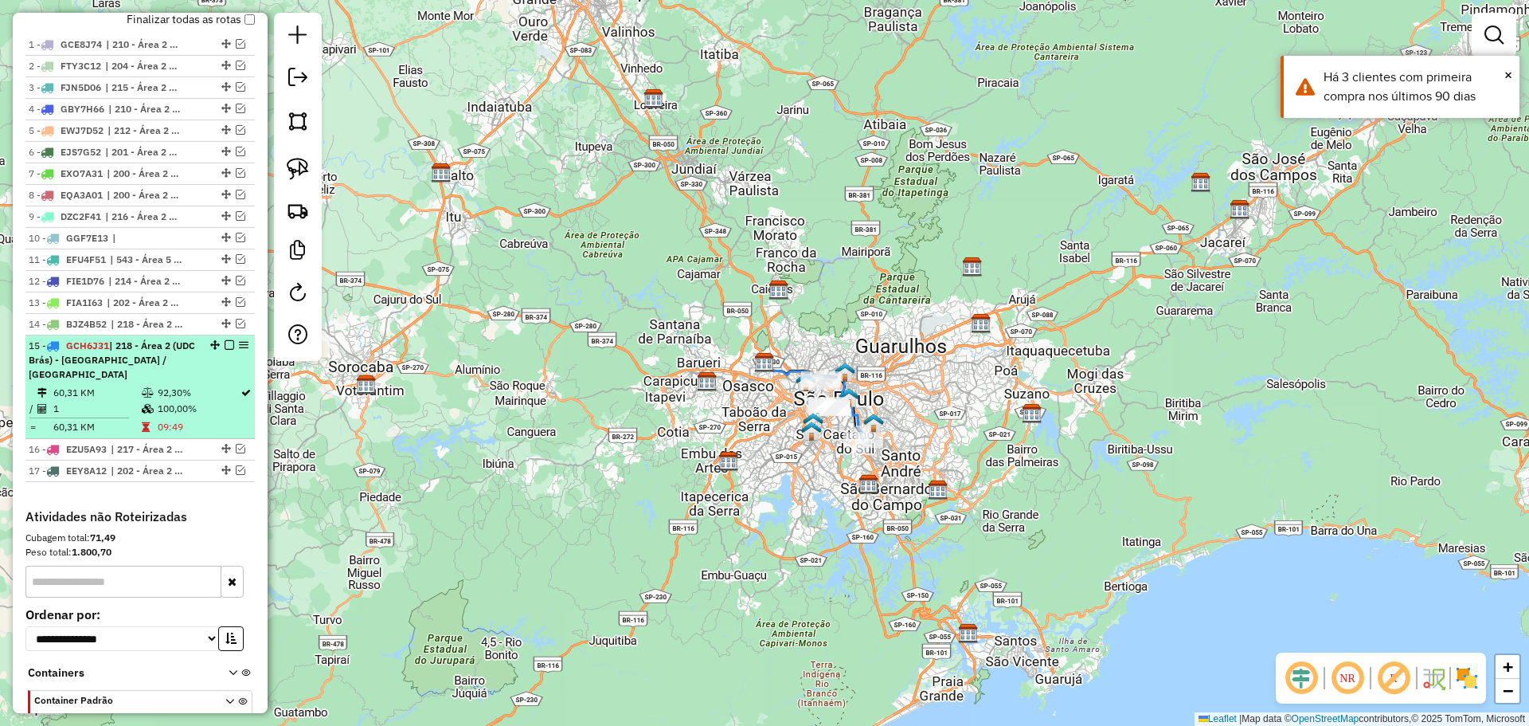
scroll to position [637, 0]
select select "**********"
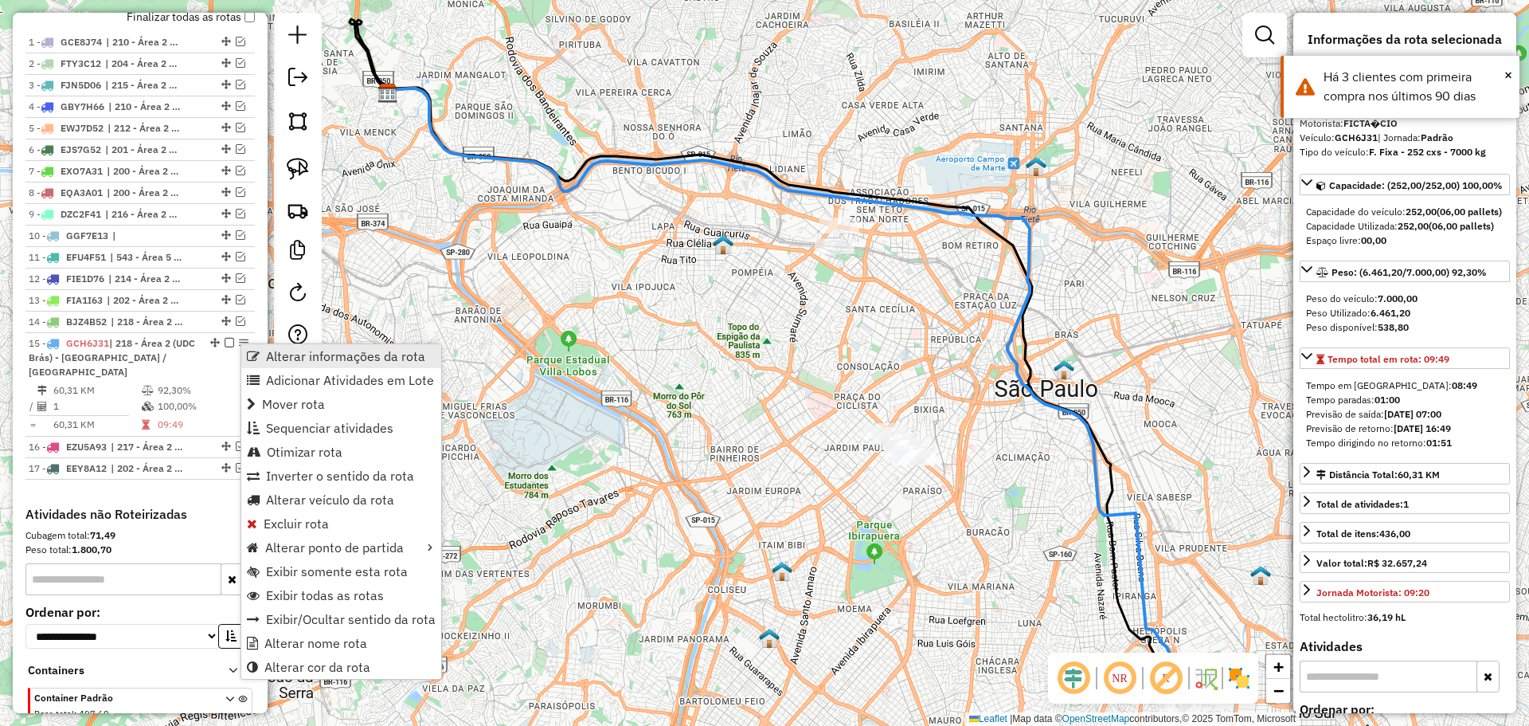
click at [256, 350] on span "Alterar informações da rota" at bounding box center [253, 356] width 13 height 13
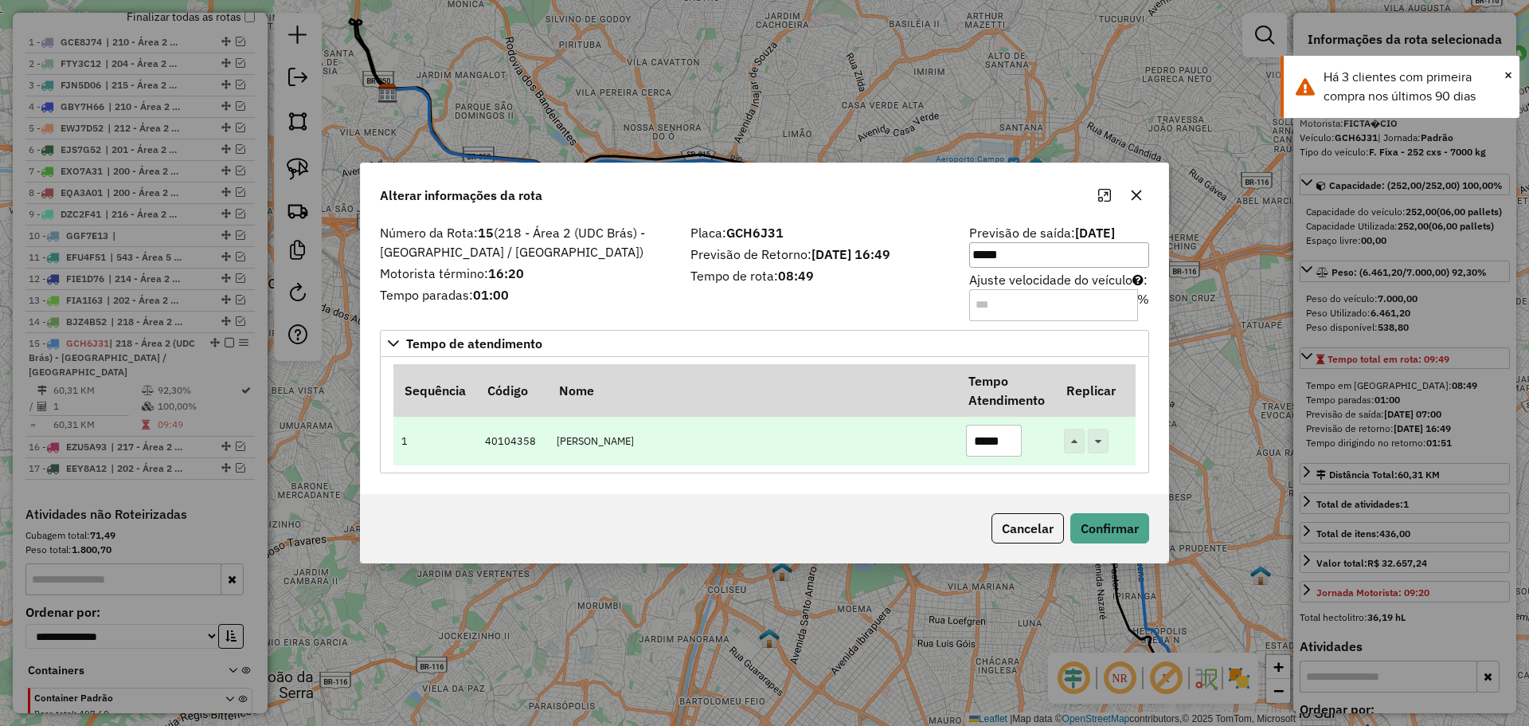
click at [949, 444] on td "MARIA VIEIRA DE SOUZ" at bounding box center [752, 441] width 409 height 49
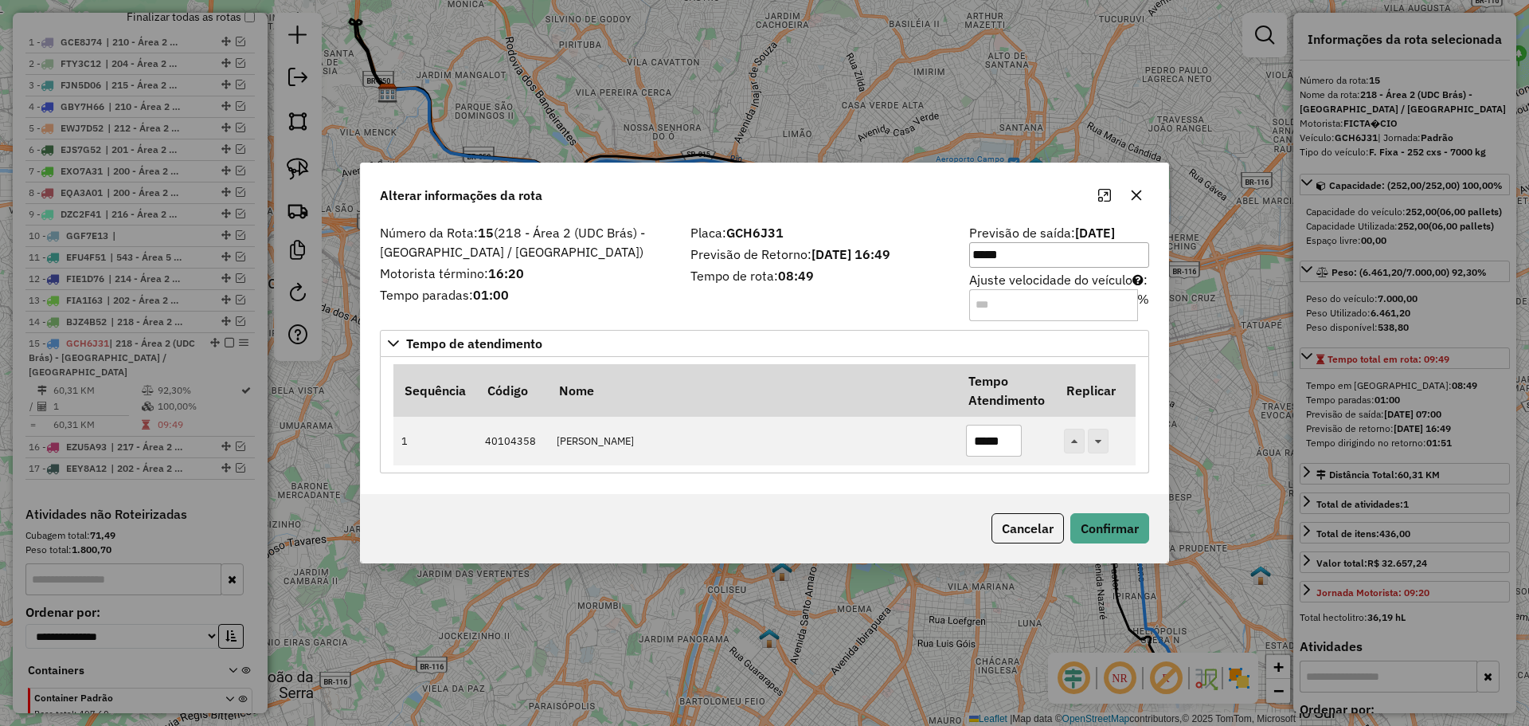
click at [992, 311] on input "Ajuste velocidade do veículo : %" at bounding box center [1053, 305] width 169 height 32
type input "***"
click at [1095, 530] on button "Confirmar" at bounding box center [1109, 528] width 79 height 30
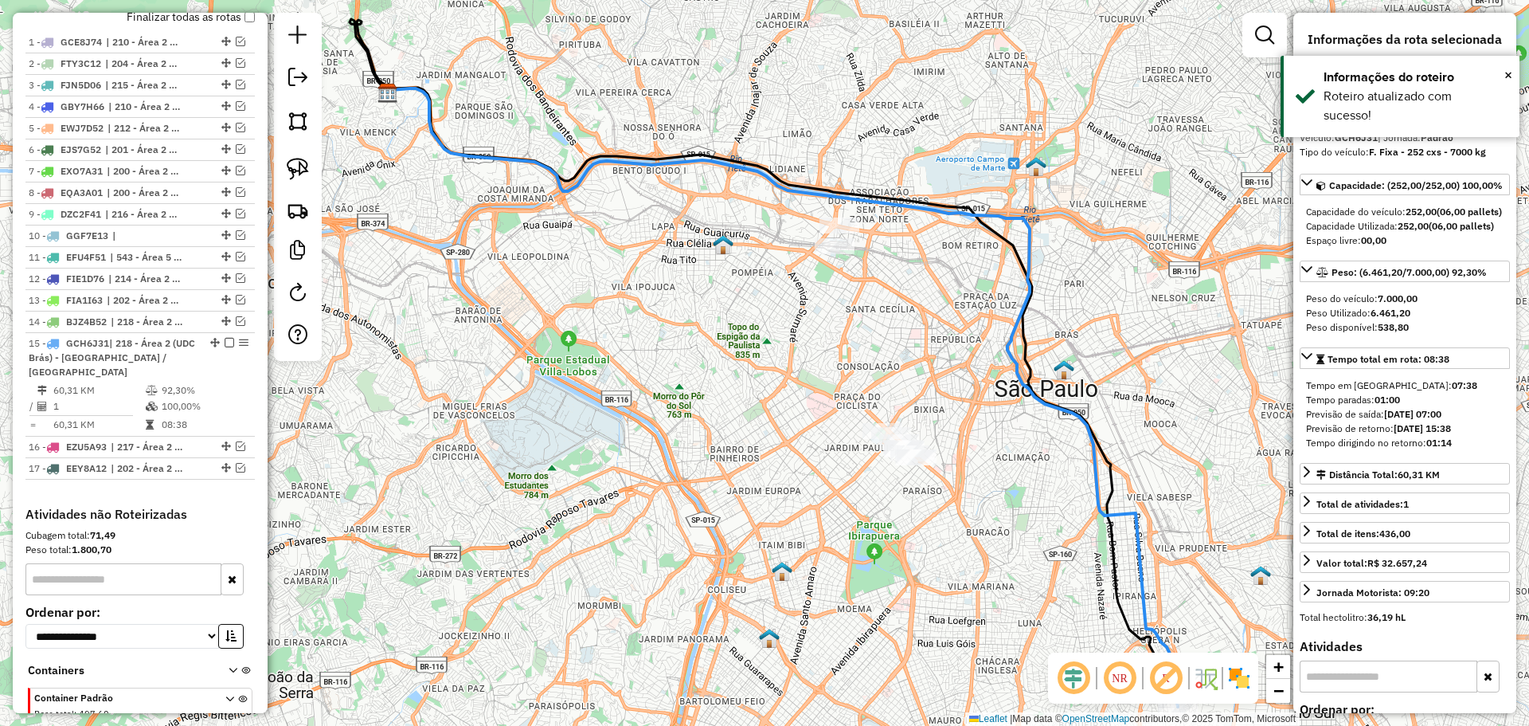
scroll to position [817, 0]
